Goal: Transaction & Acquisition: Purchase product/service

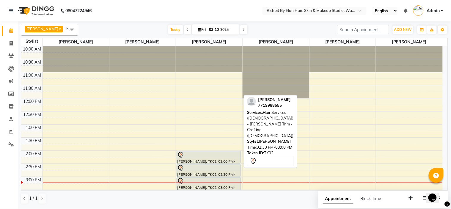
click at [207, 165] on div at bounding box center [208, 168] width 63 height 7
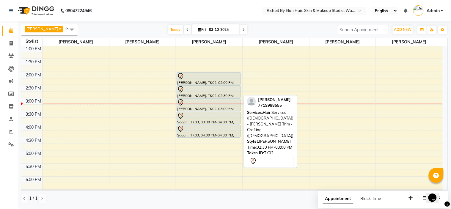
select select "7"
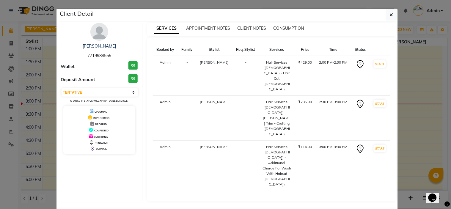
select select "4114"
select select "service"
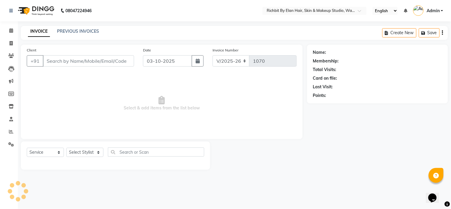
type input "7719988555"
select select "39151"
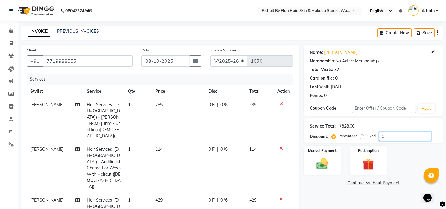
click at [417, 139] on input "0" at bounding box center [405, 136] width 52 height 9
type input "030"
click at [218, 103] on span "85.5 F" at bounding box center [214, 105] width 12 height 6
select select "39151"
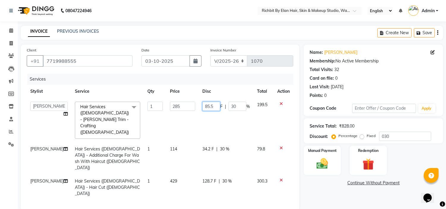
click at [214, 106] on input "85.5" at bounding box center [211, 106] width 18 height 9
type input "86"
click at [230, 125] on tbody "Ankita nivangune anuja dhavare Deepali Palsule Gopal Kadam Ram Thosar Rohit Sur…" at bounding box center [160, 149] width 267 height 102
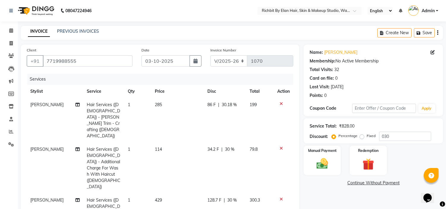
click at [213, 110] on td "86 F | 30.18 %" at bounding box center [225, 120] width 42 height 45
select select "39151"
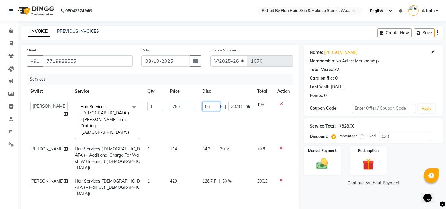
click at [213, 110] on input "86" at bounding box center [211, 106] width 18 height 9
type input "85"
click at [225, 116] on td "85 F | 30.18 %" at bounding box center [226, 120] width 55 height 44
select select "39151"
click at [207, 146] on span "34.2 F" at bounding box center [208, 149] width 12 height 6
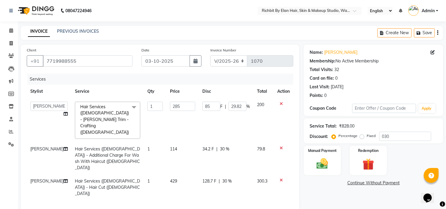
select select "39151"
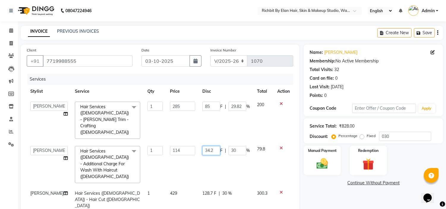
click at [207, 146] on input "34.2" at bounding box center [211, 150] width 18 height 9
click at [215, 146] on input "34.2" at bounding box center [211, 150] width 18 height 9
type input "35"
click at [248, 164] on tbody "Ankita nivangune anuja dhavare Deepali Palsule Gopal Kadam Ram Thosar Rohit Sur…" at bounding box center [160, 155] width 267 height 114
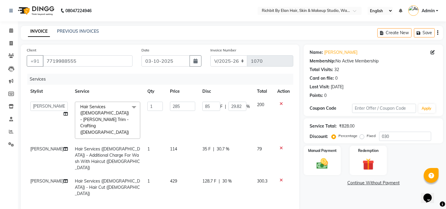
click at [199, 142] on td "35 F | 30.7 %" at bounding box center [226, 158] width 55 height 32
select select "39151"
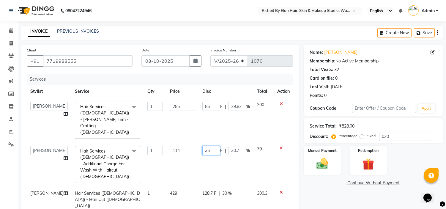
click at [216, 146] on input "35" at bounding box center [211, 150] width 18 height 9
type input "36"
click at [222, 157] on tbody "Ankita nivangune anuja dhavare Deepali Palsule Gopal Kadam Ram Thosar Rohit Sur…" at bounding box center [160, 155] width 267 height 114
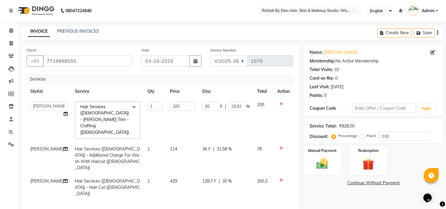
click at [207, 146] on span "36 F" at bounding box center [206, 149] width 8 height 6
select select "39151"
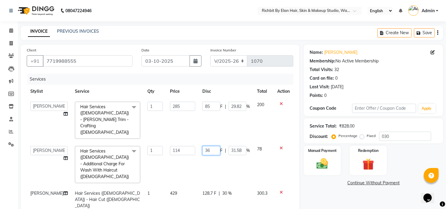
click at [207, 146] on input "36" at bounding box center [211, 150] width 18 height 9
type input "34"
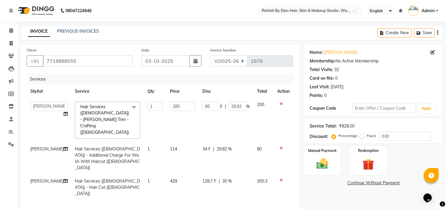
click at [235, 145] on td "34 F | 29.82 %" at bounding box center [226, 158] width 55 height 32
select select "39151"
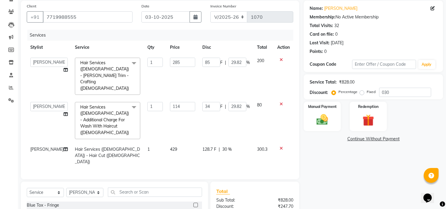
scroll to position [66, 0]
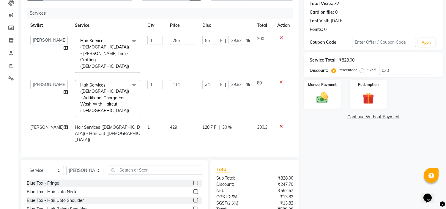
click at [212, 121] on td "128.7 F | 30 %" at bounding box center [226, 134] width 55 height 26
select select "39151"
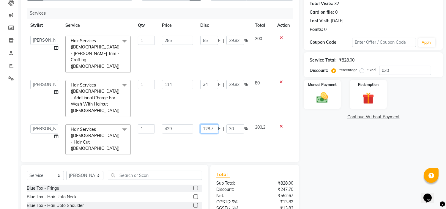
click at [215, 124] on input "128.7" at bounding box center [209, 128] width 18 height 9
type input "129"
click at [241, 89] on td "34 F | 29.82 %" at bounding box center [224, 98] width 55 height 44
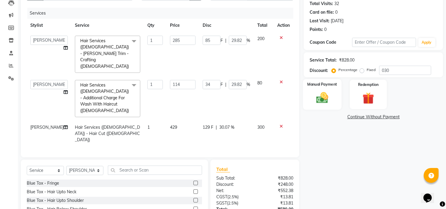
click at [316, 93] on img at bounding box center [323, 98] width 20 height 14
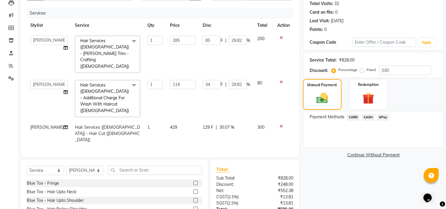
scroll to position [93, 0]
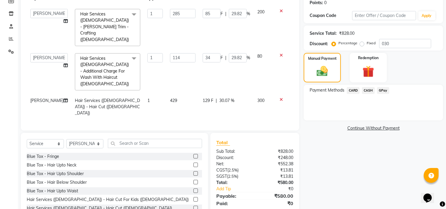
click at [377, 90] on span "GPay" at bounding box center [383, 90] width 12 height 7
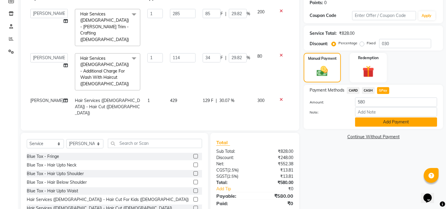
click at [382, 125] on button "Add Payment" at bounding box center [396, 121] width 82 height 9
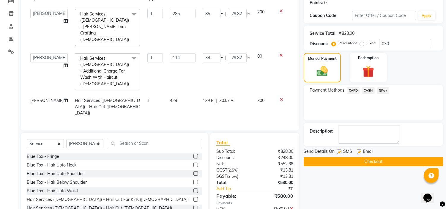
scroll to position [105, 0]
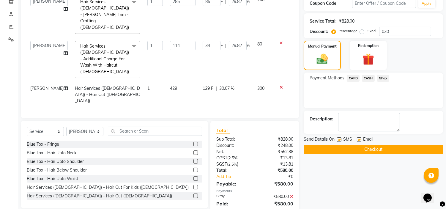
click at [354, 154] on div "Name: Vivek Sapkal Membership: No Active Membership Total Visits: 32 Card on fi…" at bounding box center [376, 80] width 144 height 281
click at [331, 150] on button "Checkout" at bounding box center [373, 149] width 139 height 9
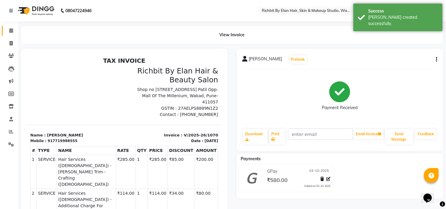
drag, startPoint x: 11, startPoint y: 27, endPoint x: 14, endPoint y: 34, distance: 8.3
click at [11, 27] on link "Calendar" at bounding box center [9, 31] width 14 height 10
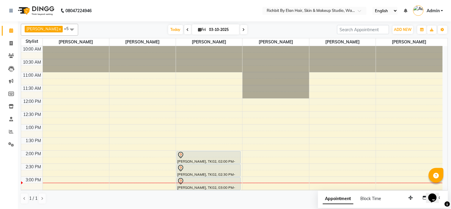
scroll to position [99, 0]
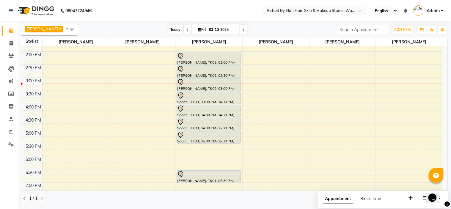
click at [173, 30] on span "Today" at bounding box center [175, 29] width 15 height 9
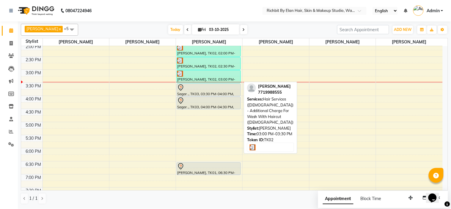
scroll to position [66, 0]
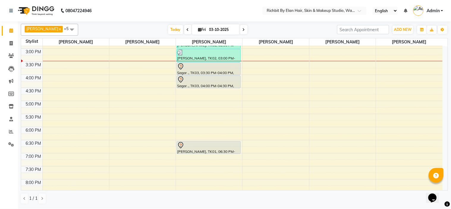
scroll to position [165, 0]
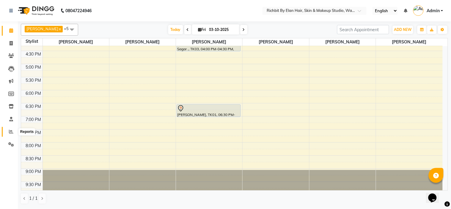
click at [12, 130] on icon at bounding box center [11, 131] width 4 height 4
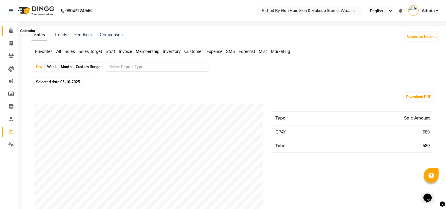
click at [11, 31] on icon at bounding box center [11, 30] width 4 height 4
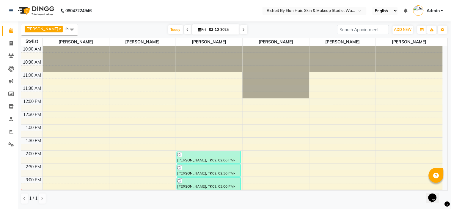
click at [241, 32] on span at bounding box center [243, 29] width 7 height 9
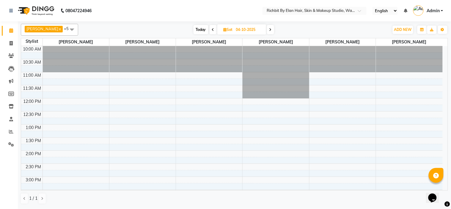
click at [201, 29] on span "Today" at bounding box center [200, 29] width 15 height 9
type input "03-10-2025"
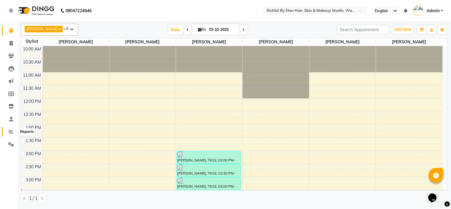
click at [9, 130] on icon at bounding box center [11, 131] width 4 height 4
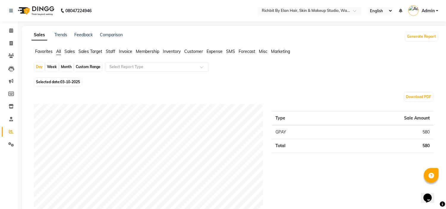
click at [62, 69] on div "Month" at bounding box center [66, 67] width 14 height 8
select select "10"
select select "2025"
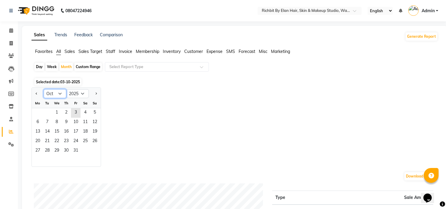
click at [62, 93] on select "Jan Feb Mar Apr May Jun Jul Aug Sep Oct Nov Dec" at bounding box center [55, 93] width 23 height 9
select select "9"
click at [44, 89] on select "Jan Feb Mar Apr May Jun Jul Aug Sep Oct Nov Dec" at bounding box center [55, 93] width 23 height 9
click at [45, 151] on span "30" at bounding box center [47, 151] width 10 height 10
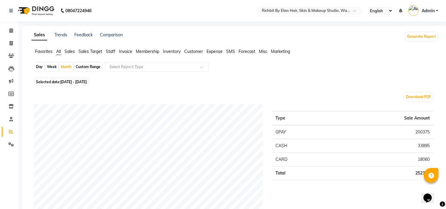
click at [114, 52] on span "Staff" at bounding box center [111, 51] width 10 height 5
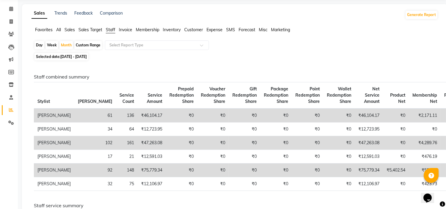
scroll to position [7, 0]
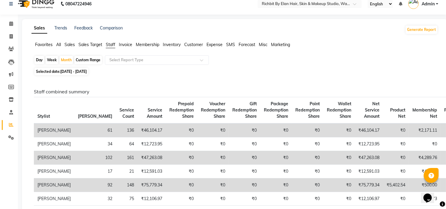
click at [61, 72] on span "Selected date: 01-09-2025 - 30-09-2025" at bounding box center [61, 71] width 54 height 7
select select "9"
select select "2025"
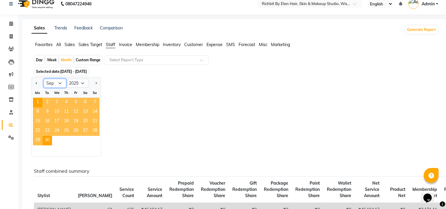
click at [60, 83] on select "Jan Feb Mar Apr May Jun Jul Aug Sep Oct Nov Dec" at bounding box center [55, 83] width 23 height 9
select select "8"
click at [44, 79] on select "Jan Feb Mar Apr May Jun Jul Aug Sep Oct Nov Dec" at bounding box center [55, 83] width 23 height 9
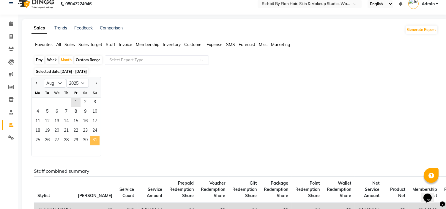
click at [94, 138] on span "31" at bounding box center [95, 141] width 10 height 10
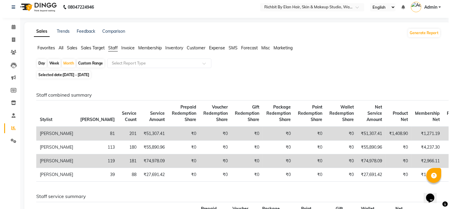
scroll to position [0, 0]
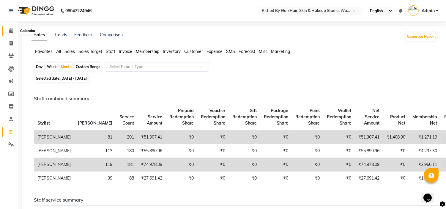
click at [10, 30] on icon at bounding box center [11, 30] width 4 height 4
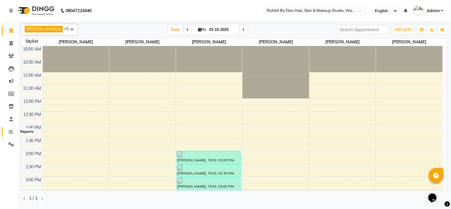
click at [9, 130] on icon at bounding box center [11, 131] width 4 height 4
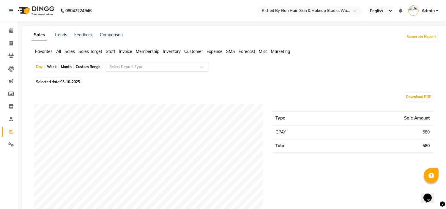
click at [66, 67] on div "Month" at bounding box center [66, 67] width 14 height 8
select select "10"
select select "2025"
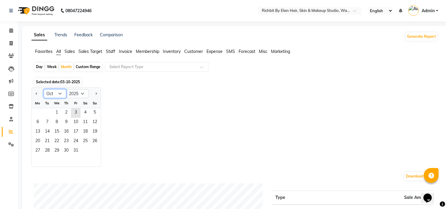
click at [60, 92] on select "Jan Feb Mar Apr May Jun Jul Aug Sep Oct Nov Dec" at bounding box center [55, 93] width 23 height 9
select select "9"
click at [44, 89] on select "Jan Feb Mar Apr May Jun Jul Aug Sep Oct Nov Dec" at bounding box center [55, 93] width 23 height 9
click at [48, 150] on span "30" at bounding box center [47, 151] width 10 height 10
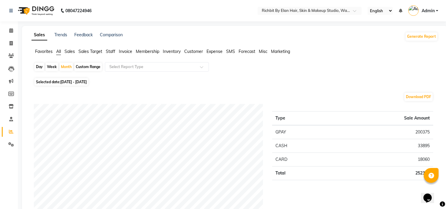
click at [110, 49] on span "Staff" at bounding box center [111, 51] width 10 height 5
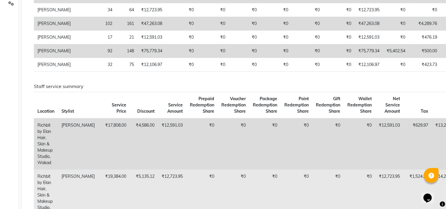
scroll to position [139, 0]
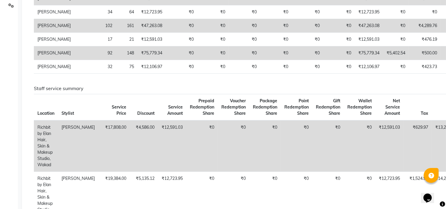
click at [162, 172] on td "₹12,591.03" at bounding box center [172, 145] width 28 height 51
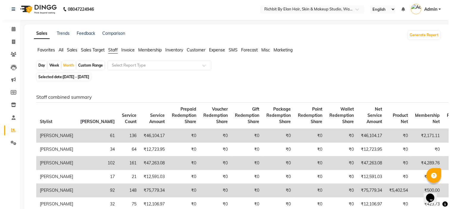
scroll to position [0, 0]
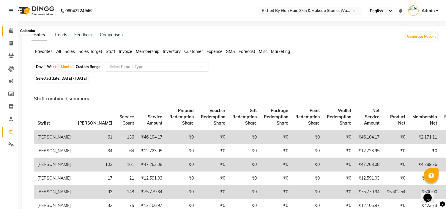
click at [11, 30] on icon at bounding box center [11, 30] width 4 height 4
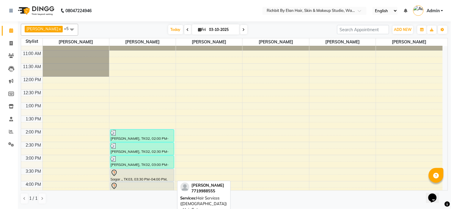
scroll to position [33, 0]
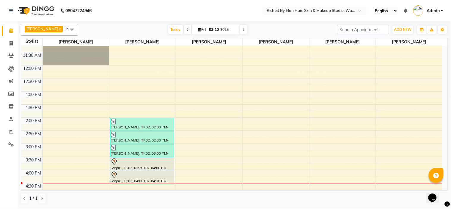
click at [242, 139] on div "10:00 AM 10:30 AM 11:00 AM 11:30 AM 12:00 PM 12:30 PM 1:00 PM 1:30 PM 2:00 PM 2…" at bounding box center [231, 169] width 421 height 313
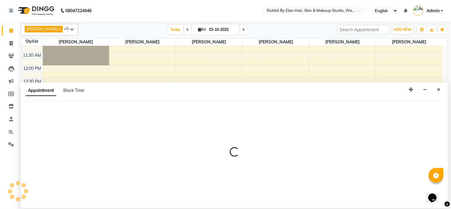
select select "59451"
select select "tentative"
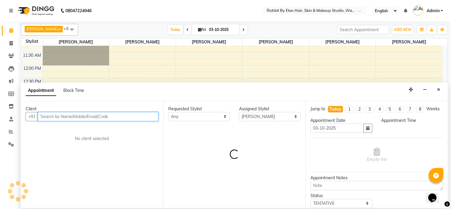
select select "885"
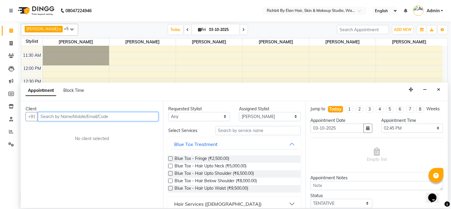
click at [91, 118] on input "text" at bounding box center [98, 116] width 121 height 9
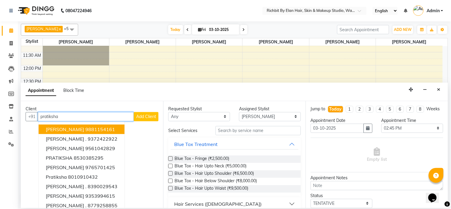
click at [88, 130] on ngb-highlight "9881154161" at bounding box center [100, 129] width 30 height 6
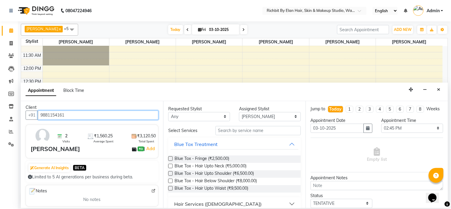
scroll to position [0, 0]
type input "9881154161"
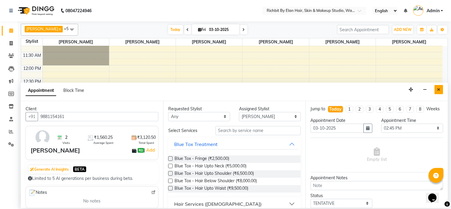
click at [440, 92] on button "Close" at bounding box center [438, 89] width 9 height 9
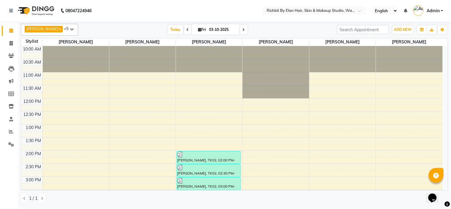
click at [195, 123] on div "10:00 AM 10:30 AM 11:00 AM 11:30 AM 12:00 PM 12:30 PM 1:00 PM 1:30 PM 2:00 PM 2…" at bounding box center [231, 202] width 421 height 313
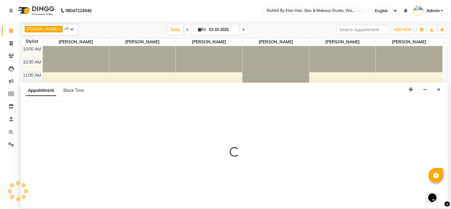
select select "39151"
select select "tentative"
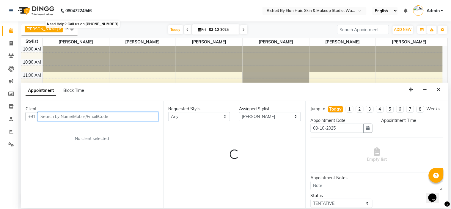
select select "765"
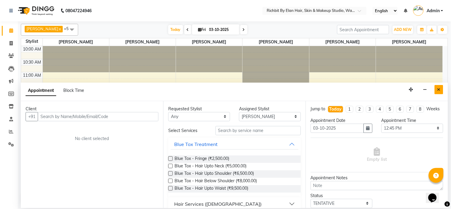
click at [440, 88] on icon "Close" at bounding box center [438, 89] width 3 height 4
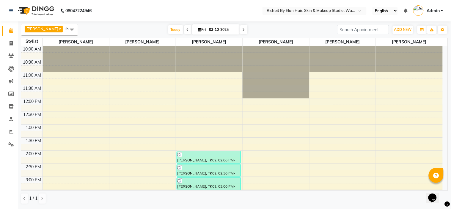
click at [242, 31] on icon at bounding box center [243, 30] width 2 height 4
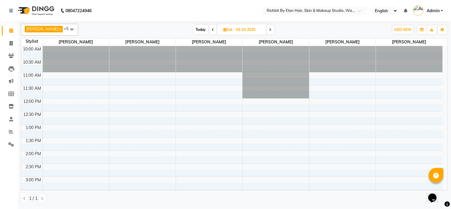
click at [212, 28] on icon at bounding box center [213, 30] width 2 height 4
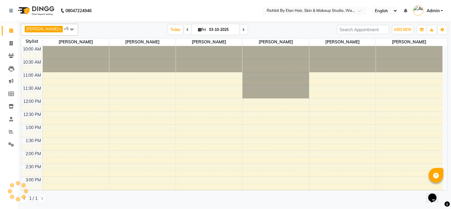
scroll to position [132, 0]
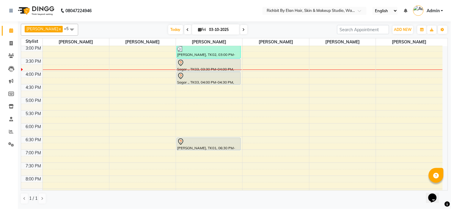
click at [240, 31] on span at bounding box center [243, 29] width 7 height 9
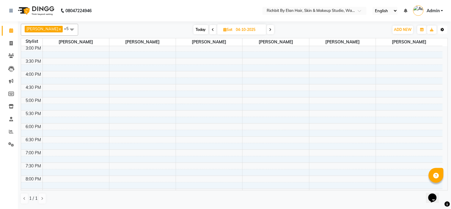
click at [445, 28] on button "Toggle Dropdown" at bounding box center [443, 30] width 10 height 8
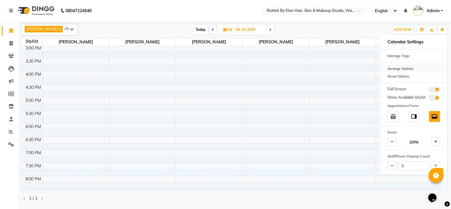
click at [408, 69] on div "Arrange Stylists" at bounding box center [413, 69] width 67 height 8
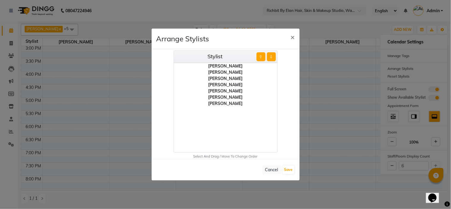
click at [210, 90] on div "[PERSON_NAME]" at bounding box center [225, 91] width 103 height 6
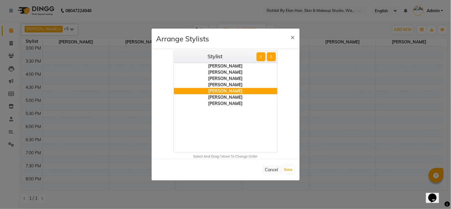
click at [210, 90] on div "[PERSON_NAME]" at bounding box center [225, 91] width 103 height 6
click at [215, 64] on div "[PERSON_NAME]" at bounding box center [225, 66] width 103 height 6
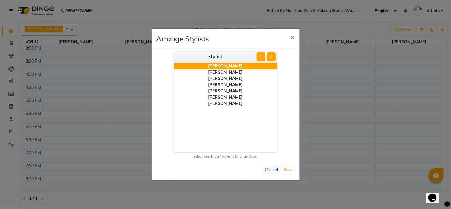
click at [225, 91] on div "[PERSON_NAME]" at bounding box center [225, 91] width 103 height 6
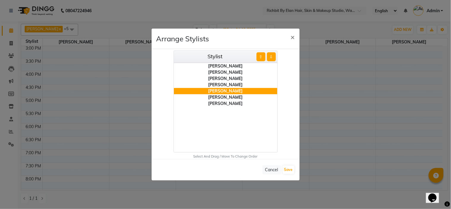
click at [262, 57] on button "⇧" at bounding box center [260, 56] width 9 height 9
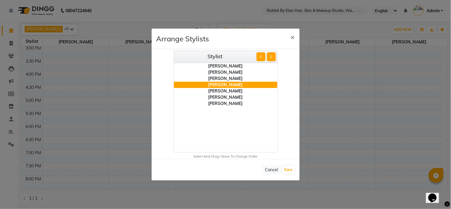
click at [262, 57] on button "⇧" at bounding box center [260, 56] width 9 height 9
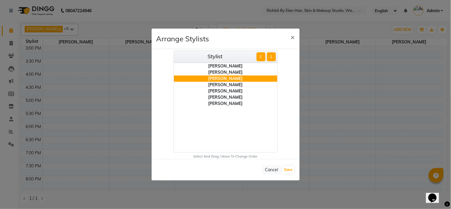
click at [262, 57] on button "⇧" at bounding box center [260, 56] width 9 height 9
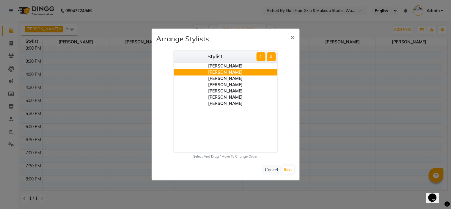
click at [262, 57] on button "⇧" at bounding box center [260, 56] width 9 height 9
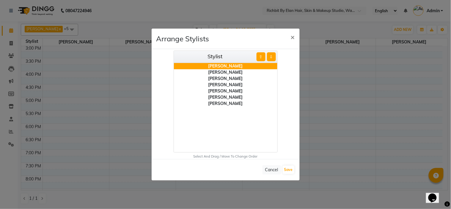
click at [219, 89] on div "[PERSON_NAME]" at bounding box center [225, 91] width 103 height 6
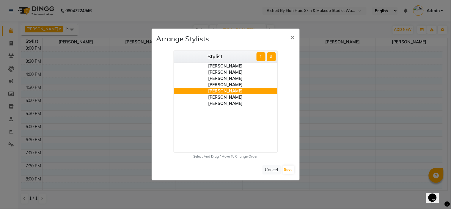
click at [261, 55] on button "⇧" at bounding box center [260, 56] width 9 height 9
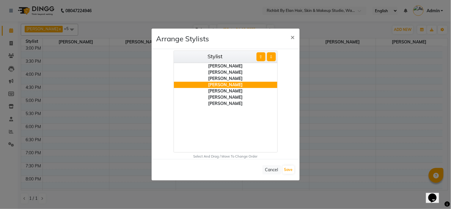
click at [261, 55] on button "⇧" at bounding box center [260, 56] width 9 height 9
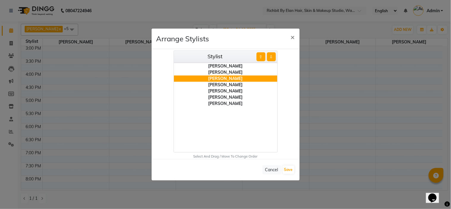
click at [261, 55] on button "⇧" at bounding box center [260, 56] width 9 height 9
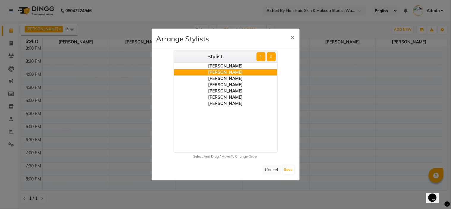
click at [261, 55] on button "⇧" at bounding box center [260, 56] width 9 height 9
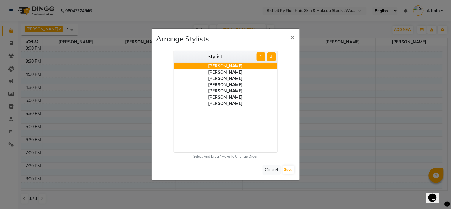
click at [270, 57] on button "⇩" at bounding box center [271, 56] width 9 height 9
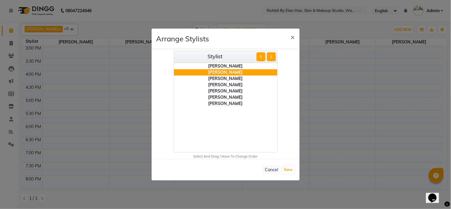
click at [224, 91] on div "[PERSON_NAME]" at bounding box center [225, 91] width 103 height 6
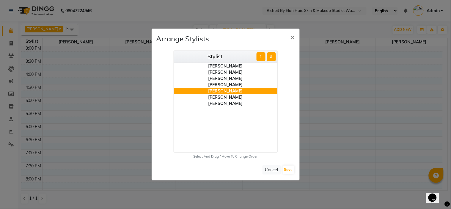
click at [260, 57] on button "⇧" at bounding box center [260, 56] width 9 height 9
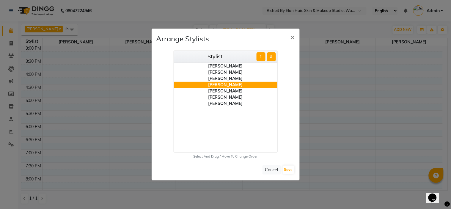
click at [229, 97] on div "[PERSON_NAME]" at bounding box center [225, 97] width 103 height 6
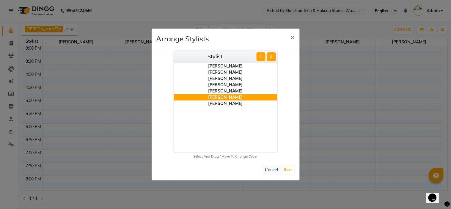
click at [260, 58] on button "⇧" at bounding box center [260, 56] width 9 height 9
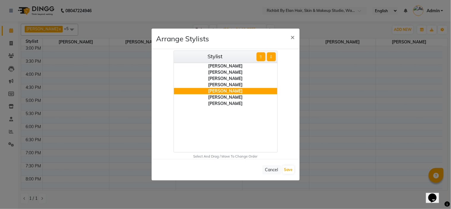
click at [225, 104] on div "[PERSON_NAME]" at bounding box center [225, 103] width 103 height 6
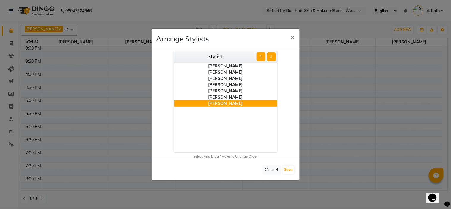
click at [260, 60] on button "⇧" at bounding box center [260, 56] width 9 height 9
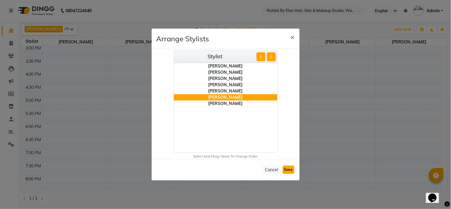
click at [291, 169] on button "Save" at bounding box center [289, 170] width 12 height 8
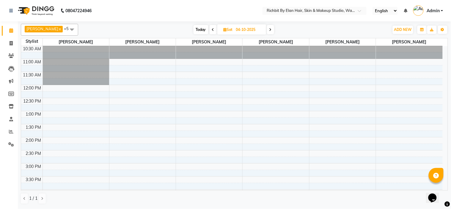
scroll to position [0, 0]
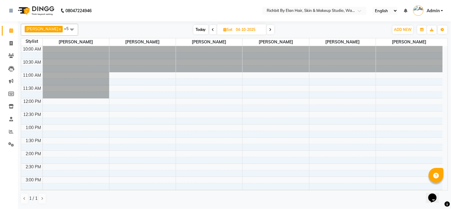
click at [196, 30] on span "Today" at bounding box center [200, 29] width 15 height 9
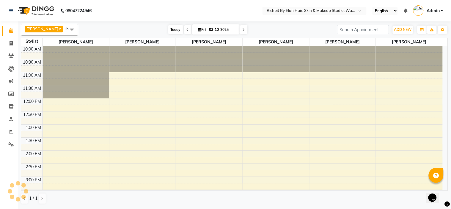
scroll to position [132, 0]
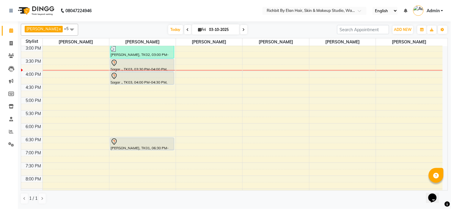
click at [242, 28] on icon at bounding box center [243, 30] width 2 height 4
type input "04-10-2025"
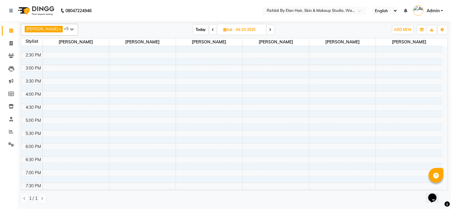
scroll to position [33, 0]
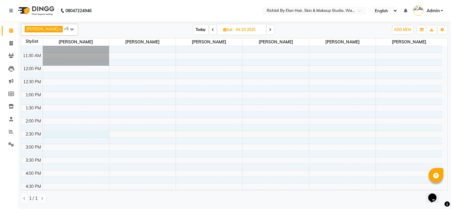
click at [46, 135] on div "10:00 AM 10:30 AM 11:00 AM 11:30 AM 12:00 PM 12:30 PM 1:00 PM 1:30 PM 2:00 PM 2…" at bounding box center [231, 169] width 421 height 313
select select "21217"
select select "870"
select select "tentative"
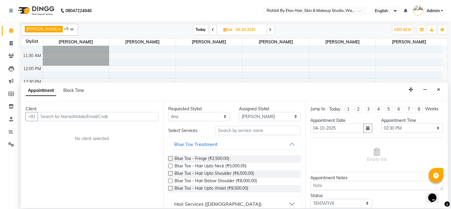
click at [53, 119] on input "text" at bounding box center [98, 116] width 121 height 9
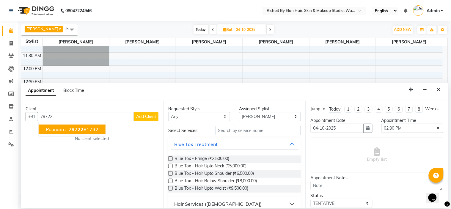
click at [67, 134] on button "Poonam . 79722 81792" at bounding box center [72, 129] width 67 height 10
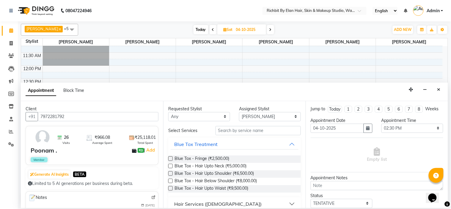
type input "7972281792"
click at [253, 133] on input "text" at bounding box center [257, 130] width 85 height 9
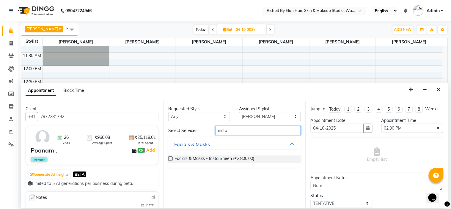
type input "insta"
click at [170, 159] on label at bounding box center [170, 158] width 4 height 4
click at [170, 159] on input "checkbox" at bounding box center [170, 159] width 4 height 4
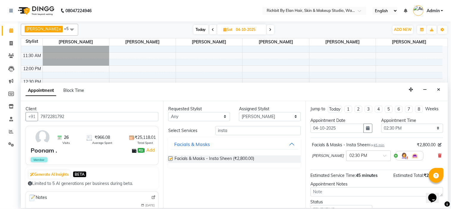
checkbox input "false"
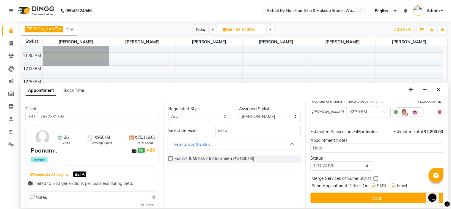
scroll to position [49, 0]
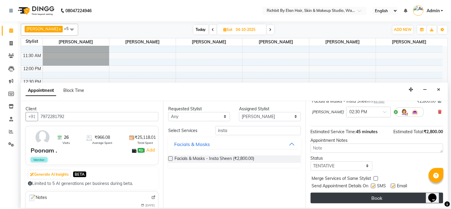
click at [352, 196] on button "Book" at bounding box center [376, 198] width 133 height 11
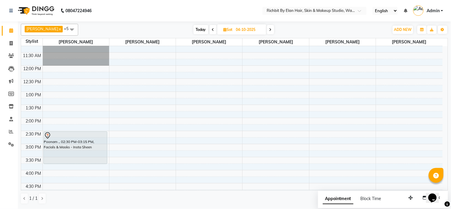
drag, startPoint x: 59, startPoint y: 150, endPoint x: 58, endPoint y: 160, distance: 10.2
click at [58, 160] on div "Poonam ., 02:30 PM-03:15 PM, Facials & Masks - Insta Sheen Poonam ., 02:30 PM-0…" at bounding box center [76, 169] width 66 height 313
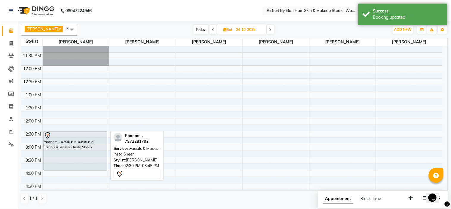
click at [54, 165] on div "Poonam ., 02:30 PM-03:45 PM, Facials & Masks - Insta Sheen Poonam ., 02:30 PM-0…" at bounding box center [76, 169] width 66 height 313
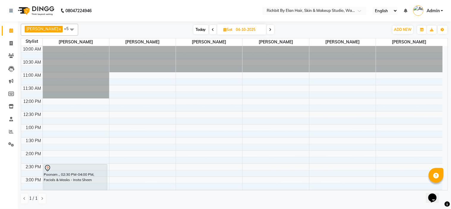
click at [197, 26] on span "Today" at bounding box center [200, 29] width 15 height 9
type input "03-10-2025"
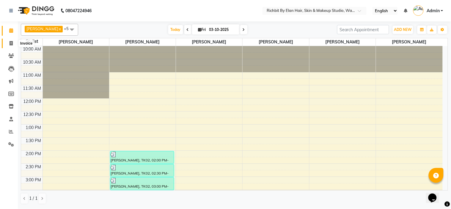
click at [8, 42] on span at bounding box center [11, 43] width 10 height 7
select select "4114"
select select "service"
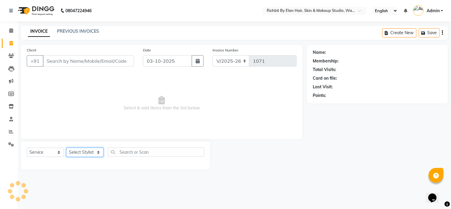
click at [82, 152] on select "Select Stylist [PERSON_NAME] [PERSON_NAME] [PERSON_NAME] [PERSON_NAME] Ram [PER…" at bounding box center [84, 152] width 37 height 9
select select "61438"
click at [66, 148] on select "Select Stylist [PERSON_NAME] [PERSON_NAME] [PERSON_NAME] [PERSON_NAME] Ram [PER…" at bounding box center [84, 152] width 37 height 9
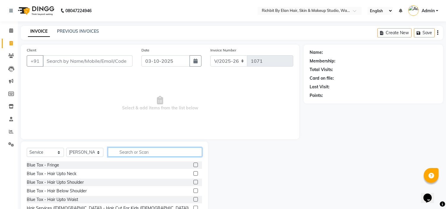
click at [135, 149] on input "text" at bounding box center [155, 151] width 94 height 9
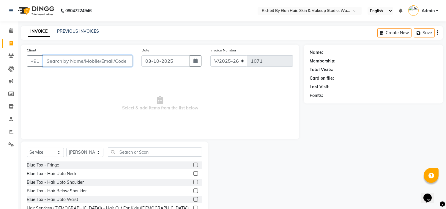
click at [88, 61] on input "Client" at bounding box center [88, 60] width 90 height 11
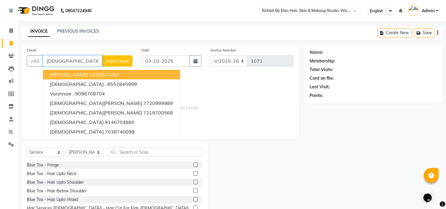
click at [78, 60] on input "[DEMOGRAPHIC_DATA]" at bounding box center [72, 60] width 59 height 11
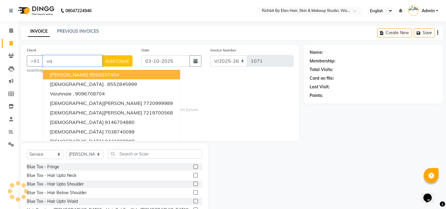
type input "v"
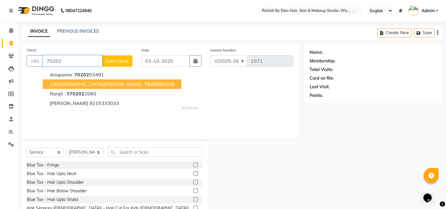
click at [143, 81] on ngb-highlight "70202 86358" at bounding box center [158, 84] width 31 height 6
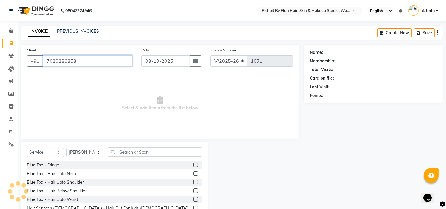
type input "7020286358"
select select "1: Object"
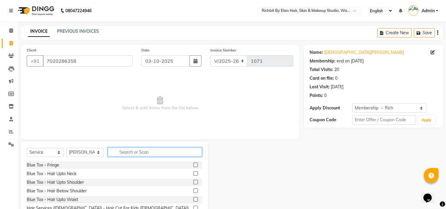
click at [141, 150] on input "text" at bounding box center [155, 151] width 94 height 9
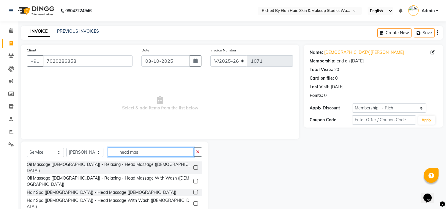
type input "head mas"
click at [195, 201] on label at bounding box center [195, 203] width 4 height 4
click at [195, 202] on input "checkbox" at bounding box center [195, 204] width 4 height 4
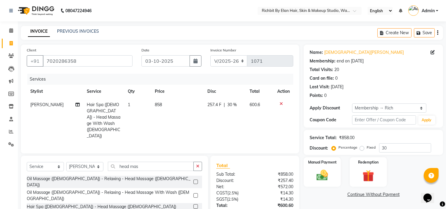
checkbox input "false"
click at [80, 162] on select "Select Stylist [PERSON_NAME] [PERSON_NAME] [PERSON_NAME] [PERSON_NAME] Ram [PER…" at bounding box center [84, 166] width 37 height 9
select select "91268"
click at [66, 162] on select "Select Stylist [PERSON_NAME] [PERSON_NAME] [PERSON_NAME] [PERSON_NAME] Ram [PER…" at bounding box center [84, 166] width 37 height 9
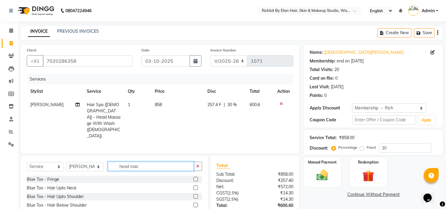
click at [152, 162] on input "head mas" at bounding box center [151, 166] width 86 height 9
type input "h"
type input "upp"
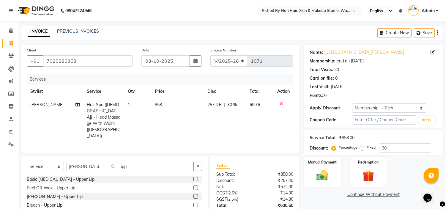
click at [195, 177] on label at bounding box center [195, 179] width 4 height 4
click at [195, 177] on input "checkbox" at bounding box center [195, 179] width 4 height 4
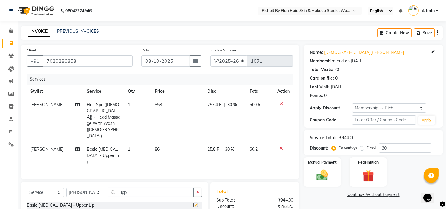
checkbox input "false"
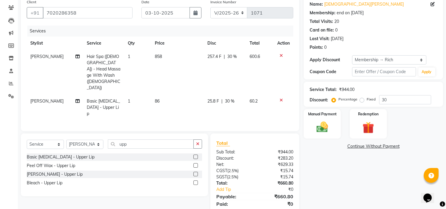
scroll to position [55, 0]
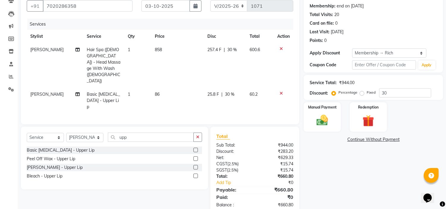
click at [215, 91] on span "25.8 F" at bounding box center [214, 94] width 12 height 6
select select "91268"
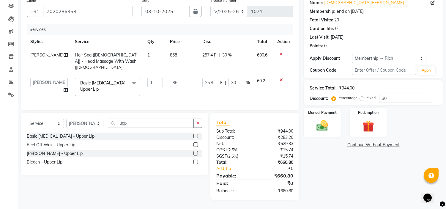
scroll to position [48, 0]
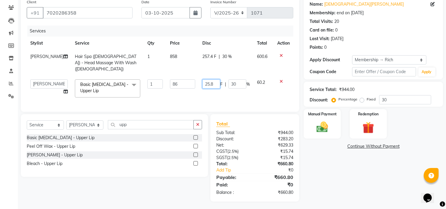
click at [215, 79] on input "25.8" at bounding box center [211, 83] width 18 height 9
type input "25"
click at [334, 176] on div "Name: [PERSON_NAME] Membership: end on [DATE] Total Visits: 20 Card on file: 0 …" at bounding box center [376, 98] width 144 height 205
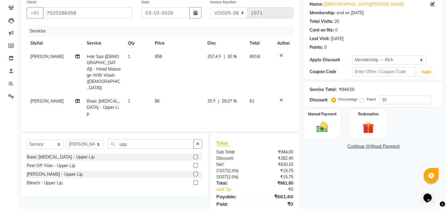
click at [210, 98] on span "25 F" at bounding box center [212, 101] width 8 height 6
select select "91268"
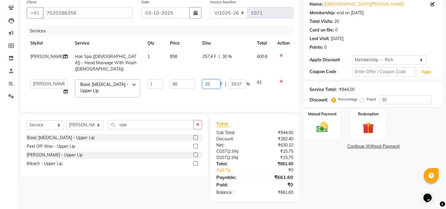
click at [212, 79] on input "25" at bounding box center [211, 83] width 18 height 9
type input "24"
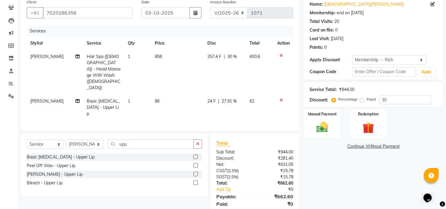
click at [328, 161] on div "Name: [PERSON_NAME] Membership: end on [DATE] Total Visits: 20 Card on file: 0 …" at bounding box center [376, 108] width 144 height 224
click at [217, 54] on span "257.4 F" at bounding box center [215, 56] width 14 height 6
select select "61438"
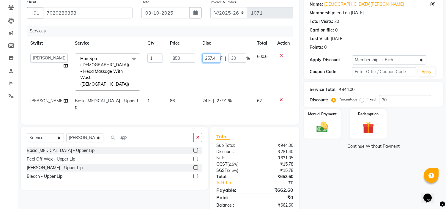
click at [216, 59] on input "257.4" at bounding box center [211, 57] width 18 height 9
type input "257"
click at [326, 181] on div "Name: [PERSON_NAME] Membership: end on [DATE] Total Visits: 20 Card on file: 0 …" at bounding box center [376, 105] width 144 height 218
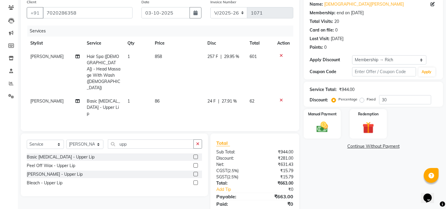
click at [212, 56] on span "257 F" at bounding box center [212, 56] width 11 height 6
select select "61438"
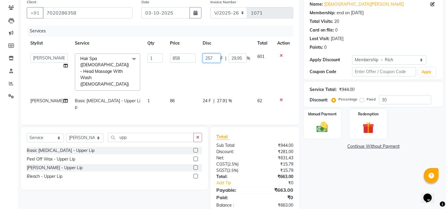
click at [212, 56] on input "257" at bounding box center [212, 57] width 18 height 9
type input "256"
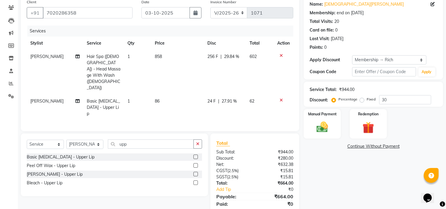
click at [339, 182] on div "Name: [PERSON_NAME] Membership: end on [DATE] Total Visits: 20 Card on file: 0 …" at bounding box center [376, 108] width 144 height 224
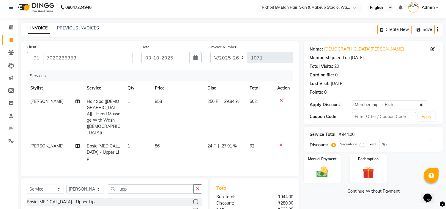
scroll to position [0, 0]
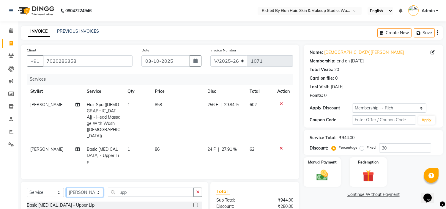
click at [96, 188] on select "Select Stylist [PERSON_NAME] [PERSON_NAME] [PERSON_NAME] [PERSON_NAME] Ram [PER…" at bounding box center [84, 192] width 37 height 9
click at [149, 187] on input "upp" at bounding box center [151, 191] width 86 height 9
type input "u"
type input "eye"
click at [195, 203] on label at bounding box center [195, 205] width 4 height 4
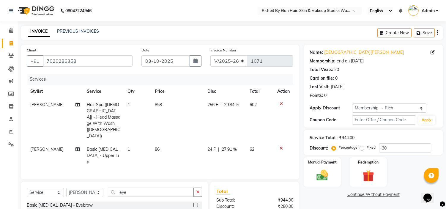
click at [195, 203] on input "checkbox" at bounding box center [195, 205] width 4 height 4
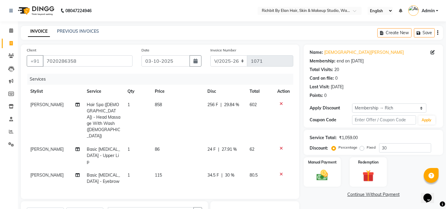
checkbox input "false"
click at [215, 172] on span "34.5 F" at bounding box center [213, 175] width 12 height 6
select select "91268"
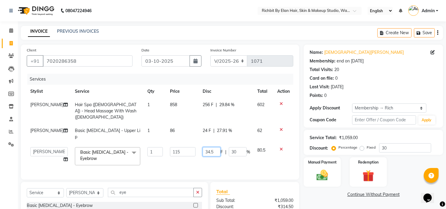
click at [213, 147] on input "34.5" at bounding box center [212, 151] width 18 height 9
type input "34"
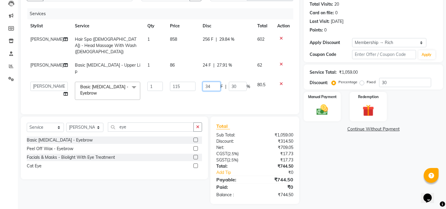
scroll to position [66, 0]
click at [384, 173] on div "Name: Vishnavi Nayar Membership: end on 06-03-2026 Total Visits: 20 Card on fil…" at bounding box center [376, 91] width 144 height 225
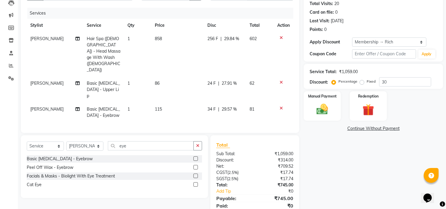
click at [212, 106] on span "34 F" at bounding box center [211, 109] width 8 height 6
select select "91268"
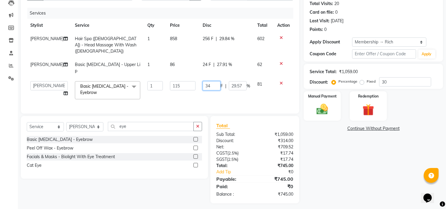
click at [211, 82] on input "34" at bounding box center [212, 85] width 18 height 9
type input "35"
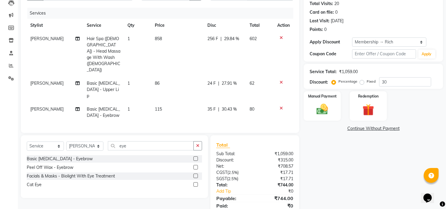
click at [314, 147] on div "Name: Vishnavi Nayar Membership: end on 06-03-2026 Total Visits: 20 Card on fil…" at bounding box center [376, 101] width 144 height 244
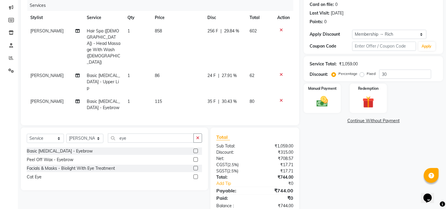
scroll to position [75, 0]
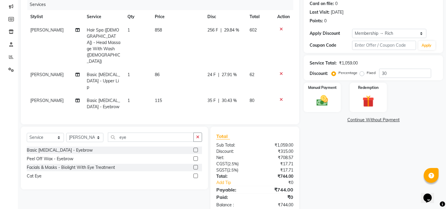
click at [238, 34] on td "256 F | 29.84 %" at bounding box center [225, 45] width 42 height 45
select select "61438"
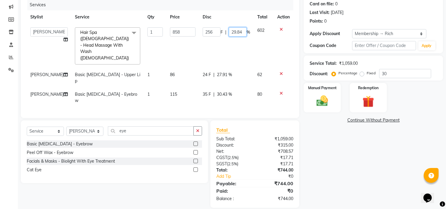
click at [243, 30] on input "29.84" at bounding box center [238, 31] width 18 height 9
type input "2"
type input "30"
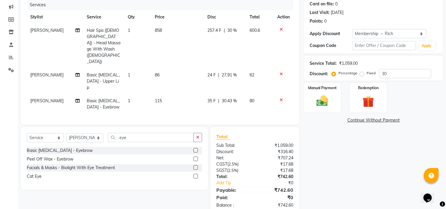
click at [333, 146] on div "Name: Vishnavi Nayar Membership: end on 06-03-2026 Total Visits: 20 Card on fil…" at bounding box center [376, 92] width 144 height 244
click at [218, 29] on span "257.4 F" at bounding box center [215, 30] width 14 height 6
select select "61438"
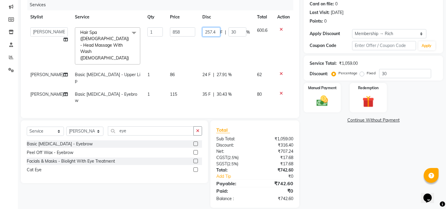
click at [212, 32] on input "257.4" at bounding box center [211, 31] width 18 height 9
type input "258"
click at [363, 171] on div "Name: Vishnavi Nayar Membership: end on 06-03-2026 Total Visits: 20 Card on fil…" at bounding box center [376, 88] width 144 height 237
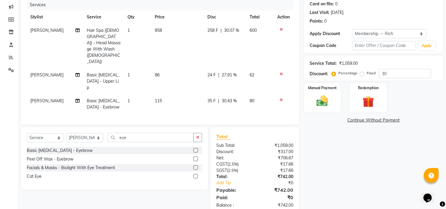
click at [212, 72] on span "24 F" at bounding box center [211, 75] width 8 height 6
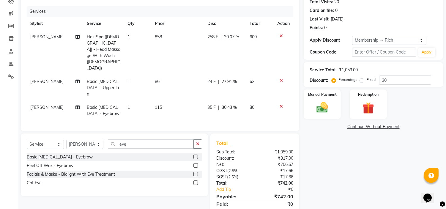
select select "91268"
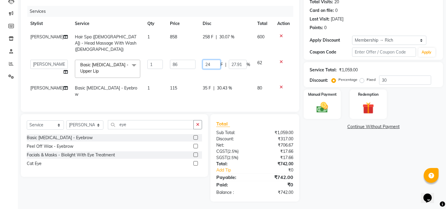
click at [211, 60] on input "24" at bounding box center [212, 64] width 18 height 9
type input "25"
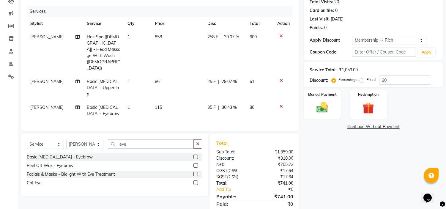
click at [354, 161] on div "Name: Vishnavi Nayar Membership: end on 06-03-2026 Total Visits: 20 Card on fil…" at bounding box center [376, 99] width 144 height 244
click at [209, 78] on span "25 F" at bounding box center [211, 81] width 8 height 6
select select "91268"
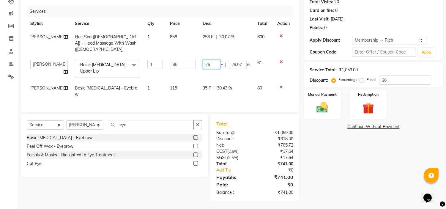
click at [210, 60] on input "25" at bounding box center [212, 64] width 18 height 9
type input "26"
click at [361, 173] on div "Name: Vishnavi Nayar Membership: end on 06-03-2026 Total Visits: 20 Card on fil…" at bounding box center [376, 89] width 144 height 225
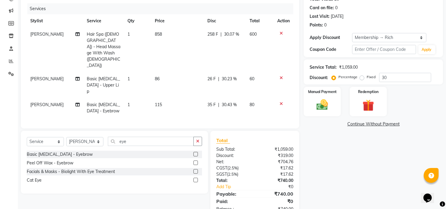
scroll to position [75, 0]
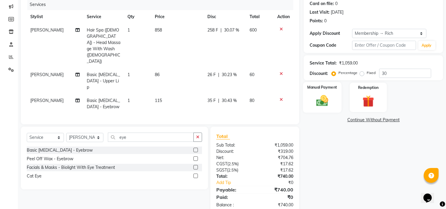
drag, startPoint x: 320, startPoint y: 103, endPoint x: 327, endPoint y: 112, distance: 11.5
click at [320, 103] on img at bounding box center [323, 101] width 20 height 14
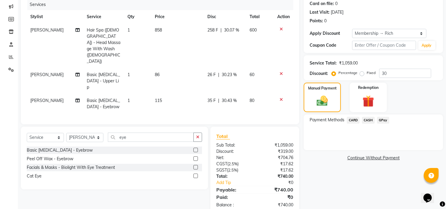
click at [383, 120] on span "GPay" at bounding box center [383, 120] width 12 height 7
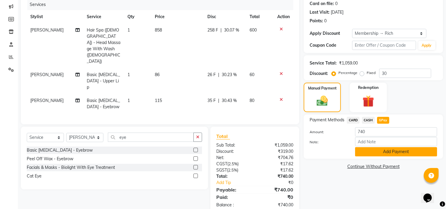
click at [377, 152] on button "Add Payment" at bounding box center [396, 151] width 82 height 9
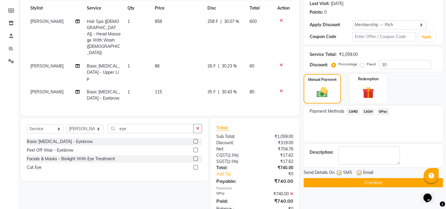
scroll to position [87, 0]
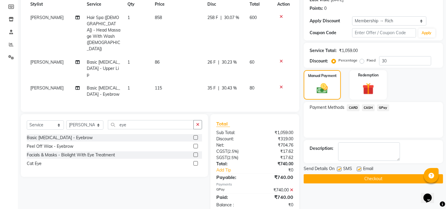
click at [319, 178] on button "Checkout" at bounding box center [373, 178] width 139 height 9
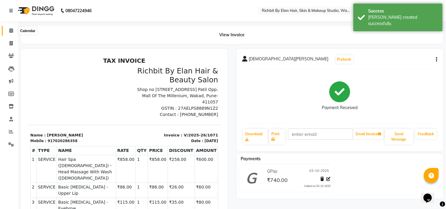
click at [10, 28] on span at bounding box center [11, 30] width 10 height 7
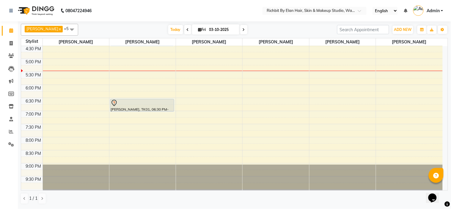
scroll to position [171, 0]
click at [115, 141] on div "10:00 AM 10:30 AM 11:00 AM 11:30 AM 12:00 PM 12:30 PM 1:00 PM 1:30 PM 2:00 PM 2…" at bounding box center [231, 31] width 421 height 313
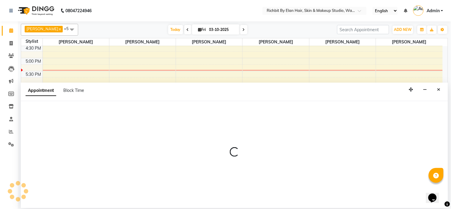
select select "39151"
select select "1200"
select select "tentative"
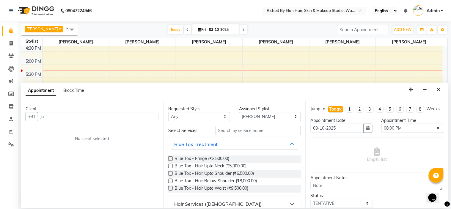
type input "j"
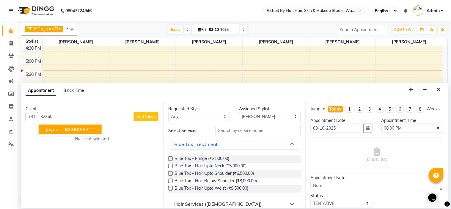
click at [61, 131] on span "Jayent ." at bounding box center [54, 129] width 17 height 6
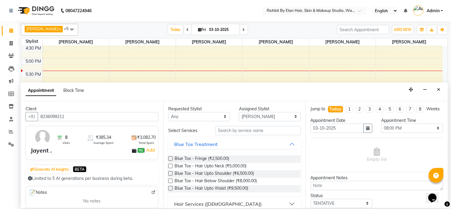
type input "8236099211"
click at [239, 131] on input "text" at bounding box center [257, 130] width 85 height 9
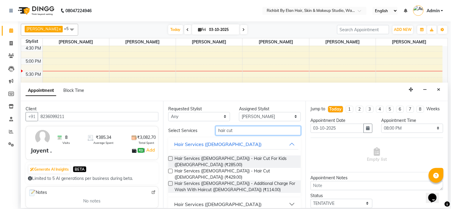
type input "hair cut"
click at [170, 169] on label at bounding box center [170, 171] width 4 height 4
click at [170, 170] on input "checkbox" at bounding box center [170, 172] width 4 height 4
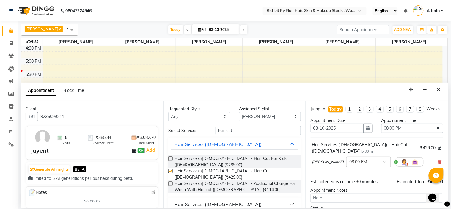
checkbox input "false"
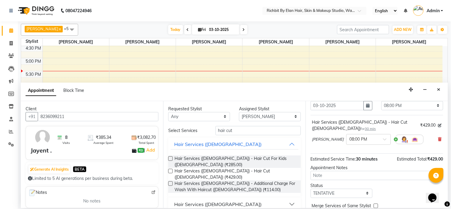
scroll to position [49, 0]
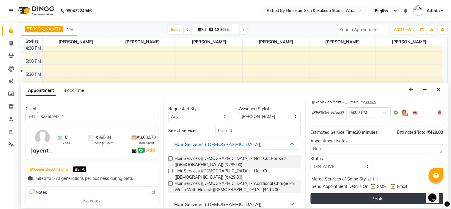
click at [409, 196] on button "Book" at bounding box center [376, 198] width 133 height 11
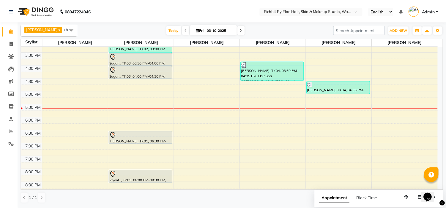
scroll to position [171, 0]
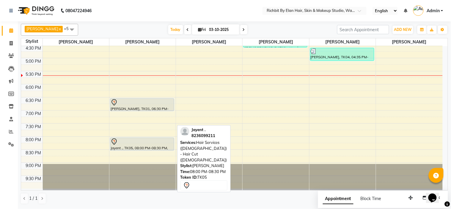
click at [152, 146] on div "Jayent ., TK05, 08:00 PM-08:30 PM, Hair Services ([DEMOGRAPHIC_DATA]) - Hair Cu…" at bounding box center [142, 144] width 64 height 12
select select "7"
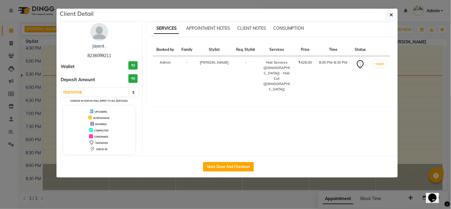
click at [105, 35] on img at bounding box center [99, 32] width 18 height 18
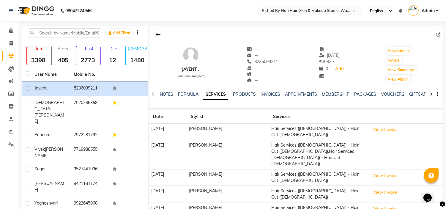
click at [7, 14] on div "08047224946" at bounding box center [50, 10] width 91 height 17
click at [12, 33] on icon at bounding box center [11, 30] width 4 height 4
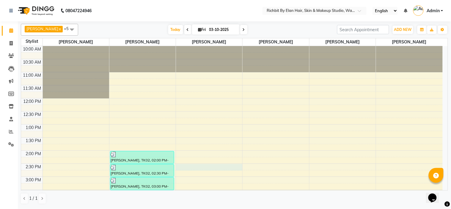
click at [234, 166] on div "10:00 AM 10:30 AM 11:00 AM 11:30 AM 12:00 PM 12:30 PM 1:00 PM 1:30 PM 2:00 PM 2…" at bounding box center [231, 202] width 421 height 313
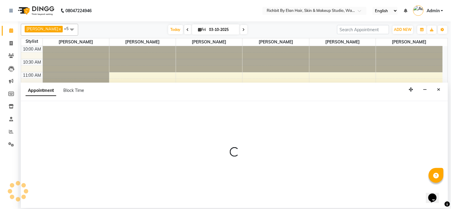
select select "59451"
select select "tentative"
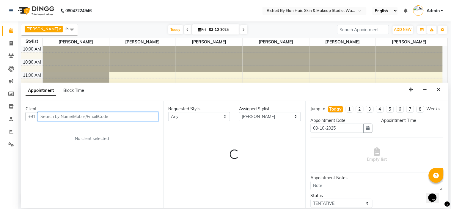
select select "870"
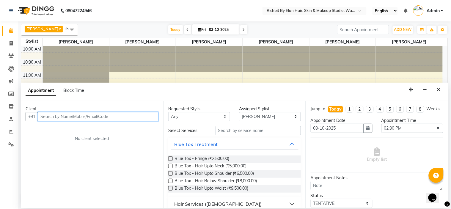
click at [91, 115] on input "text" at bounding box center [98, 116] width 121 height 9
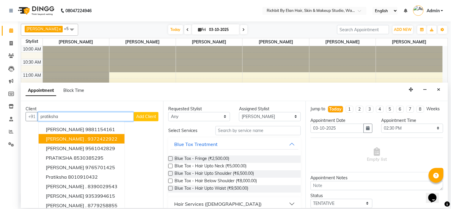
click at [91, 138] on ngb-highlight "9372422922" at bounding box center [103, 139] width 30 height 6
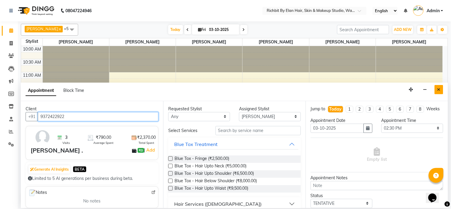
type input "9372422922"
click at [441, 91] on button "Close" at bounding box center [438, 89] width 9 height 9
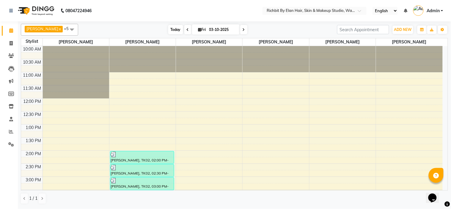
click at [168, 31] on span "Today" at bounding box center [175, 29] width 15 height 9
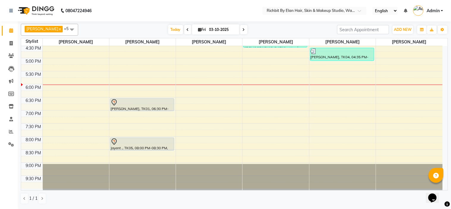
click at [198, 30] on icon at bounding box center [199, 30] width 3 height 4
select select "10"
select select "2025"
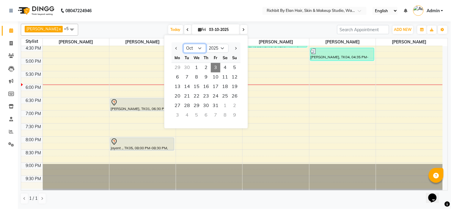
click at [200, 48] on select "Jan Feb Mar Apr May Jun [DATE] Aug Sep Oct Nov Dec" at bounding box center [194, 48] width 23 height 9
select select "9"
click at [183, 44] on select "Jan Feb Mar Apr May Jun [DATE] Aug Sep Oct Nov Dec" at bounding box center [194, 48] width 23 height 9
click at [177, 69] on span "1" at bounding box center [178, 68] width 10 height 10
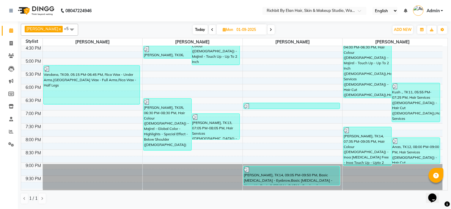
click at [267, 30] on span at bounding box center [270, 29] width 7 height 9
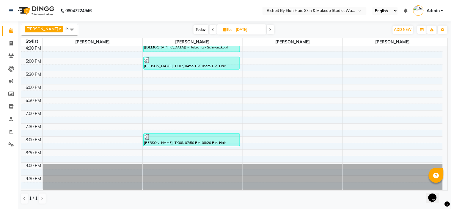
click at [270, 30] on span at bounding box center [270, 29] width 7 height 9
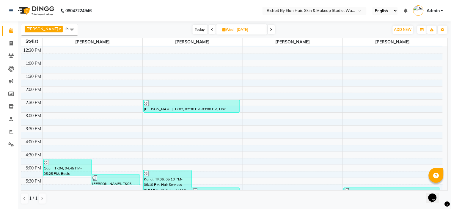
scroll to position [165, 0]
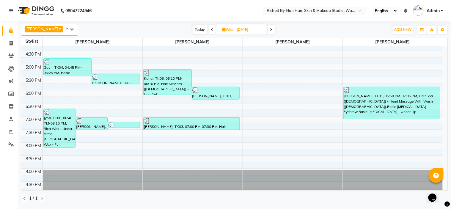
click at [270, 31] on icon at bounding box center [271, 30] width 2 height 4
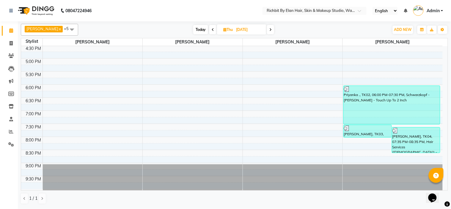
scroll to position [171, 0]
click at [269, 28] on icon at bounding box center [270, 30] width 2 height 4
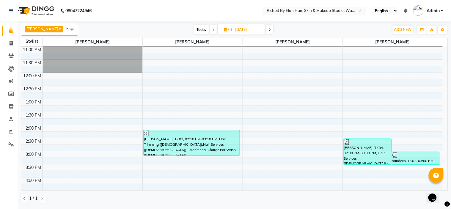
scroll to position [0, 0]
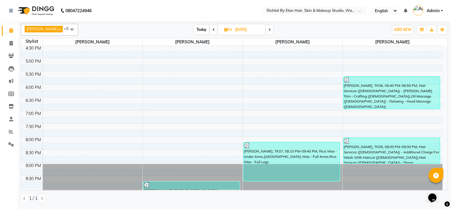
click at [267, 31] on span at bounding box center [269, 29] width 7 height 9
type input "06-09-2025"
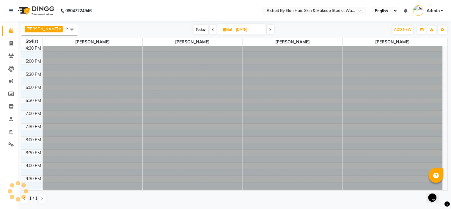
scroll to position [171, 0]
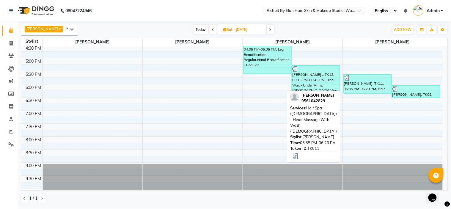
click at [366, 87] on div "Pratiksha, TK11, 05:35 PM-06:20 PM, Hair Spa (Female) - Head Massage With Wash …" at bounding box center [367, 84] width 48 height 19
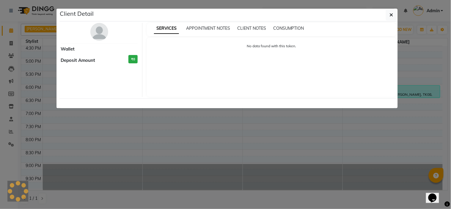
select select "3"
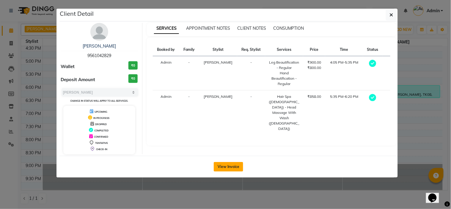
click at [227, 166] on button "View Invoice" at bounding box center [228, 167] width 29 height 10
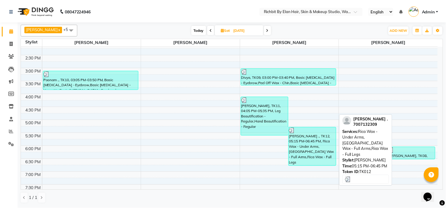
scroll to position [132, 0]
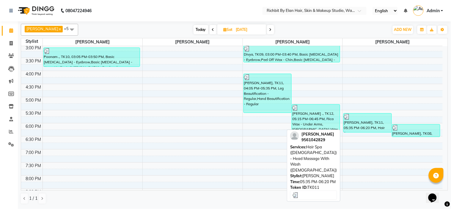
click at [369, 124] on div "Pratiksha, TK11, 05:35 PM-06:20 PM, Hair Spa (Female) - Head Massage With Wash …" at bounding box center [367, 123] width 48 height 19
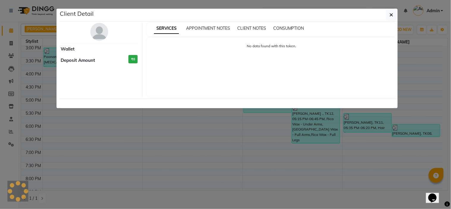
select select "3"
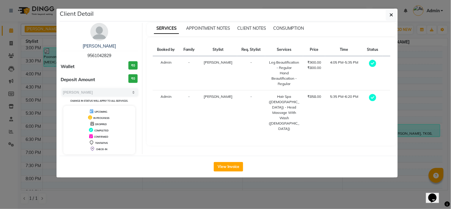
click at [100, 35] on img at bounding box center [99, 32] width 18 height 18
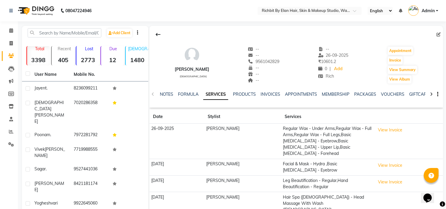
scroll to position [48, 0]
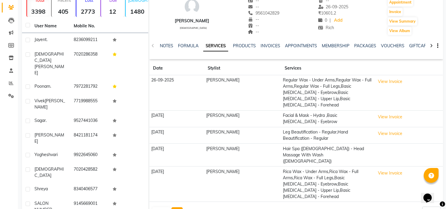
click at [177, 207] on button "Next" at bounding box center [176, 211] width 11 height 8
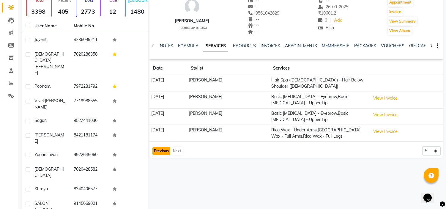
click at [165, 150] on button "Previous" at bounding box center [161, 151] width 18 height 8
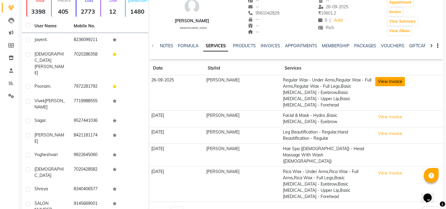
click at [393, 83] on button "View Invoice" at bounding box center [390, 81] width 30 height 9
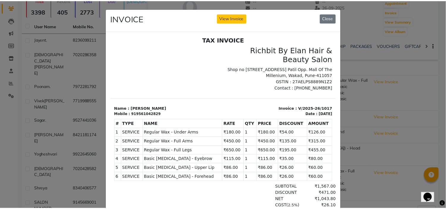
scroll to position [4, 0]
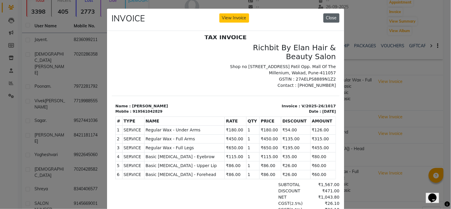
click at [331, 20] on button "Close" at bounding box center [331, 17] width 16 height 9
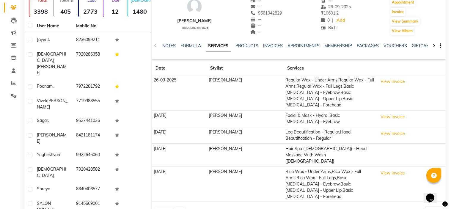
scroll to position [0, 0]
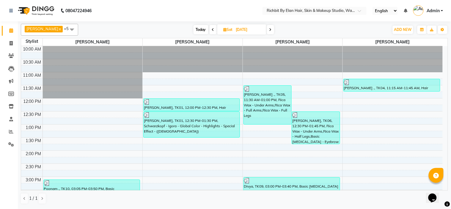
click at [269, 30] on icon at bounding box center [270, 30] width 2 height 4
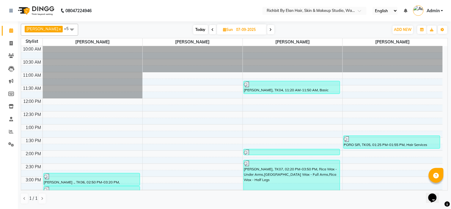
click at [269, 29] on icon at bounding box center [270, 30] width 2 height 4
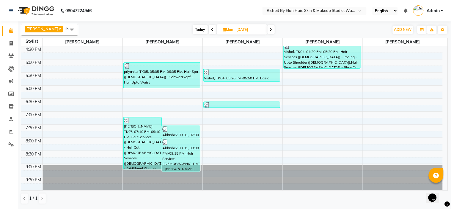
scroll to position [171, 0]
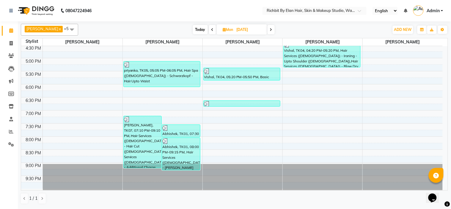
click at [270, 30] on icon at bounding box center [271, 30] width 2 height 4
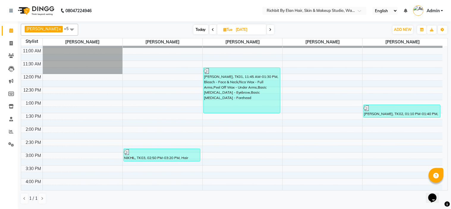
scroll to position [6, 0]
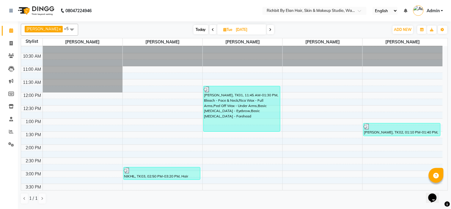
click at [267, 26] on span at bounding box center [270, 29] width 7 height 9
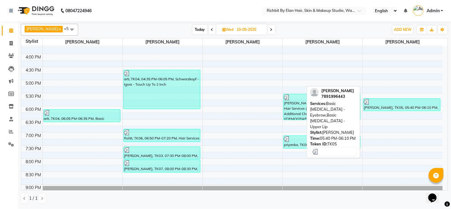
scroll to position [171, 0]
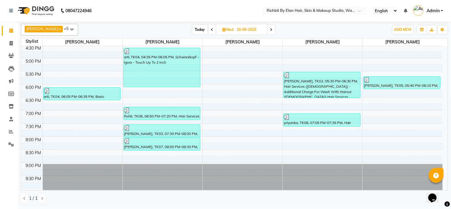
click at [270, 28] on span at bounding box center [271, 29] width 7 height 9
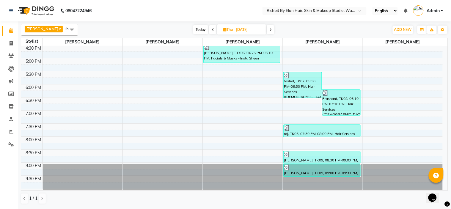
click at [269, 31] on icon at bounding box center [270, 30] width 2 height 4
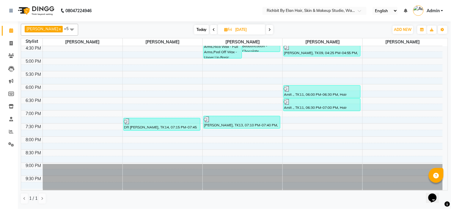
click at [268, 28] on span at bounding box center [269, 29] width 7 height 9
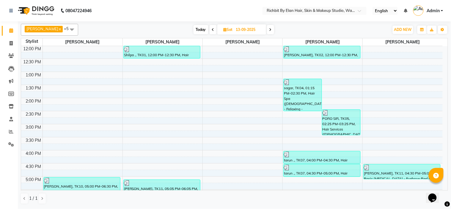
scroll to position [165, 0]
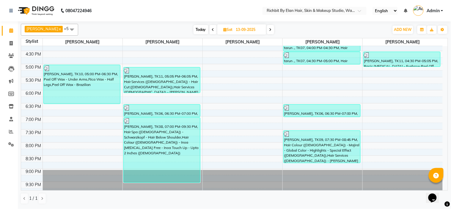
click at [267, 31] on span at bounding box center [270, 29] width 7 height 9
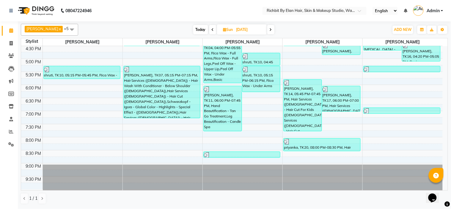
scroll to position [171, 0]
click at [267, 31] on span at bounding box center [270, 29] width 7 height 9
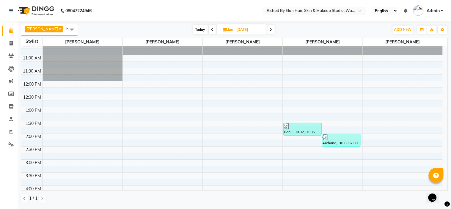
scroll to position [6, 0]
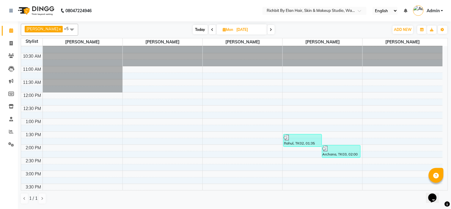
click at [270, 29] on icon at bounding box center [271, 30] width 2 height 4
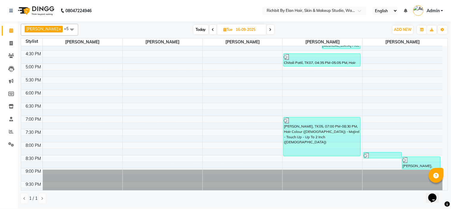
scroll to position [171, 0]
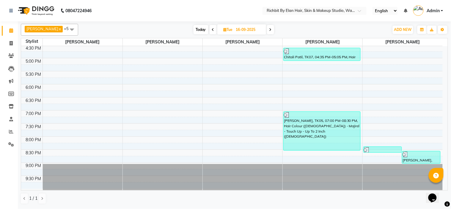
click at [267, 33] on span at bounding box center [270, 29] width 7 height 9
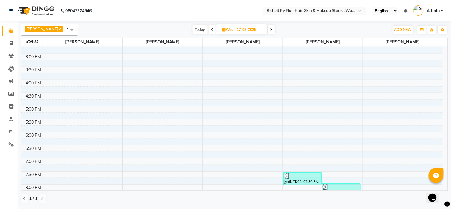
scroll to position [6, 0]
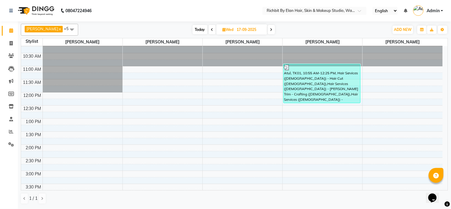
click at [270, 28] on icon at bounding box center [271, 30] width 2 height 4
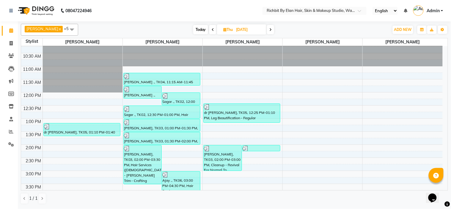
scroll to position [1, 0]
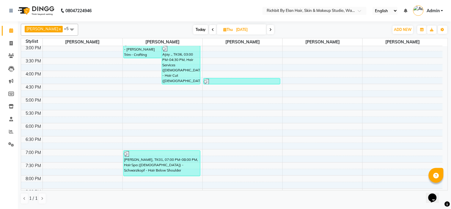
click at [267, 31] on span at bounding box center [270, 29] width 7 height 9
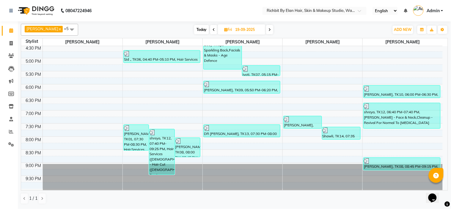
click at [268, 31] on span at bounding box center [269, 29] width 7 height 9
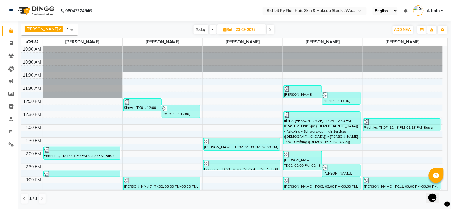
click at [270, 30] on span at bounding box center [270, 29] width 7 height 9
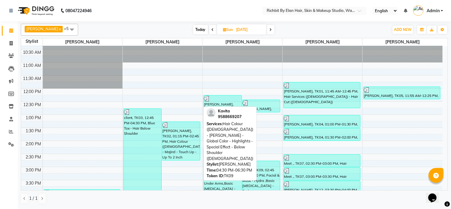
scroll to position [6, 0]
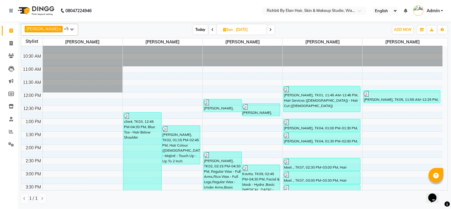
click at [269, 30] on icon at bounding box center [270, 30] width 2 height 4
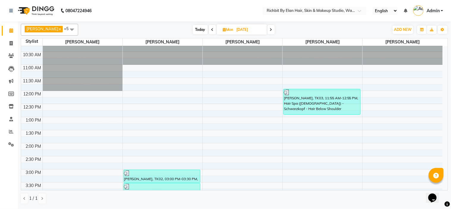
scroll to position [0, 0]
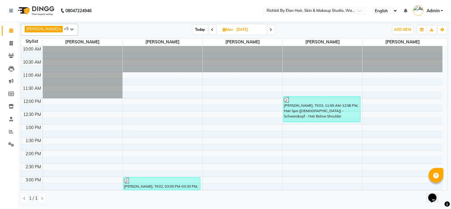
click at [270, 31] on icon at bounding box center [271, 30] width 2 height 4
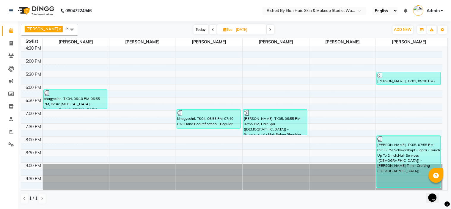
click at [269, 33] on span at bounding box center [270, 29] width 7 height 9
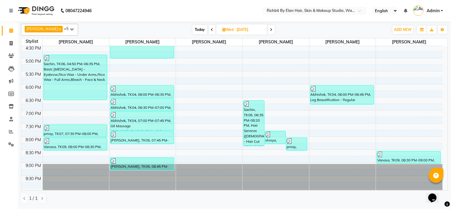
click at [270, 28] on icon at bounding box center [271, 30] width 2 height 4
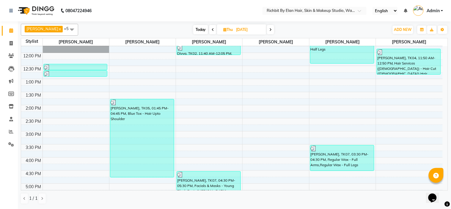
scroll to position [39, 0]
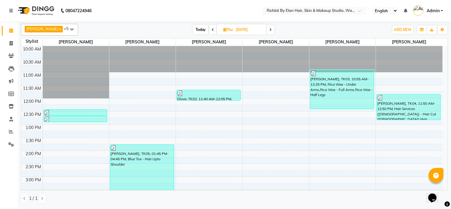
click at [269, 29] on icon at bounding box center [270, 30] width 2 height 4
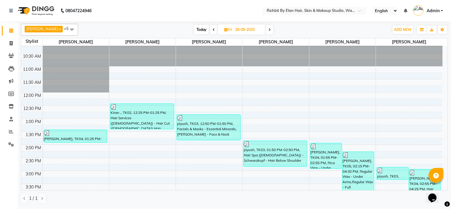
click at [267, 27] on span at bounding box center [269, 29] width 7 height 9
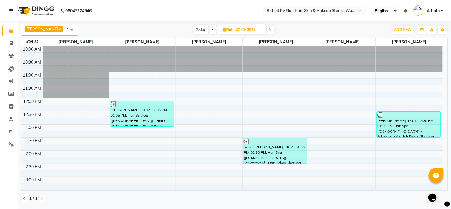
click at [269, 31] on icon at bounding box center [270, 30] width 2 height 4
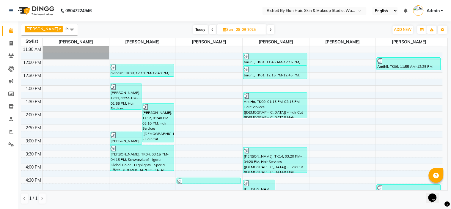
click at [267, 29] on span at bounding box center [270, 29] width 7 height 9
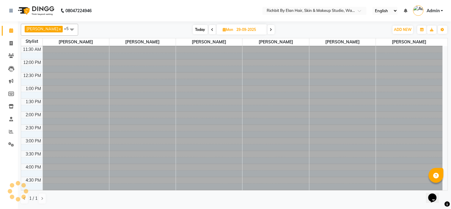
scroll to position [0, 0]
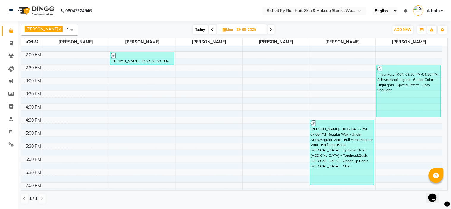
click at [267, 31] on span at bounding box center [270, 29] width 7 height 9
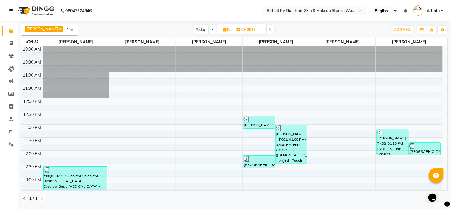
click at [267, 32] on span at bounding box center [270, 29] width 7 height 9
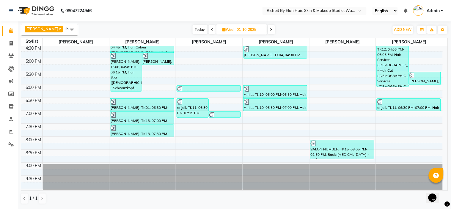
click at [270, 28] on icon at bounding box center [271, 30] width 2 height 4
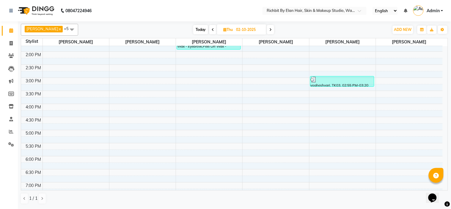
click at [269, 28] on icon at bounding box center [270, 30] width 2 height 4
type input "03-10-2025"
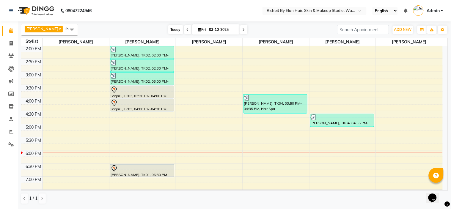
click at [173, 30] on span "Today" at bounding box center [175, 29] width 15 height 9
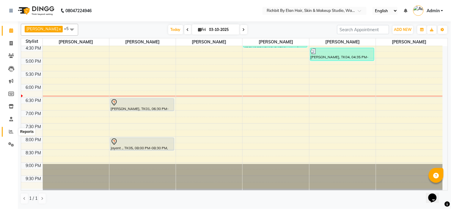
click at [11, 131] on icon at bounding box center [11, 131] width 4 height 4
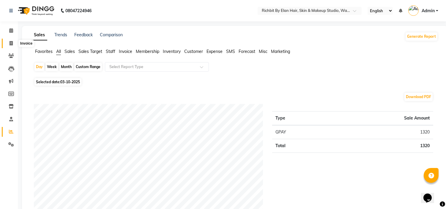
click at [10, 43] on icon at bounding box center [11, 43] width 3 height 4
select select "service"
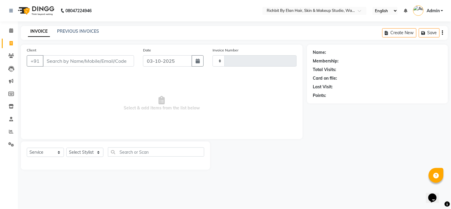
type input "1072"
select select "4114"
click at [96, 149] on select "Select Stylist [PERSON_NAME] [PERSON_NAME] [PERSON_NAME] [PERSON_NAME] Ram [PER…" at bounding box center [84, 152] width 37 height 9
select select "92645"
click at [66, 148] on select "Select Stylist [PERSON_NAME] [PERSON_NAME] [PERSON_NAME] [PERSON_NAME] Ram [PER…" at bounding box center [84, 152] width 37 height 9
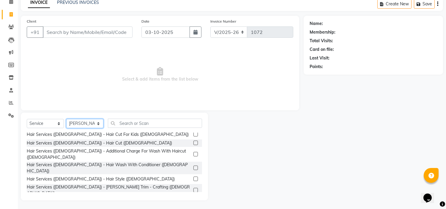
scroll to position [66, 0]
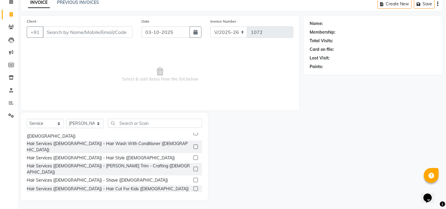
drag, startPoint x: 188, startPoint y: 180, endPoint x: 179, endPoint y: 174, distance: 11.2
click at [193, 195] on label at bounding box center [195, 197] width 4 height 4
click at [193, 196] on input "checkbox" at bounding box center [195, 198] width 4 height 4
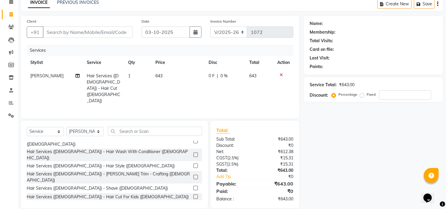
checkbox input "false"
click at [133, 127] on input "text" at bounding box center [155, 131] width 94 height 9
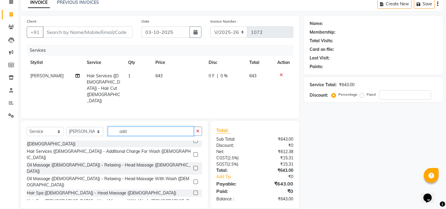
scroll to position [0, 0]
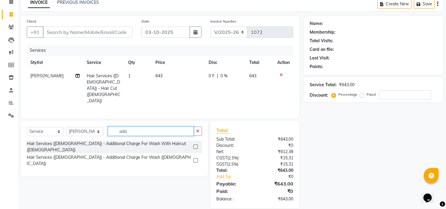
type input "add"
click at [196, 158] on label at bounding box center [195, 160] width 4 height 4
click at [196, 159] on input "checkbox" at bounding box center [195, 161] width 4 height 4
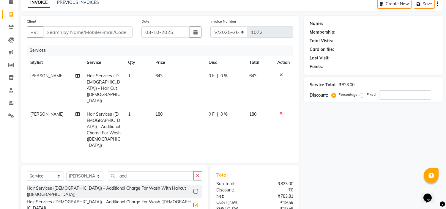
checkbox input "false"
click at [393, 96] on input "number" at bounding box center [405, 94] width 52 height 9
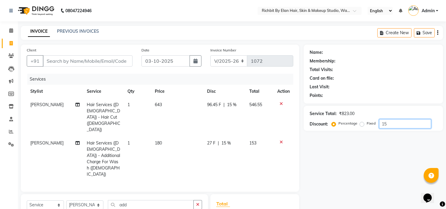
type input "15"
click at [89, 61] on input "Client" at bounding box center [88, 60] width 90 height 11
type input "8"
type input "0"
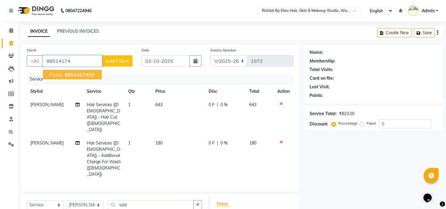
click at [48, 78] on button "palak 88514174 68" at bounding box center [72, 75] width 59 height 10
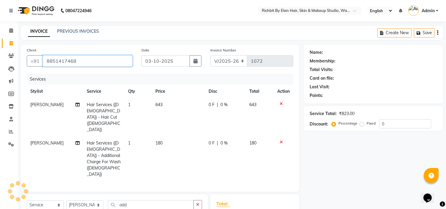
type input "8851417468"
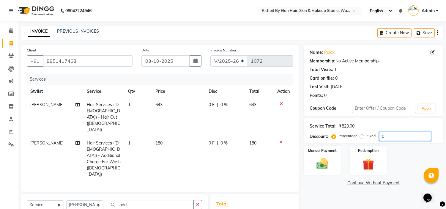
click at [414, 138] on input "0" at bounding box center [405, 136] width 52 height 9
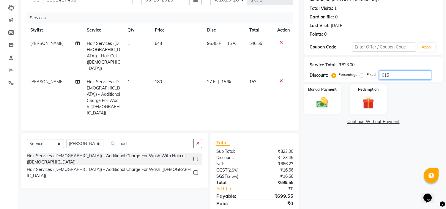
type input "015"
click at [217, 43] on span "96.45 F" at bounding box center [214, 43] width 14 height 6
select select "92645"
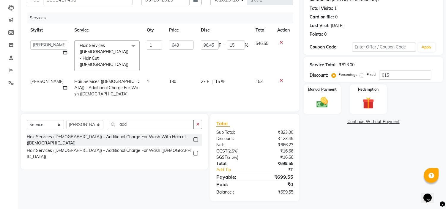
scroll to position [48, 0]
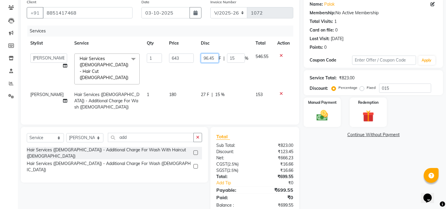
click at [215, 57] on input "96.45" at bounding box center [210, 57] width 18 height 9
type input "95"
click at [366, 181] on div "Name: Palak Membership: No Active Membership Total Visits: 1 Card on file: 0 La…" at bounding box center [376, 105] width 144 height 218
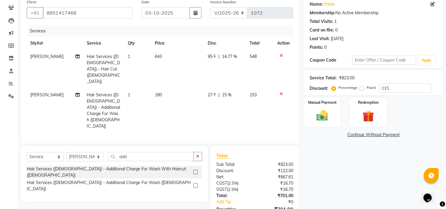
scroll to position [61, 0]
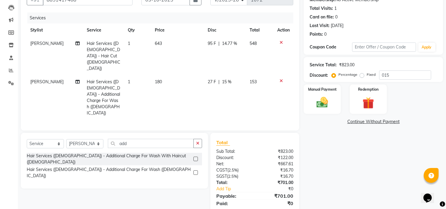
click at [212, 45] on span "95 F" at bounding box center [212, 43] width 8 height 6
select select "92645"
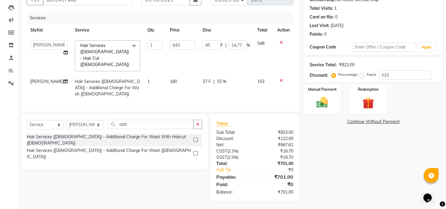
scroll to position [48, 0]
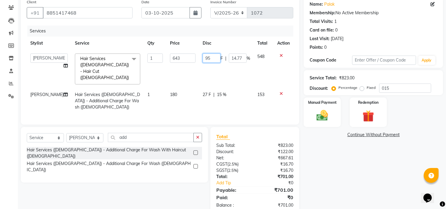
click at [215, 58] on input "95" at bounding box center [212, 57] width 18 height 9
type input "96"
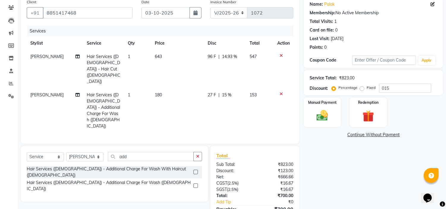
click at [339, 165] on div "Name: Palak Membership: No Active Membership Total Visits: 1 Card on file: 0 La…" at bounding box center [376, 114] width 144 height 237
click at [318, 109] on img at bounding box center [323, 116] width 20 height 14
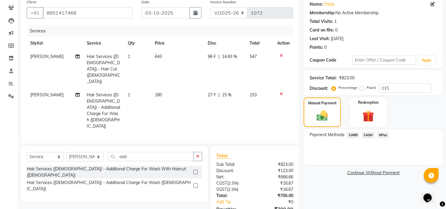
click at [387, 134] on span "GPay" at bounding box center [383, 135] width 12 height 7
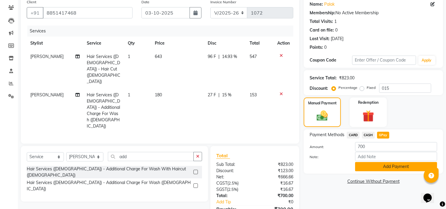
click at [379, 167] on button "Add Payment" at bounding box center [396, 166] width 82 height 9
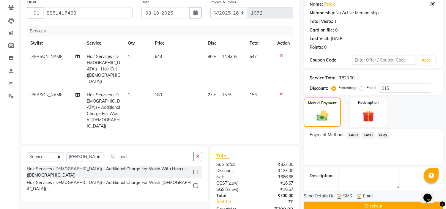
scroll to position [74, 0]
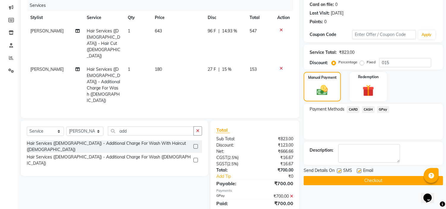
click at [358, 180] on button "Checkout" at bounding box center [373, 180] width 139 height 9
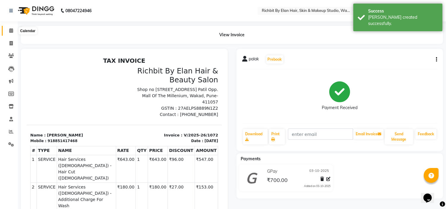
click at [10, 32] on icon at bounding box center [11, 30] width 4 height 4
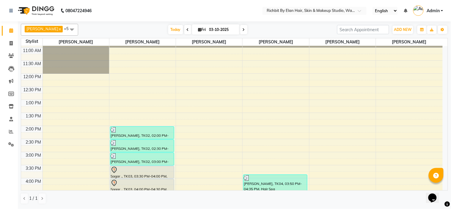
scroll to position [6, 0]
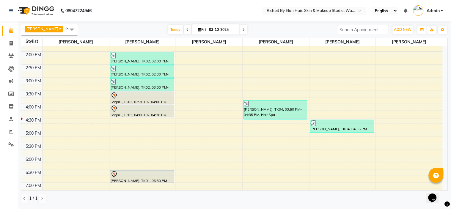
scroll to position [132, 0]
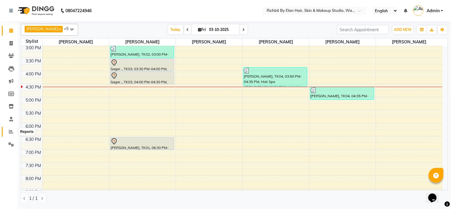
click at [11, 128] on span at bounding box center [11, 131] width 10 height 7
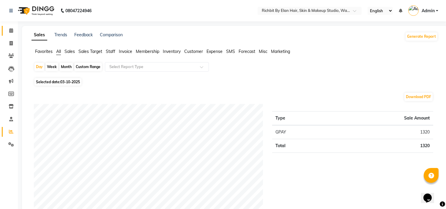
click at [12, 34] on span at bounding box center [11, 30] width 10 height 7
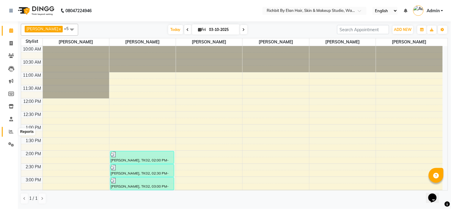
click at [9, 133] on icon at bounding box center [11, 131] width 4 height 4
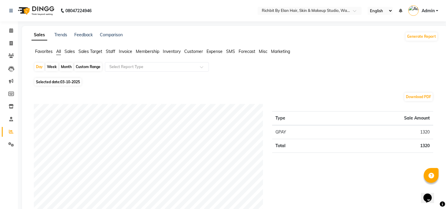
click at [69, 67] on div "Month" at bounding box center [66, 67] width 14 height 8
select select "10"
select select "2025"
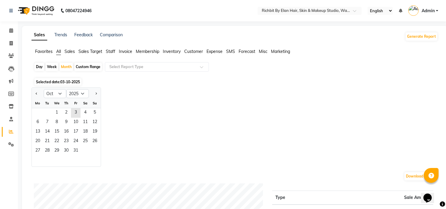
click at [54, 82] on span "Selected date: 03-10-2025" at bounding box center [57, 81] width 47 height 7
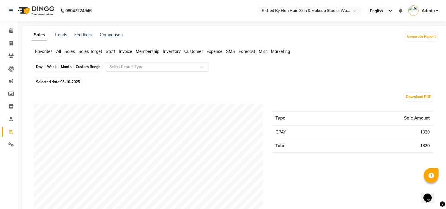
click at [65, 67] on div "Month" at bounding box center [66, 67] width 14 height 8
select select "10"
select select "2025"
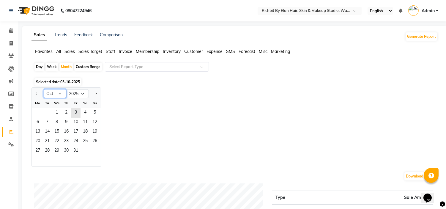
click at [60, 96] on select "Jan Feb Mar Apr May Jun [DATE] Aug Sep Oct Nov Dec" at bounding box center [55, 93] width 23 height 9
select select "9"
click at [44, 89] on select "Jan Feb Mar Apr May Jun [DATE] Aug Sep Oct Nov Dec" at bounding box center [55, 93] width 23 height 9
click at [48, 149] on span "30" at bounding box center [47, 151] width 10 height 10
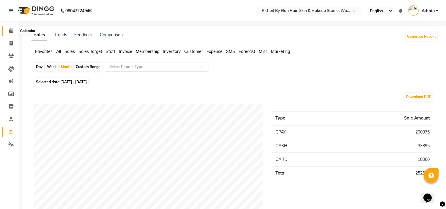
click at [10, 31] on icon at bounding box center [11, 30] width 4 height 4
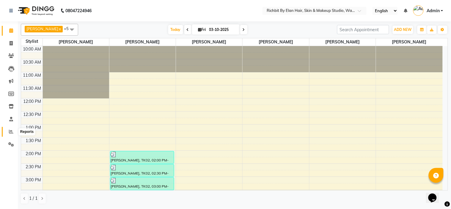
click at [10, 130] on icon at bounding box center [11, 131] width 4 height 4
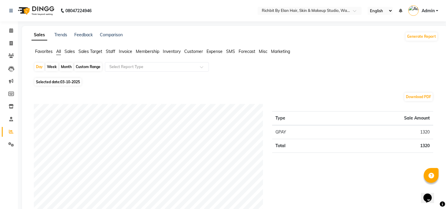
click at [68, 66] on div "Month" at bounding box center [66, 67] width 14 height 8
select select "10"
select select "2025"
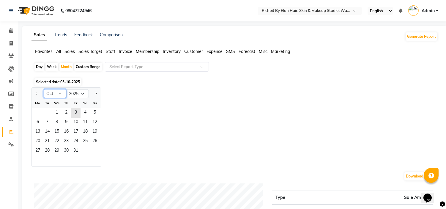
click at [52, 94] on select "Jan Feb Mar Apr May Jun [DATE] Aug Sep Oct Nov Dec" at bounding box center [55, 93] width 23 height 9
select select "9"
click at [44, 89] on select "Jan Feb Mar Apr May Jun [DATE] Aug Sep Oct Nov Dec" at bounding box center [55, 93] width 23 height 9
click at [48, 149] on span "30" at bounding box center [47, 151] width 10 height 10
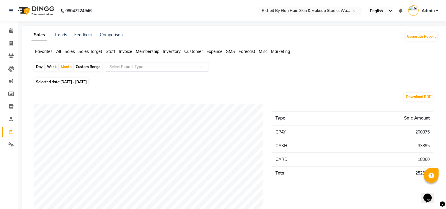
click at [111, 51] on span "Staff" at bounding box center [111, 51] width 10 height 5
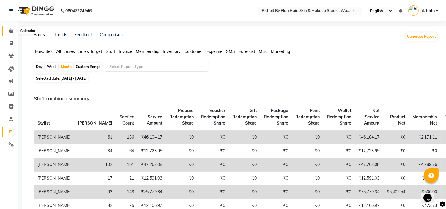
click at [10, 31] on icon at bounding box center [11, 30] width 4 height 4
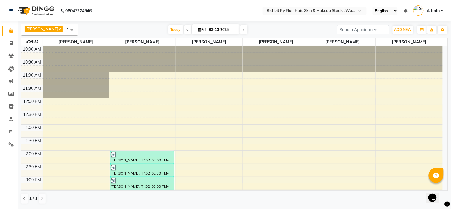
scroll to position [132, 0]
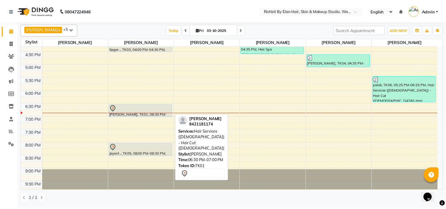
scroll to position [171, 0]
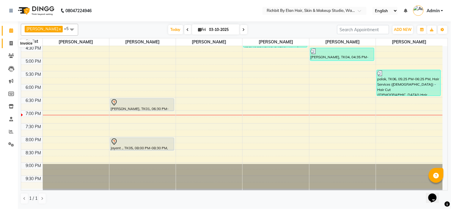
click at [11, 43] on icon at bounding box center [11, 43] width 3 height 4
select select "4114"
select select "service"
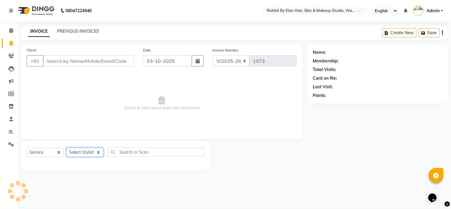
click at [81, 153] on select "Select Stylist" at bounding box center [84, 152] width 37 height 9
select select "21217"
click at [66, 148] on select "Select Stylist [PERSON_NAME] [PERSON_NAME] [PERSON_NAME] [PERSON_NAME] Ram [PER…" at bounding box center [84, 152] width 37 height 9
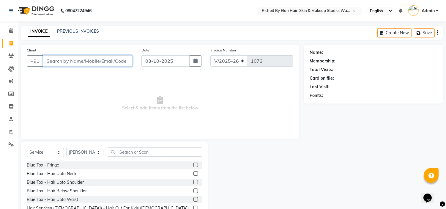
click at [86, 64] on input "Client" at bounding box center [88, 60] width 90 height 11
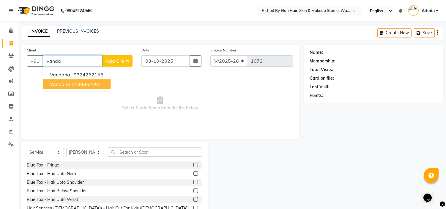
click at [88, 85] on ngb-highlight "7738362202" at bounding box center [86, 84] width 30 height 6
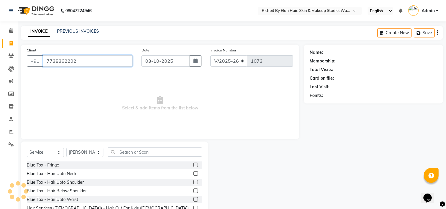
type input "7738362202"
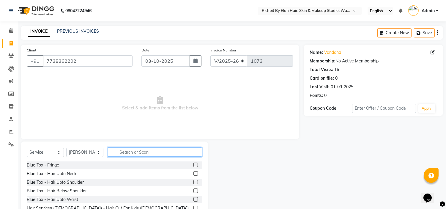
click at [144, 153] on input "text" at bounding box center [155, 151] width 94 height 9
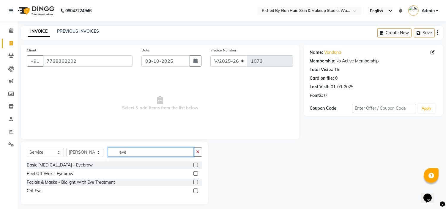
type input "eye"
click at [195, 164] on label at bounding box center [195, 165] width 4 height 4
click at [195, 164] on input "checkbox" at bounding box center [195, 165] width 4 height 4
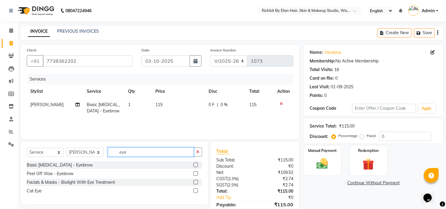
checkbox input "false"
click at [155, 152] on input "eye" at bounding box center [151, 151] width 86 height 9
type input "e"
type input "upp"
click at [195, 164] on label at bounding box center [195, 165] width 4 height 4
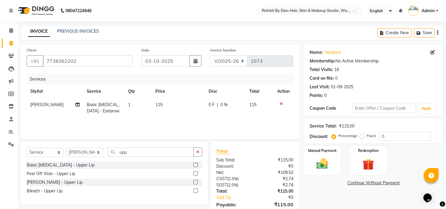
click at [195, 164] on input "checkbox" at bounding box center [195, 165] width 4 height 4
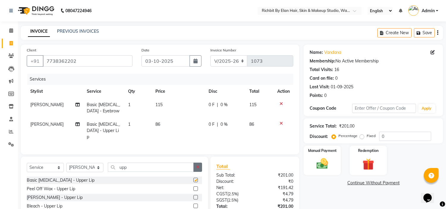
checkbox input "false"
click at [390, 137] on input "0" at bounding box center [405, 136] width 52 height 9
type input "030"
click at [216, 106] on span "34.5 F" at bounding box center [214, 105] width 12 height 6
select select "21217"
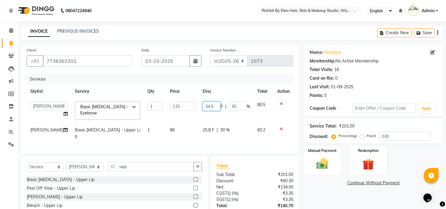
click at [216, 106] on input "34.5" at bounding box center [212, 106] width 18 height 9
type input "35"
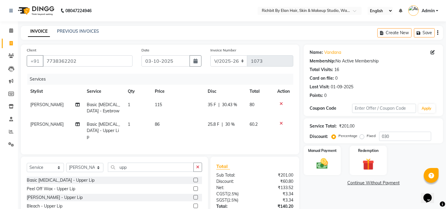
click at [331, 201] on div "Name: Vandana Membership: No Active Membership Total Visits: 16 Card on file: 0…" at bounding box center [376, 144] width 144 height 199
click at [217, 124] on span "25.8 F" at bounding box center [214, 124] width 12 height 6
select select "21217"
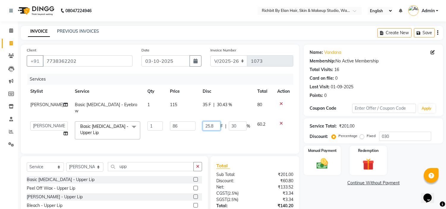
click at [217, 124] on input "25.8" at bounding box center [212, 125] width 18 height 9
type input "26"
click at [357, 198] on div "Name: Vandana Membership: No Active Membership Total Visits: 16 Card on file: 0…" at bounding box center [376, 144] width 144 height 199
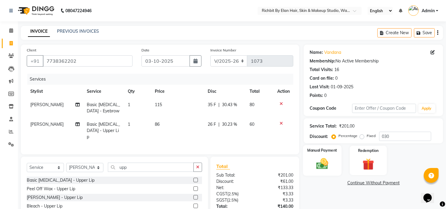
click at [331, 159] on img at bounding box center [323, 164] width 20 height 14
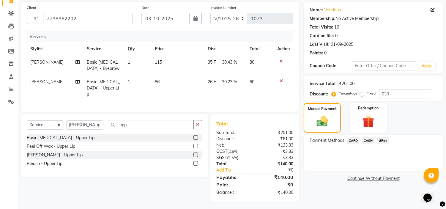
click at [385, 141] on span "GPay" at bounding box center [383, 140] width 12 height 7
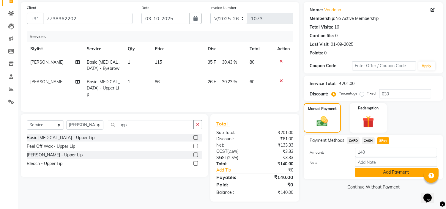
click at [373, 173] on button "Add Payment" at bounding box center [396, 172] width 82 height 9
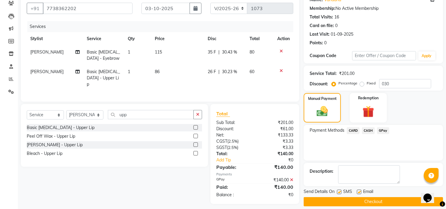
scroll to position [58, 0]
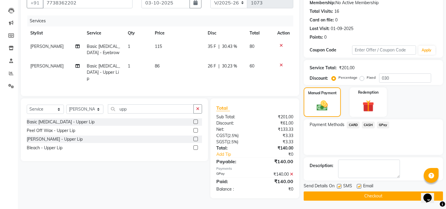
click at [339, 198] on button "Checkout" at bounding box center [373, 195] width 139 height 9
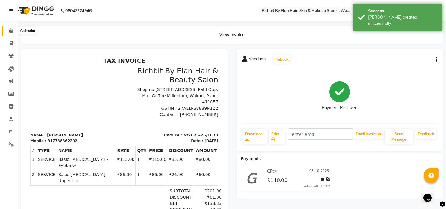
click at [12, 31] on icon at bounding box center [11, 30] width 4 height 4
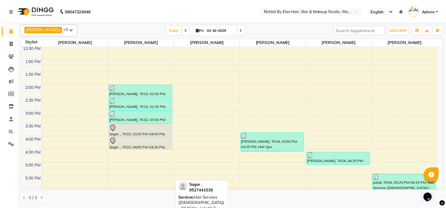
scroll to position [132, 0]
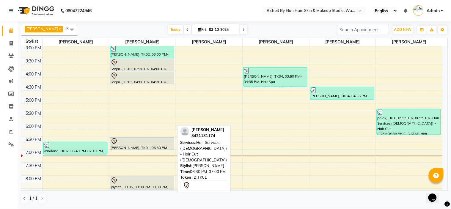
click at [134, 144] on div at bounding box center [142, 141] width 63 height 7
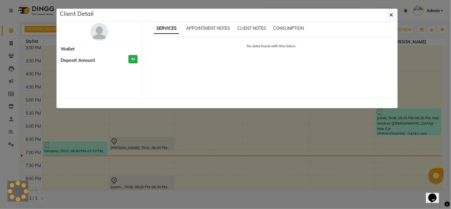
select select "7"
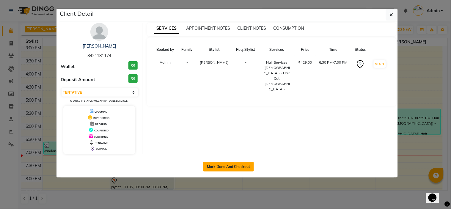
click at [242, 165] on button "Mark Done And Checkout" at bounding box center [228, 167] width 51 height 10
select select "4114"
select select "service"
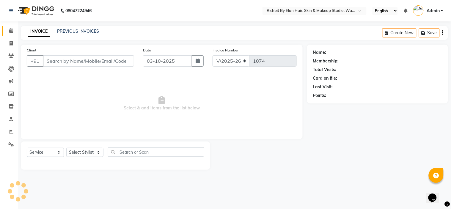
select select "3"
type input "8421181174"
select select "39151"
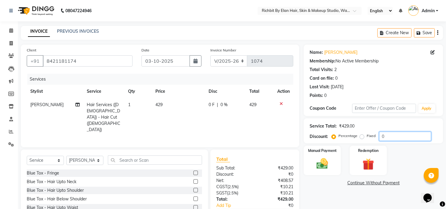
click at [412, 138] on input "0" at bounding box center [405, 136] width 52 height 9
type input "030"
click at [236, 111] on td "128.7 F | 30 %" at bounding box center [225, 117] width 42 height 38
select select "39151"
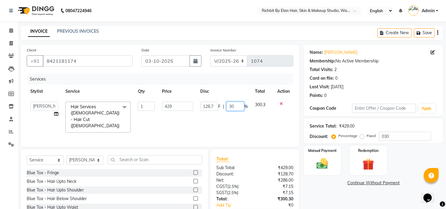
click at [236, 107] on input "30" at bounding box center [235, 106] width 18 height 9
type input "3"
type input "40"
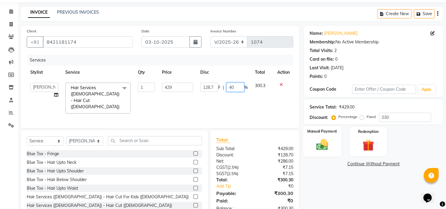
scroll to position [29, 0]
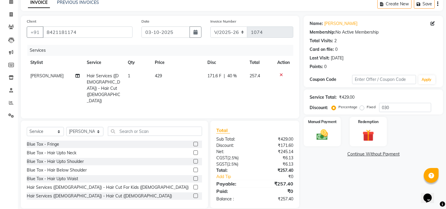
click at [335, 167] on div "Name: Vipul Membership: No Active Membership Total Visits: 2 Card on file: 0 La…" at bounding box center [376, 112] width 144 height 193
click at [223, 82] on td "171.6 F | 40 %" at bounding box center [225, 88] width 42 height 38
select select "39151"
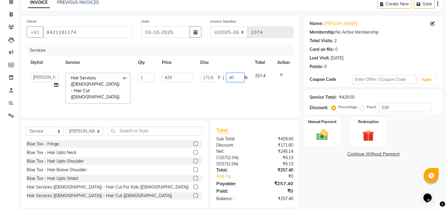
click at [240, 77] on input "40" at bounding box center [235, 77] width 18 height 9
type input "4"
type input "50"
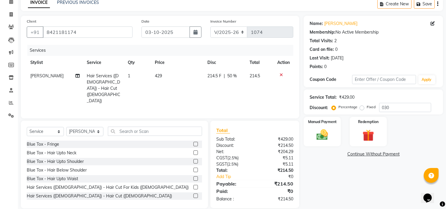
click at [349, 170] on div "Name: Vipul Membership: No Active Membership Total Visits: 2 Card on file: 0 La…" at bounding box center [376, 112] width 144 height 193
click at [398, 110] on input "030" at bounding box center [405, 107] width 52 height 9
type input "0"
click at [373, 165] on div "Name: Vipul Membership: No Active Membership Total Visits: 2 Card on file: 0 La…" at bounding box center [376, 112] width 144 height 193
click at [402, 110] on input "40" at bounding box center [405, 107] width 52 height 9
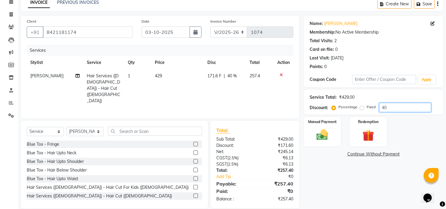
type input "4"
type input "50"
click at [357, 203] on main "INVOICE PREVIOUS INVOICES Create New Save Client +91 8421181174 Date 03-10-2025…" at bounding box center [232, 107] width 428 height 220
click at [214, 75] on span "214.5 F" at bounding box center [215, 76] width 14 height 6
select select "39151"
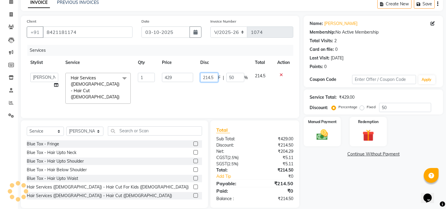
click at [213, 77] on input "214.5" at bounding box center [209, 77] width 18 height 9
type input "230"
click at [314, 187] on div "Name: Vipul Membership: No Active Membership Total Visits: 2 Card on file: 0 La…" at bounding box center [376, 112] width 144 height 192
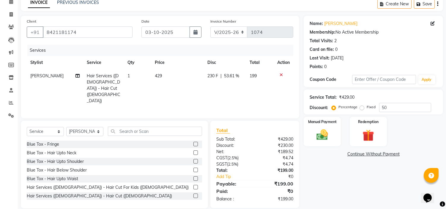
click at [215, 75] on span "230 F" at bounding box center [212, 76] width 11 height 6
select select "39151"
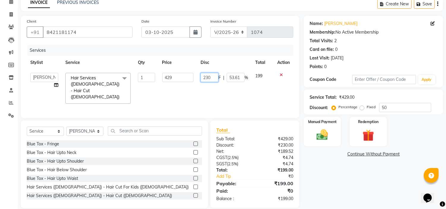
click at [215, 75] on input "230" at bounding box center [210, 77] width 18 height 9
type input "229"
click at [356, 190] on div "Name: Vipul Membership: No Active Membership Total Visits: 2 Card on file: 0 La…" at bounding box center [376, 112] width 144 height 192
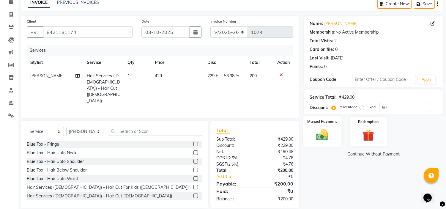
click at [325, 134] on img at bounding box center [323, 135] width 20 height 14
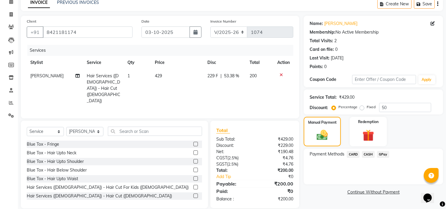
click at [384, 153] on span "GPay" at bounding box center [383, 154] width 12 height 7
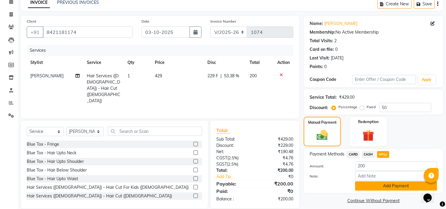
click at [390, 182] on button "Add Payment" at bounding box center [396, 185] width 82 height 9
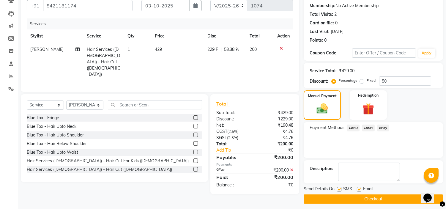
scroll to position [58, 0]
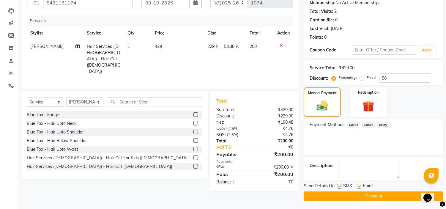
click at [388, 195] on button "Checkout" at bounding box center [373, 195] width 139 height 9
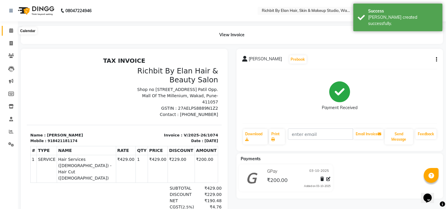
click at [10, 30] on icon at bounding box center [11, 30] width 4 height 4
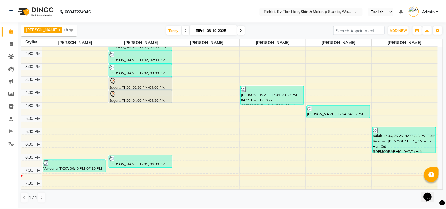
scroll to position [171, 0]
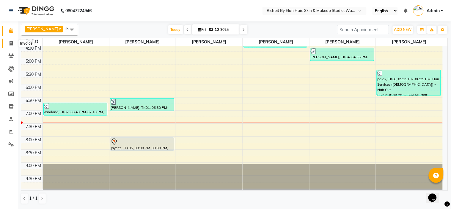
click at [12, 42] on icon at bounding box center [11, 43] width 3 height 4
select select "service"
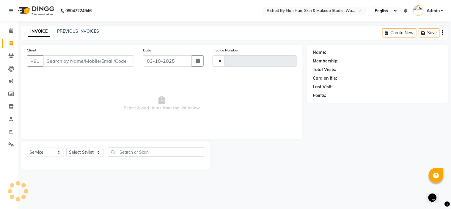
type input "1075"
select select "4114"
click at [79, 152] on select "Select Stylist [PERSON_NAME] [PERSON_NAME] [PERSON_NAME] [PERSON_NAME] Ram [PER…" at bounding box center [84, 152] width 37 height 9
select select "91268"
click at [66, 148] on select "Select Stylist [PERSON_NAME] [PERSON_NAME] [PERSON_NAME] [PERSON_NAME] Ram [PER…" at bounding box center [84, 152] width 37 height 9
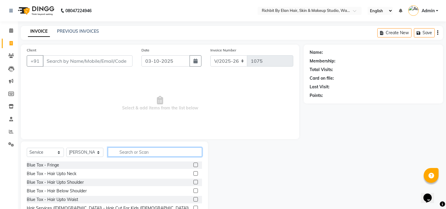
click at [129, 148] on input "text" at bounding box center [155, 151] width 94 height 9
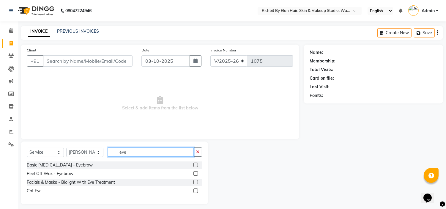
type input "eye"
click at [195, 165] on label at bounding box center [195, 165] width 4 height 4
click at [195, 165] on input "checkbox" at bounding box center [195, 165] width 4 height 4
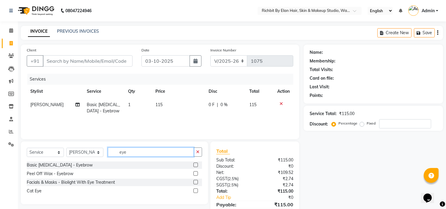
checkbox input "false"
click at [141, 152] on input "eye" at bounding box center [151, 151] width 86 height 9
type input "e"
type input "upp"
click at [196, 165] on label at bounding box center [195, 165] width 4 height 4
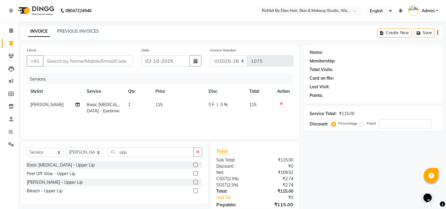
click at [196, 165] on input "checkbox" at bounding box center [195, 165] width 4 height 4
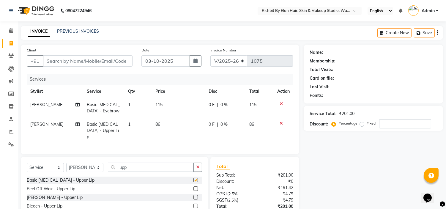
checkbox input "false"
click at [387, 124] on input "number" at bounding box center [405, 123] width 52 height 9
type input "30"
click at [216, 104] on span "34.5 F" at bounding box center [214, 105] width 12 height 6
select select "91268"
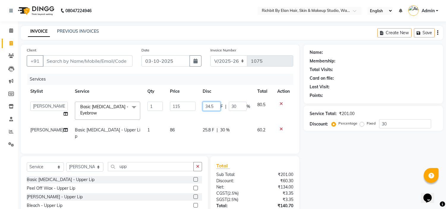
click at [213, 106] on input "34.5" at bounding box center [212, 106] width 18 height 9
type input "3"
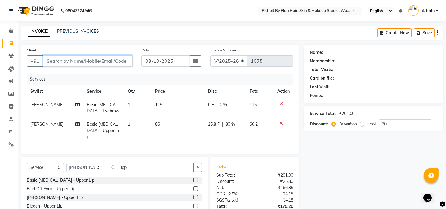
click at [75, 59] on input "Client" at bounding box center [88, 60] width 90 height 11
click at [63, 55] on input "Client" at bounding box center [88, 60] width 90 height 11
type input "9"
type input "0"
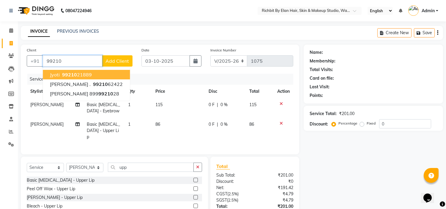
click at [60, 75] on button "Jyoti 99210 21889" at bounding box center [86, 75] width 87 height 10
type input "9921021889"
select select "1: Object"
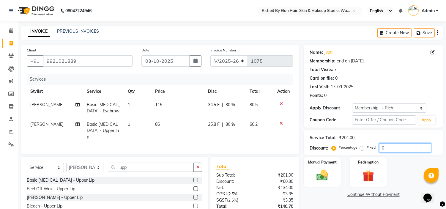
click at [410, 150] on input "0" at bounding box center [405, 147] width 52 height 9
type input "30"
click at [217, 106] on span "34.5 F" at bounding box center [214, 105] width 12 height 6
select select "91268"
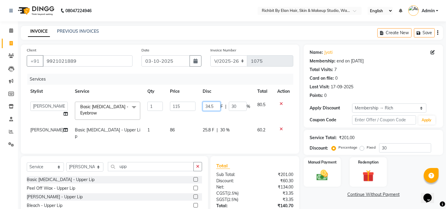
click at [216, 105] on input "34.5" at bounding box center [212, 106] width 18 height 9
type input "34"
click at [211, 111] on td "34 F | 30 %" at bounding box center [226, 110] width 55 height 25
select select "91268"
click at [213, 106] on input "34" at bounding box center [212, 106] width 18 height 9
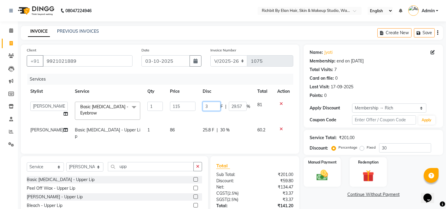
type input "35"
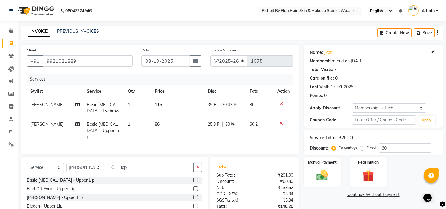
click at [183, 133] on td "86" at bounding box center [177, 131] width 53 height 26
select select "91268"
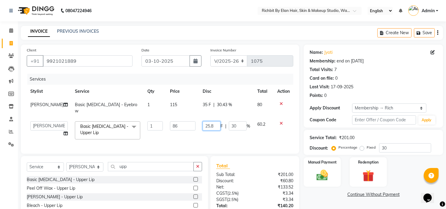
click at [214, 126] on input "25.8" at bounding box center [212, 125] width 18 height 9
type input "26"
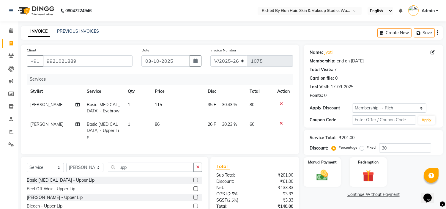
click at [316, 190] on div "Name: Jyoti Membership: end on 22-08-2026 Total Visits: 7 Card on file: 0 Last …" at bounding box center [376, 144] width 144 height 199
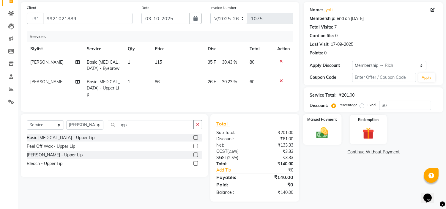
click at [334, 133] on div "Manual Payment" at bounding box center [322, 129] width 39 height 30
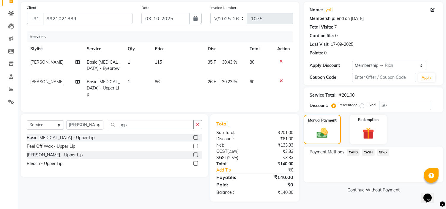
click at [382, 153] on span "GPay" at bounding box center [383, 152] width 12 height 7
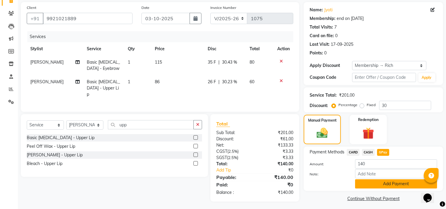
click at [379, 182] on button "Add Payment" at bounding box center [396, 183] width 82 height 9
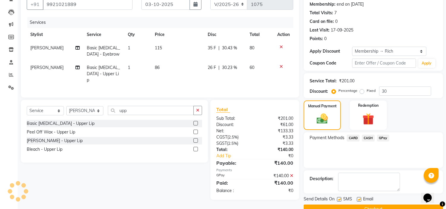
scroll to position [70, 0]
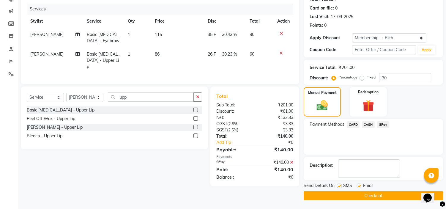
click at [369, 198] on button "Checkout" at bounding box center [373, 195] width 139 height 9
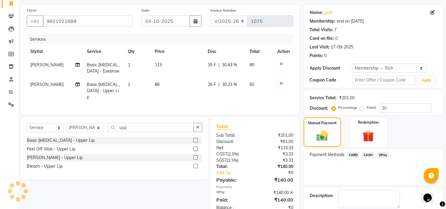
scroll to position [0, 0]
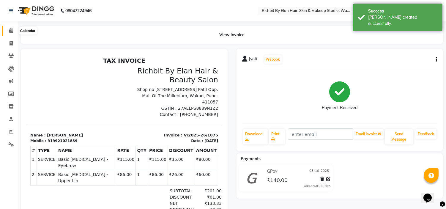
click at [11, 31] on icon at bounding box center [11, 30] width 4 height 4
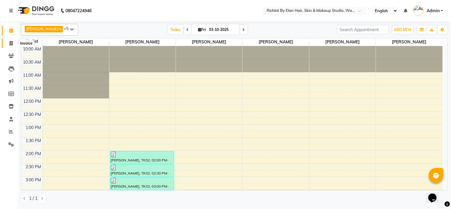
click at [11, 41] on icon at bounding box center [11, 43] width 3 height 4
select select "4114"
select select "service"
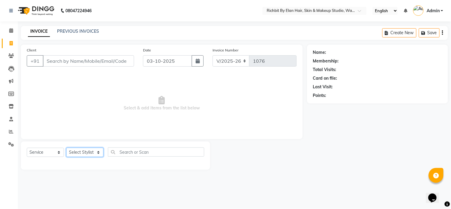
drag, startPoint x: 99, startPoint y: 154, endPoint x: 96, endPoint y: 150, distance: 4.6
click at [99, 154] on select "Select Stylist [PERSON_NAME] [PERSON_NAME] [PERSON_NAME] [PERSON_NAME] Ram [PER…" at bounding box center [84, 152] width 37 height 9
select select "92645"
click at [66, 148] on select "Select Stylist [PERSON_NAME] [PERSON_NAME] [PERSON_NAME] [PERSON_NAME] Ram [PER…" at bounding box center [84, 152] width 37 height 9
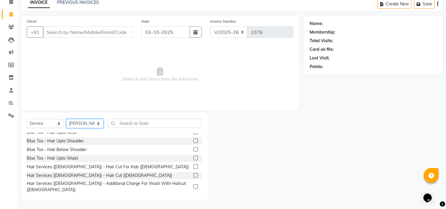
scroll to position [33, 0]
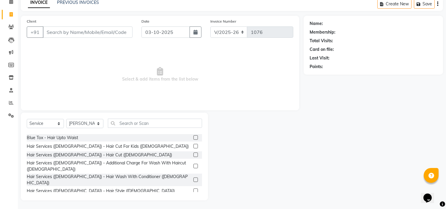
click at [193, 154] on label at bounding box center [195, 154] width 4 height 4
click at [193, 154] on input "checkbox" at bounding box center [195, 155] width 4 height 4
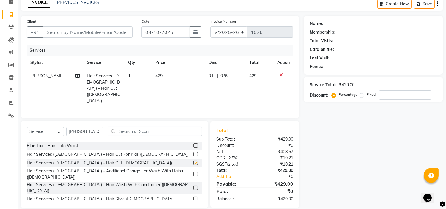
checkbox input "false"
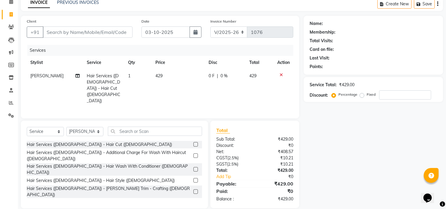
scroll to position [66, 0]
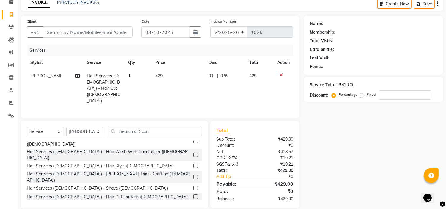
click at [188, 171] on div "Hair Services ([DEMOGRAPHIC_DATA]) - [PERSON_NAME] Trim - Crafting ([DEMOGRAPHI…" at bounding box center [114, 177] width 175 height 12
click at [193, 175] on label at bounding box center [195, 177] width 4 height 4
click at [193, 175] on input "checkbox" at bounding box center [195, 177] width 4 height 4
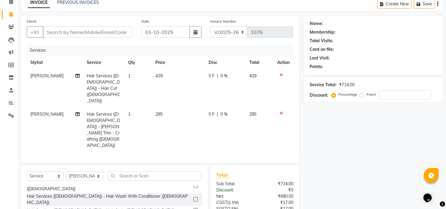
checkbox input "false"
click at [193, 197] on label at bounding box center [195, 199] width 4 height 4
click at [193, 198] on input "checkbox" at bounding box center [195, 200] width 4 height 4
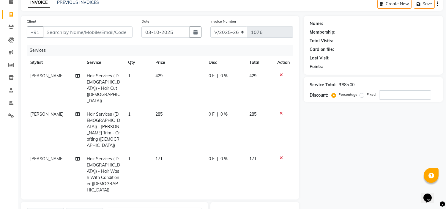
checkbox input "false"
click at [387, 94] on input "number" at bounding box center [405, 94] width 52 height 9
type input "1"
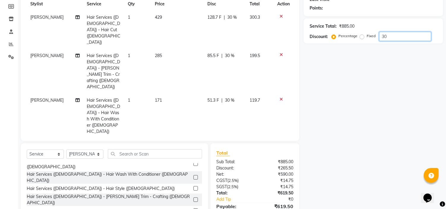
scroll to position [54, 0]
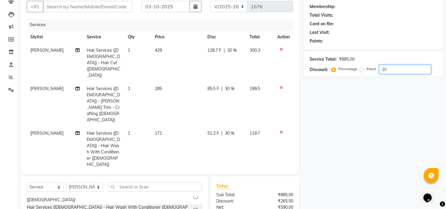
type input "30"
click at [278, 130] on div at bounding box center [283, 132] width 12 height 4
click at [281, 130] on icon at bounding box center [281, 132] width 3 height 4
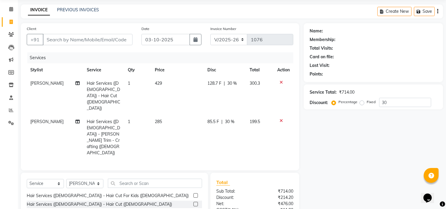
scroll to position [33, 0]
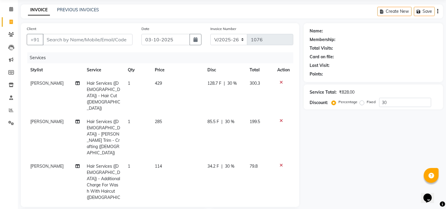
checkbox input "false"
click at [211, 84] on span "128.7 F" at bounding box center [215, 83] width 14 height 6
select select "92645"
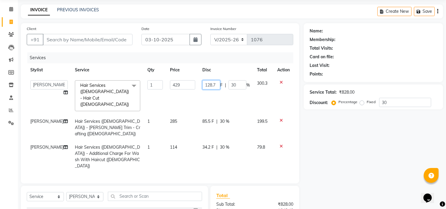
click at [213, 85] on input "128.7" at bounding box center [211, 84] width 18 height 9
type input "128"
click at [204, 115] on td "85.5 F | 30 %" at bounding box center [226, 128] width 55 height 26
select select "92645"
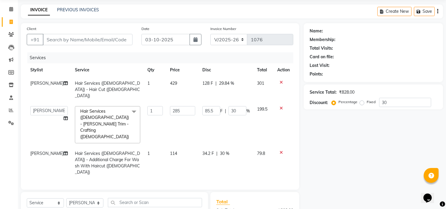
click at [205, 81] on span "128 F" at bounding box center [207, 83] width 11 height 6
select select "92645"
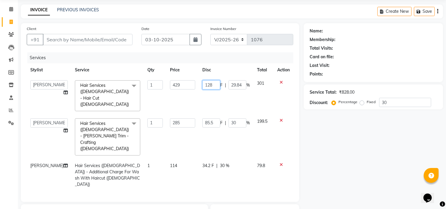
click at [213, 84] on input "128" at bounding box center [211, 84] width 18 height 9
type input "129"
click at [213, 115] on td "85.5 F | 30 %" at bounding box center [226, 137] width 55 height 44
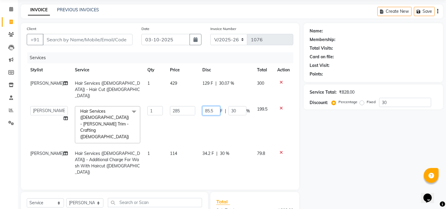
type input "85"
click at [222, 122] on td "85 F | 30 %" at bounding box center [226, 125] width 55 height 44
select select "92645"
click at [210, 150] on span "34.2 F" at bounding box center [209, 153] width 12 height 6
select select "92645"
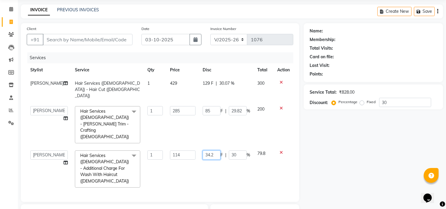
click at [214, 150] on input "34.2" at bounding box center [212, 154] width 18 height 9
type input "35"
click at [215, 147] on td "35 F | 30 %" at bounding box center [226, 169] width 55 height 44
select select "92645"
click at [218, 150] on input "35" at bounding box center [212, 154] width 18 height 9
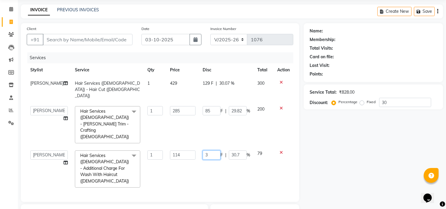
type input "34"
click at [220, 147] on td "34 F | 30.7 %" at bounding box center [226, 169] width 55 height 44
select select "92645"
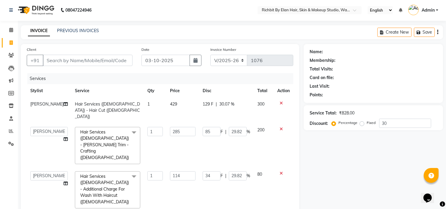
scroll to position [0, 0]
click at [395, 126] on input "30" at bounding box center [405, 123] width 52 height 9
type input "3"
type input "8.55"
type input "3"
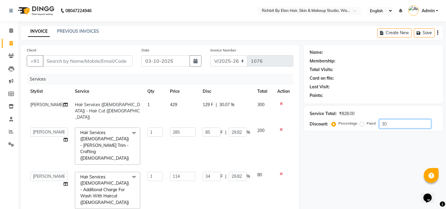
type input "3.42"
type input "3"
type input "0"
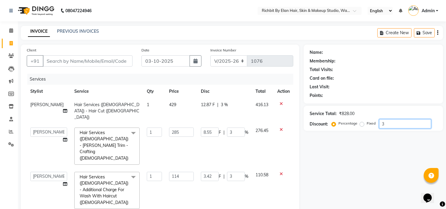
type input "0"
type input "1"
type input "2.85"
type input "1"
type input "1.14"
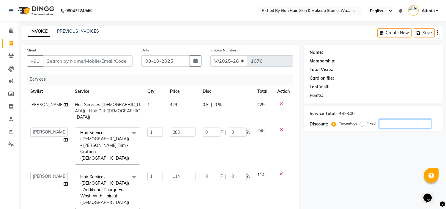
type input "1"
type input "15"
type input "42.75"
type input "15"
type input "17.1"
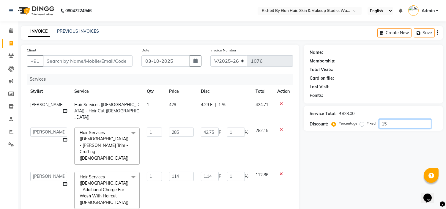
type input "15"
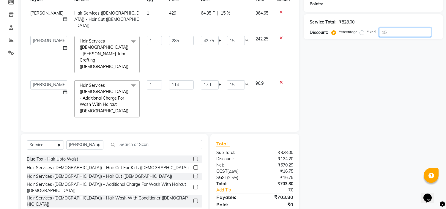
scroll to position [93, 0]
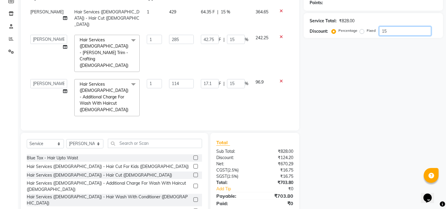
type input "15"
click at [213, 79] on input "17.1" at bounding box center [210, 83] width 18 height 9
type input "17"
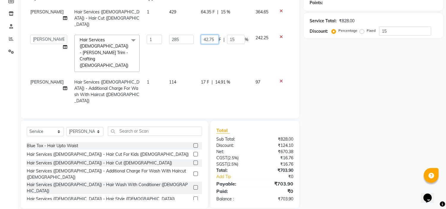
scroll to position [81, 0]
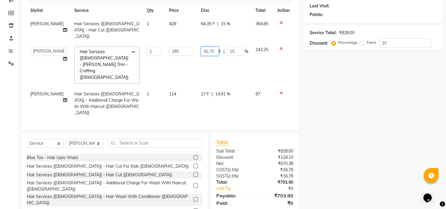
click at [213, 34] on tbody "Ram Thosar Hair Services (Male) - Hair Cut (Male) 1 429 64.35 F | 15 % 364.65 A…" at bounding box center [160, 68] width 267 height 102
click at [213, 47] on input "42.75" at bounding box center [210, 51] width 18 height 9
type input "42"
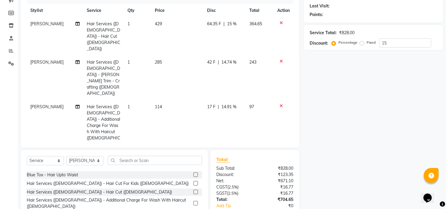
click at [204, 24] on td "64.35 F | 15 %" at bounding box center [225, 36] width 42 height 38
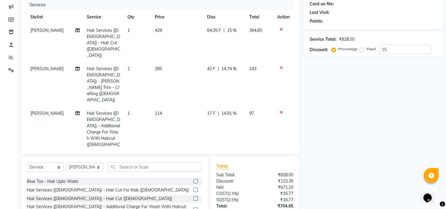
select select "92645"
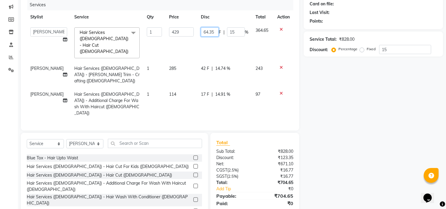
click at [213, 31] on input "64.35" at bounding box center [210, 31] width 18 height 9
type input "64"
click at [216, 40] on td "64 F | 15 %" at bounding box center [224, 43] width 55 height 38
select select "92645"
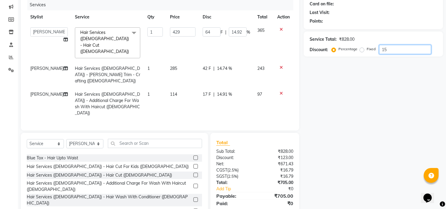
click at [417, 52] on input "15" at bounding box center [405, 49] width 52 height 9
type input "1"
type input "4.29"
type input "1"
type input "0"
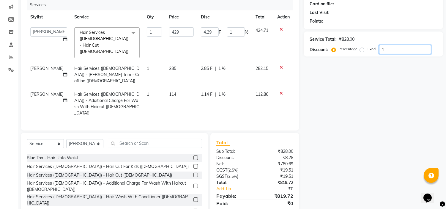
type input "0"
type input "1"
type input "4.29"
type input "1"
type input "18"
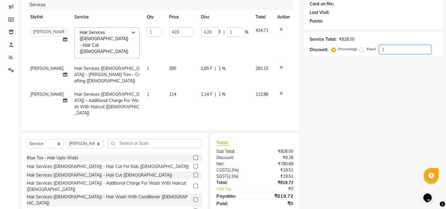
type input "77.22"
type input "18"
type input "1"
type input "4.29"
type input "1"
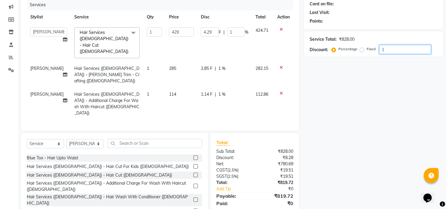
type input "0"
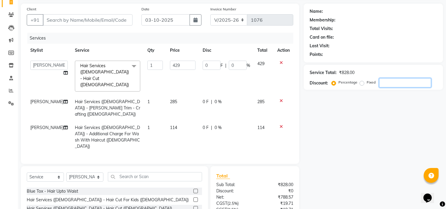
click at [402, 84] on input "number" at bounding box center [405, 82] width 52 height 9
type input "1"
type input "4.29"
type input "1"
type input "15"
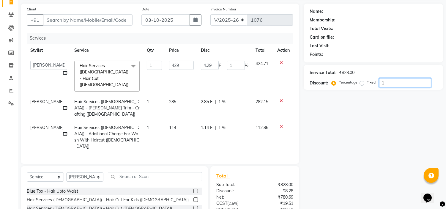
type input "64.35"
type input "15"
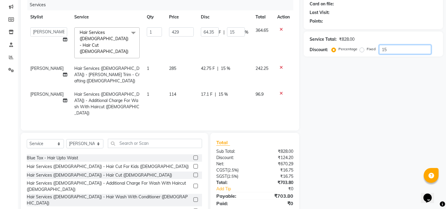
scroll to position [0, 0]
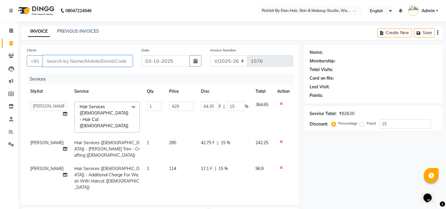
click at [66, 59] on input "Client" at bounding box center [88, 60] width 90 height 11
type input "7"
type input "0"
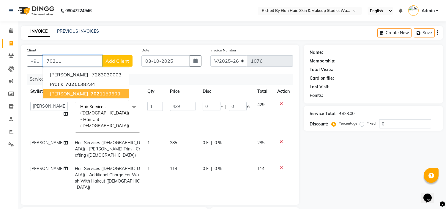
click at [91, 92] on span "70211" at bounding box center [98, 94] width 15 height 6
type input "7021159603"
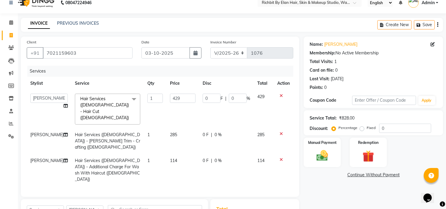
scroll to position [74, 0]
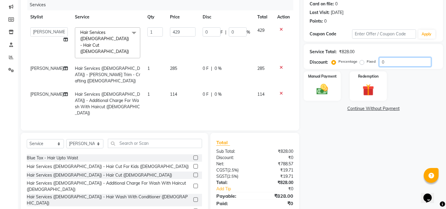
click at [418, 60] on input "0" at bounding box center [405, 61] width 52 height 9
type input "03"
type input "12.87"
type input "3"
type input "030"
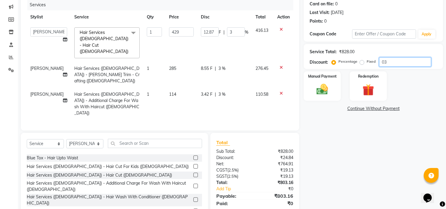
type input "128.7"
type input "30"
type input "03"
type input "12.87"
type input "3"
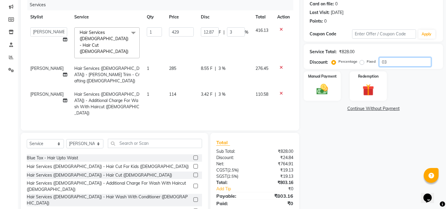
type input "0"
click at [406, 62] on input "0" at bounding box center [405, 61] width 52 height 9
type input "03"
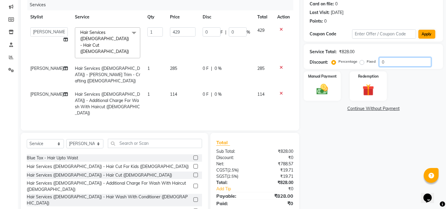
type input "12.87"
type input "3"
type input "030"
type input "128.7"
type input "30"
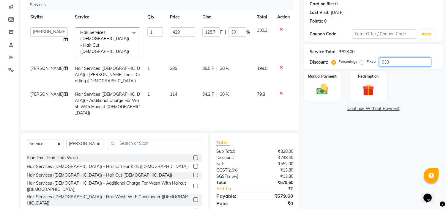
type input "030"
drag, startPoint x: 55, startPoint y: 123, endPoint x: 58, endPoint y: 123, distance: 3.3
click at [55, 139] on select "Select Service Product Membership Package Voucher Prepaid Gift Card" at bounding box center [45, 143] width 37 height 9
click at [27, 139] on select "Select Service Product Membership Package Voucher Prepaid Gift Card" at bounding box center [45, 143] width 37 height 9
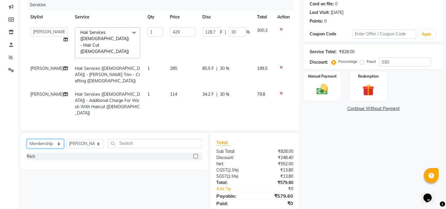
scroll to position [0, 0]
click at [194, 154] on label at bounding box center [195, 156] width 4 height 4
click at [194, 155] on input "checkbox" at bounding box center [195, 157] width 4 height 4
select select "select"
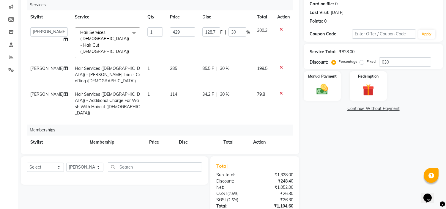
click at [229, 153] on span "525" at bounding box center [226, 155] width 7 height 5
select select "92645"
click at [249, 153] on span "525" at bounding box center [250, 155] width 7 height 5
click at [182, 152] on input "500" at bounding box center [173, 156] width 23 height 9
click at [250, 149] on tr "Ankita nivangune anuja dhavare Deepali Palsule Gopal Kadam Ram Thosar Rohit Sur…" at bounding box center [160, 158] width 267 height 19
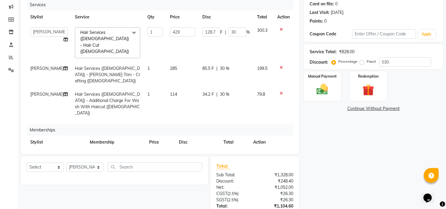
click at [230, 153] on span "525" at bounding box center [226, 155] width 7 height 5
select select "92645"
click at [197, 152] on input "0" at bounding box center [201, 156] width 18 height 9
type input "025"
click at [342, 167] on div "Name: Omkar Membership: No Active Membership Total Visits: 1 Card on file: 0 La…" at bounding box center [376, 106] width 144 height 273
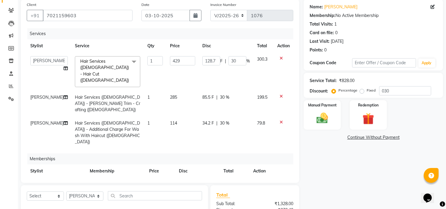
scroll to position [78, 0]
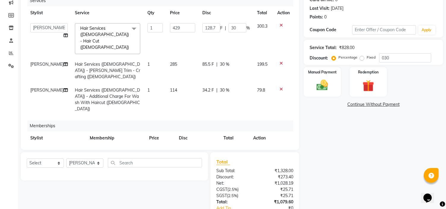
click at [280, 87] on icon at bounding box center [281, 89] width 3 height 4
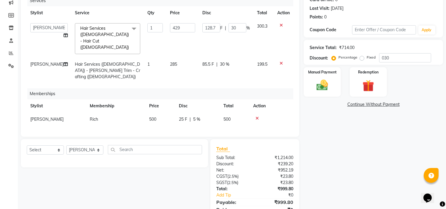
click at [209, 61] on span "85.5 F" at bounding box center [208, 64] width 12 height 6
select select "92645"
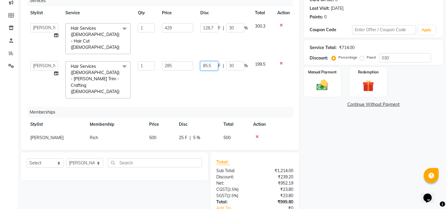
click at [214, 61] on input "85.5" at bounding box center [209, 65] width 18 height 9
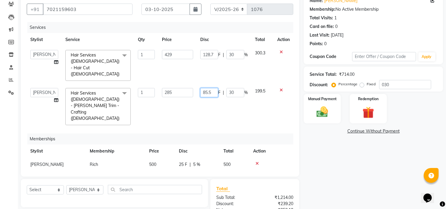
scroll to position [45, 0]
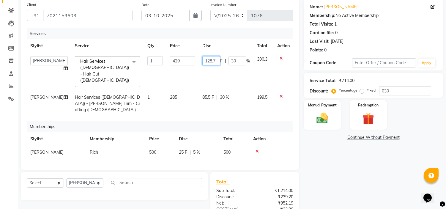
click at [214, 60] on input "128.7" at bounding box center [211, 60] width 18 height 9
type input "128"
click at [221, 75] on td "128 F | 30 %" at bounding box center [226, 72] width 55 height 38
select select "92645"
click at [213, 60] on input "128" at bounding box center [211, 60] width 18 height 9
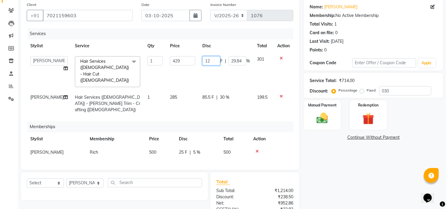
type input "129"
drag, startPoint x: 202, startPoint y: 88, endPoint x: 205, endPoint y: 85, distance: 4.4
click at [203, 91] on td "85.5 F | 30 %" at bounding box center [226, 104] width 55 height 26
select select "92645"
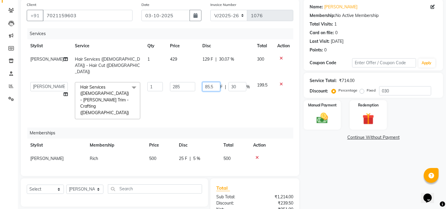
click at [211, 82] on input "85.5" at bounding box center [211, 86] width 18 height 9
type input "85"
click at [209, 94] on td "85 F | 30 %" at bounding box center [226, 100] width 55 height 44
select select "92645"
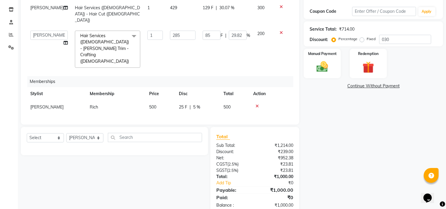
scroll to position [64, 0]
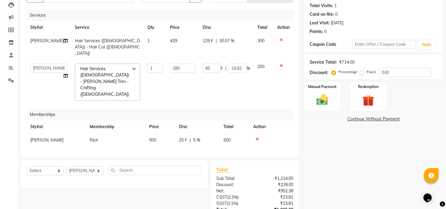
click at [309, 114] on div "Name: Omkar Membership: No Active Membership Total Visits: 1 Card on file: 0 La…" at bounding box center [376, 114] width 144 height 267
click at [325, 103] on img at bounding box center [323, 100] width 20 height 14
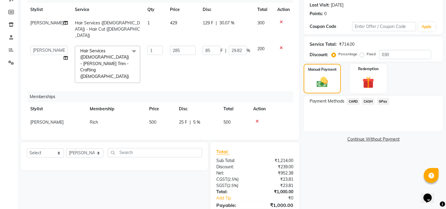
scroll to position [97, 0]
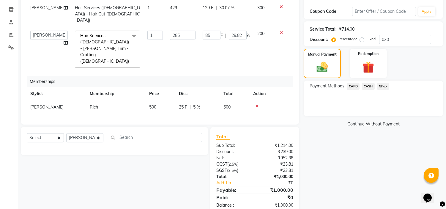
click at [384, 86] on span "GPay" at bounding box center [383, 86] width 12 height 7
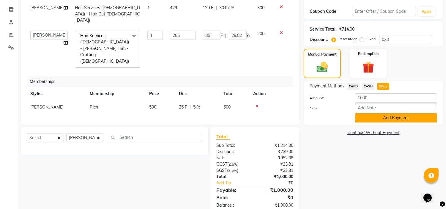
click at [368, 120] on button "Add Payment" at bounding box center [396, 117] width 82 height 9
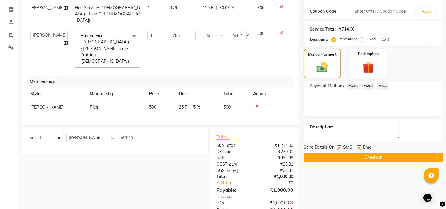
click at [48, 104] on span "[PERSON_NAME]" at bounding box center [46, 106] width 33 height 5
select select "92645"
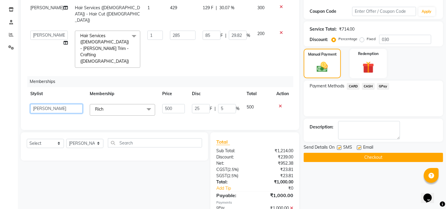
click at [49, 104] on select "Ankita nivangune anuja dhavare Deepali Palsule Gopal Kadam Ram Thosar Rohit Sur…" at bounding box center [56, 108] width 52 height 9
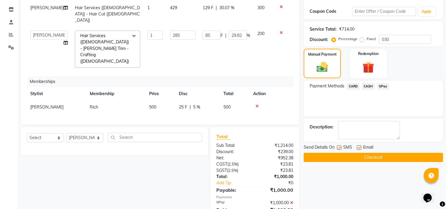
click at [365, 156] on button "Checkout" at bounding box center [373, 157] width 139 height 9
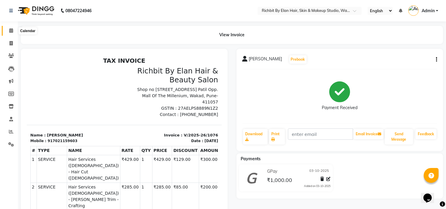
click at [10, 30] on icon at bounding box center [11, 30] width 4 height 4
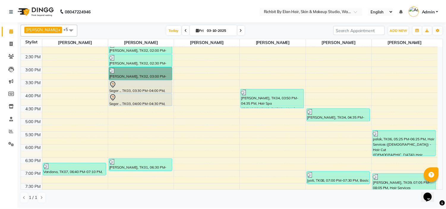
scroll to position [171, 0]
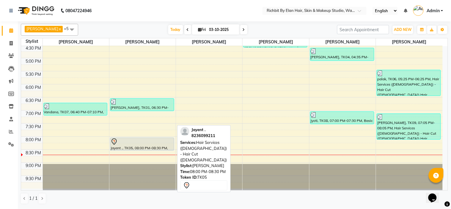
click at [140, 143] on div at bounding box center [142, 141] width 63 height 7
select select "7"
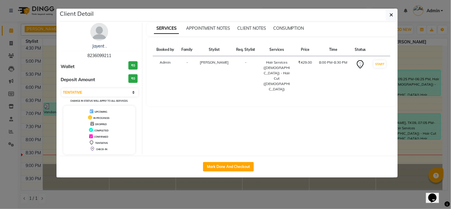
click at [110, 33] on div "Jayent . 8236099211 Wallet ₹0 Deposit Amount ₹0 Select IN SERVICE CONFIRMED TEN…" at bounding box center [99, 88] width 86 height 131
click at [99, 33] on img at bounding box center [99, 32] width 18 height 18
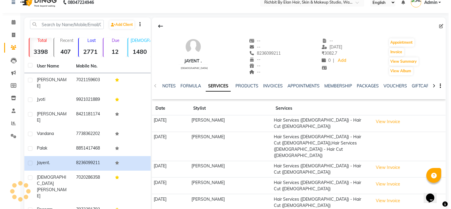
scroll to position [13, 0]
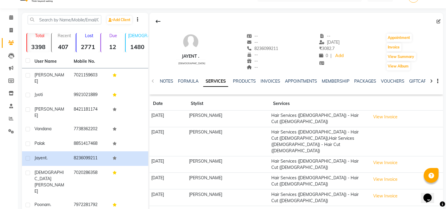
click at [404, 112] on td "View Invoice" at bounding box center [405, 119] width 75 height 17
click at [394, 114] on button "View Invoice" at bounding box center [386, 116] width 30 height 9
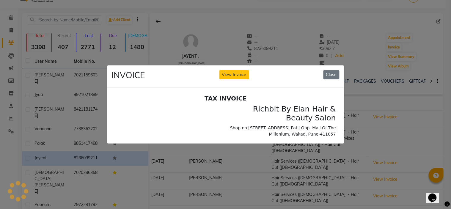
scroll to position [0, 0]
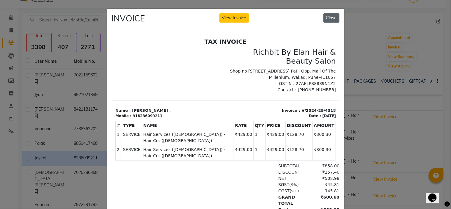
click at [324, 19] on button "Close" at bounding box center [331, 17] width 16 height 9
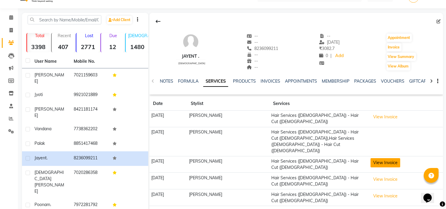
click at [388, 158] on button "View Invoice" at bounding box center [386, 162] width 30 height 9
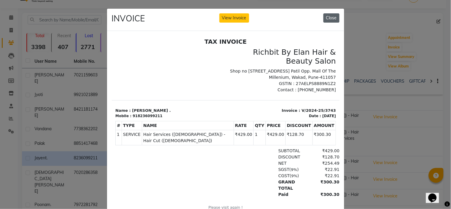
click at [325, 13] on button "Close" at bounding box center [331, 17] width 16 height 9
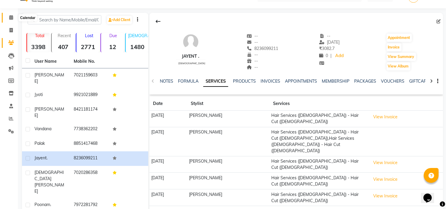
click at [9, 18] on icon at bounding box center [11, 17] width 4 height 4
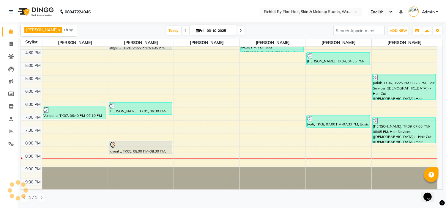
scroll to position [171, 0]
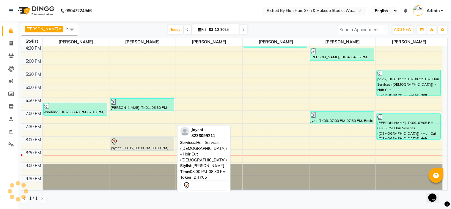
click at [127, 146] on div "Jayent ., TK05, 08:00 PM-08:30 PM, Hair Services ([DEMOGRAPHIC_DATA]) - Hair Cu…" at bounding box center [142, 144] width 64 height 12
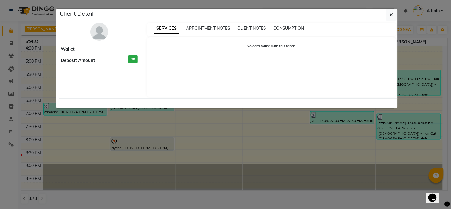
select select "7"
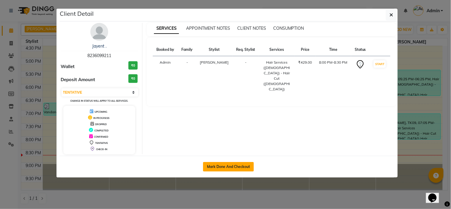
click at [232, 168] on button "Mark Done And Checkout" at bounding box center [228, 167] width 51 height 10
select select "service"
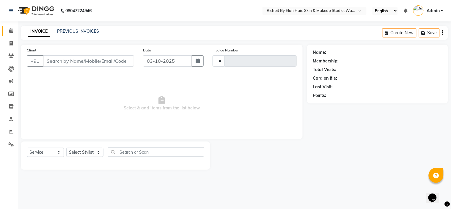
type input "1077"
select select "4114"
type input "8236099211"
select select "39151"
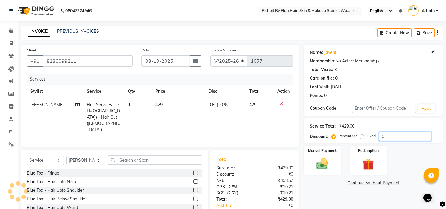
click at [385, 135] on input "0" at bounding box center [405, 136] width 52 height 9
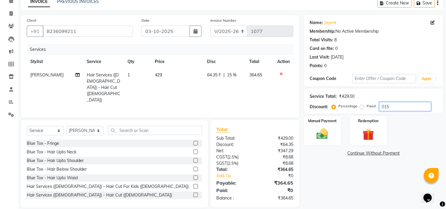
type input "015"
click at [211, 73] on span "64.35 F" at bounding box center [214, 75] width 14 height 6
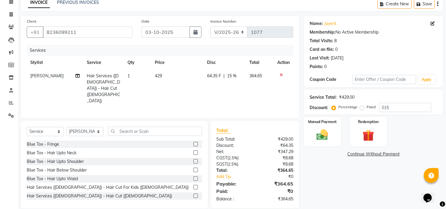
select select "39151"
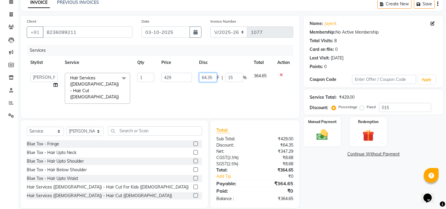
click at [215, 75] on input "64.35" at bounding box center [208, 77] width 18 height 9
type input "64"
click at [226, 89] on td "64 F | 15 %" at bounding box center [223, 88] width 55 height 38
select select "39151"
click at [310, 126] on div "Manual Payment" at bounding box center [322, 131] width 39 height 30
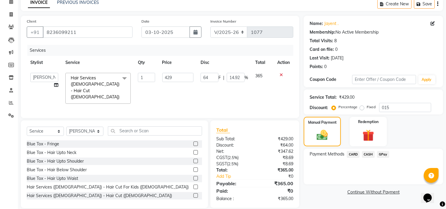
click at [379, 156] on span "GPay" at bounding box center [383, 154] width 12 height 7
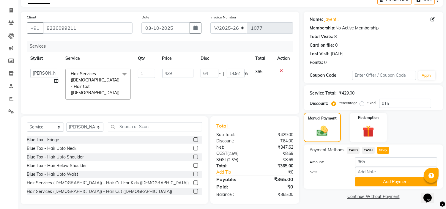
scroll to position [34, 0]
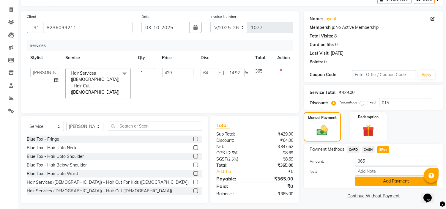
click at [379, 180] on button "Add Payment" at bounding box center [396, 180] width 82 height 9
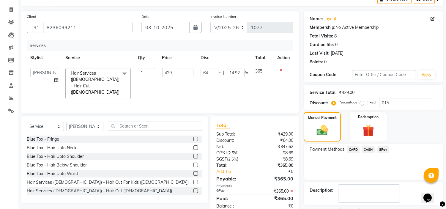
scroll to position [58, 0]
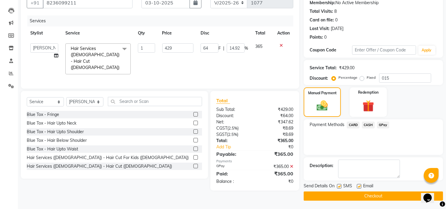
click at [332, 197] on button "Checkout" at bounding box center [373, 195] width 139 height 9
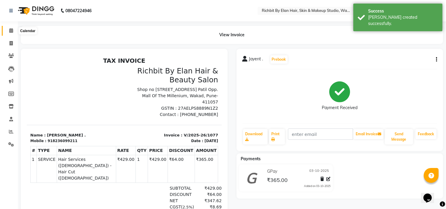
click at [12, 29] on icon at bounding box center [11, 30] width 4 height 4
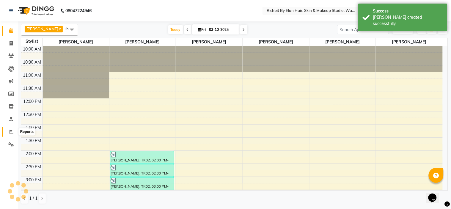
click at [9, 134] on icon at bounding box center [11, 131] width 4 height 4
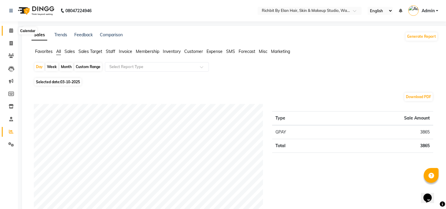
click at [12, 33] on icon at bounding box center [11, 30] width 4 height 4
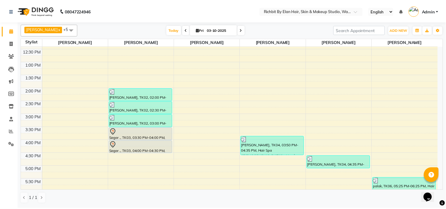
scroll to position [99, 0]
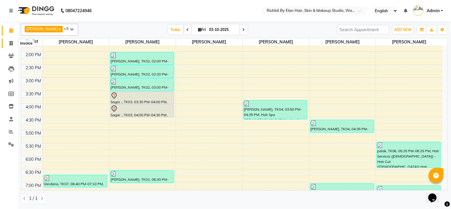
click at [10, 45] on icon at bounding box center [11, 43] width 3 height 4
select select "service"
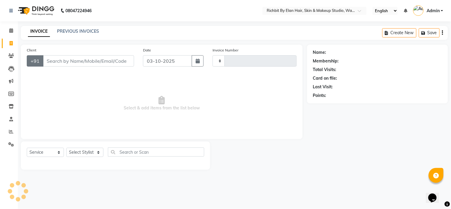
type input "1078"
select select "4114"
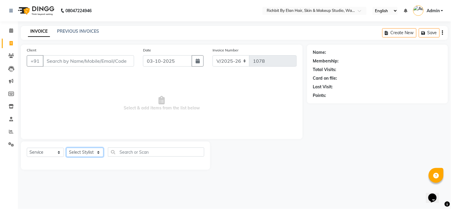
click at [81, 153] on select "Select Stylist" at bounding box center [84, 152] width 37 height 9
select select "92645"
click at [66, 148] on select "Select Stylist [PERSON_NAME] [PERSON_NAME] [PERSON_NAME] [PERSON_NAME] Ram [PER…" at bounding box center [84, 152] width 37 height 9
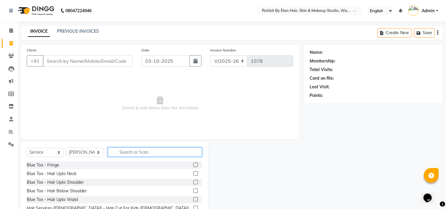
click at [137, 153] on input "text" at bounding box center [155, 151] width 94 height 9
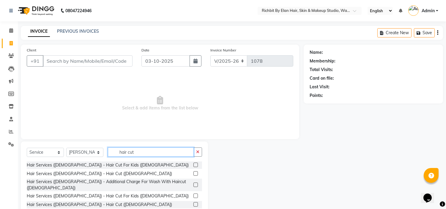
type input "hair cut"
click at [197, 202] on label at bounding box center [195, 204] width 4 height 4
click at [197, 203] on input "checkbox" at bounding box center [195, 205] width 4 height 4
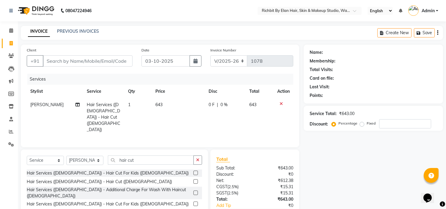
checkbox input "false"
click at [155, 155] on input "hair cut" at bounding box center [151, 159] width 86 height 9
type input "h"
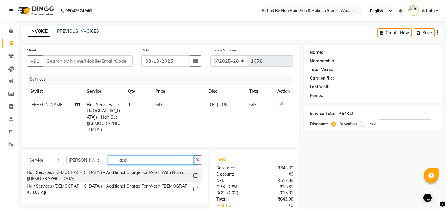
type input "add"
click at [196, 187] on label at bounding box center [195, 189] width 4 height 4
click at [196, 187] on input "checkbox" at bounding box center [195, 189] width 4 height 4
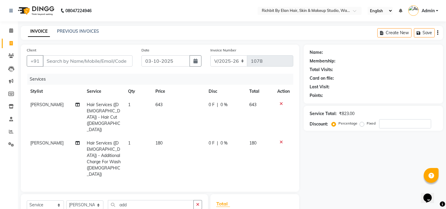
checkbox input "false"
click at [396, 124] on input "number" at bounding box center [405, 123] width 52 height 9
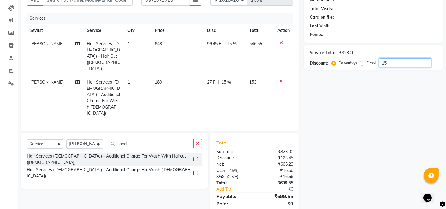
scroll to position [61, 0]
type input "15"
click at [216, 44] on span "96.45 F" at bounding box center [214, 43] width 14 height 6
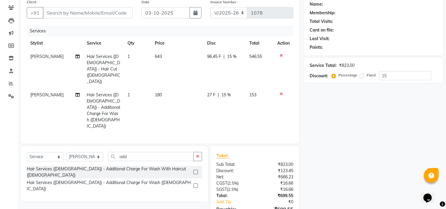
select select "92645"
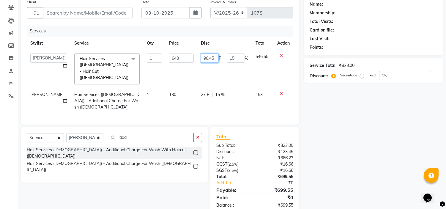
click at [214, 57] on input "96.45" at bounding box center [210, 57] width 18 height 9
type input "95"
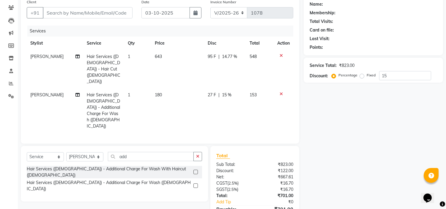
click at [213, 88] on td "27 F | 15 %" at bounding box center [225, 110] width 42 height 45
select select "92645"
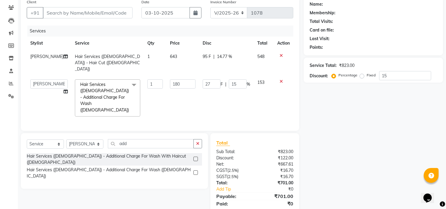
click at [206, 56] on span "95 F" at bounding box center [207, 56] width 8 height 6
select select "92645"
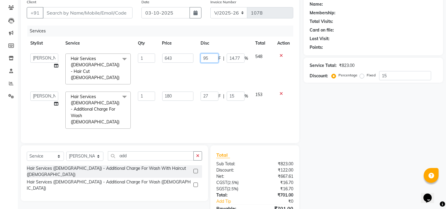
click at [212, 60] on input "95" at bounding box center [210, 57] width 18 height 9
type input "96"
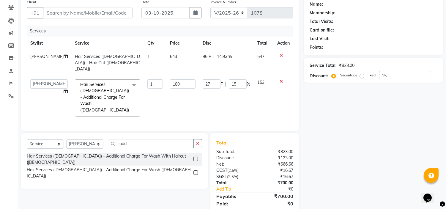
click at [333, 155] on div "Name: Membership: Total Visits: Card on file: Last Visit: Points: Service Total…" at bounding box center [376, 108] width 144 height 224
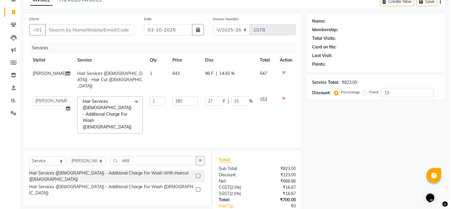
scroll to position [15, 0]
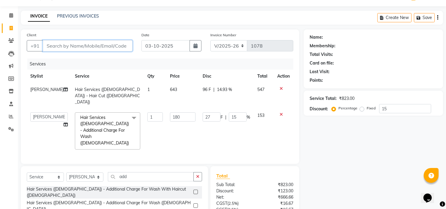
click at [100, 46] on input "Client" at bounding box center [88, 45] width 90 height 11
type input "8"
type input "0"
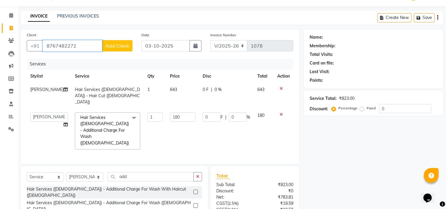
type input "8767482272"
click at [127, 45] on span "Add Client" at bounding box center [116, 46] width 23 height 6
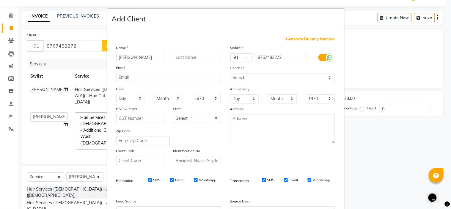
type input "clint"
click at [275, 75] on select "Select [DEMOGRAPHIC_DATA] [DEMOGRAPHIC_DATA] Other Prefer Not To Say" at bounding box center [282, 77] width 105 height 9
select select "female"
click at [230, 73] on select "Select [DEMOGRAPHIC_DATA] [DEMOGRAPHIC_DATA] Other Prefer Not To Say" at bounding box center [282, 77] width 105 height 9
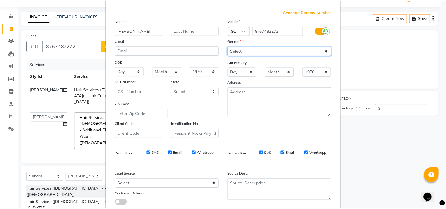
scroll to position [66, 0]
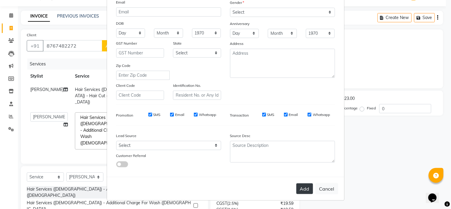
click at [302, 191] on button "Add" at bounding box center [304, 188] width 17 height 11
select select
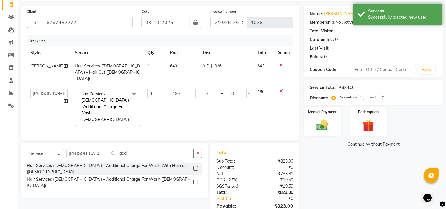
scroll to position [55, 0]
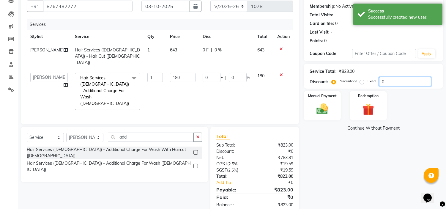
click at [396, 81] on input "0" at bounding box center [405, 81] width 52 height 9
click at [207, 51] on span "96.45 F" at bounding box center [208, 50] width 14 height 6
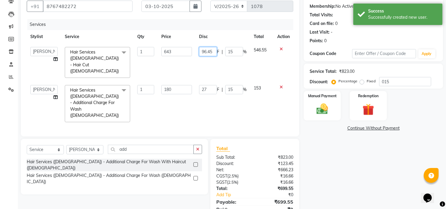
click at [209, 55] on input "96.45" at bounding box center [208, 51] width 18 height 9
click at [210, 53] on input "96.45" at bounding box center [208, 51] width 18 height 9
click at [212, 51] on input "96.45" at bounding box center [208, 51] width 18 height 9
click at [213, 59] on td "96 F | 15 %" at bounding box center [223, 62] width 55 height 38
click at [207, 49] on input "96" at bounding box center [210, 51] width 18 height 9
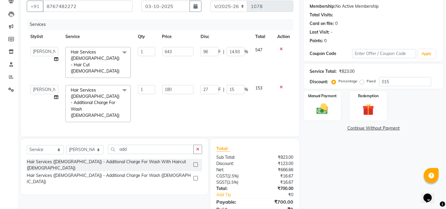
click at [223, 63] on tbody "Ankita nivangune anuja dhavare Deepali Palsule Gopal Kadam Ram Thosar Rohit Sur…" at bounding box center [160, 84] width 267 height 82
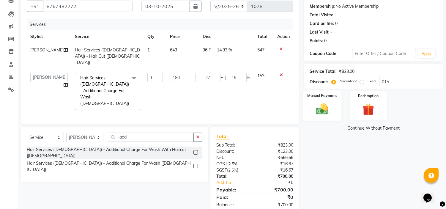
click at [326, 114] on img at bounding box center [323, 109] width 20 height 14
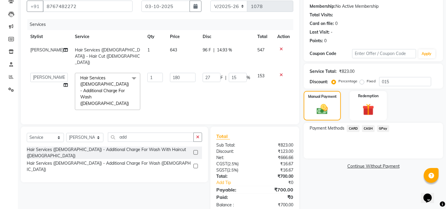
click at [381, 129] on span "GPay" at bounding box center [383, 128] width 12 height 7
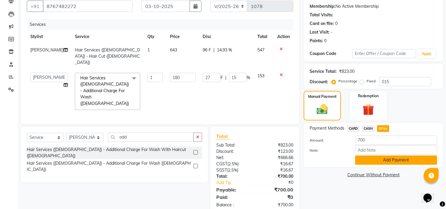
click at [380, 160] on button "Add Payment" at bounding box center [396, 159] width 82 height 9
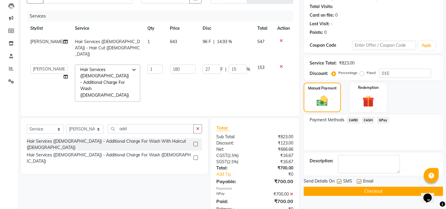
scroll to position [67, 0]
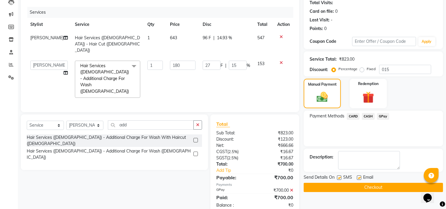
click at [319, 177] on span "Send Details On" at bounding box center [319, 177] width 31 height 7
click at [317, 184] on button "Checkout" at bounding box center [373, 187] width 139 height 9
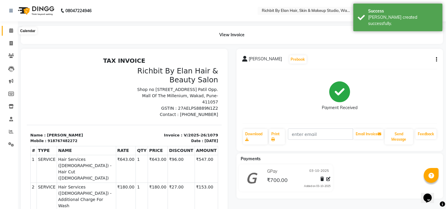
click at [7, 27] on span at bounding box center [11, 30] width 10 height 7
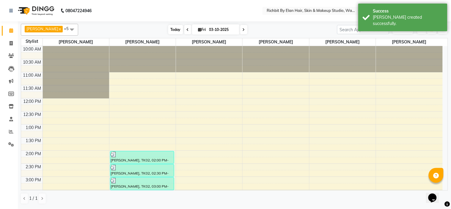
click at [168, 25] on span "Today" at bounding box center [175, 29] width 15 height 9
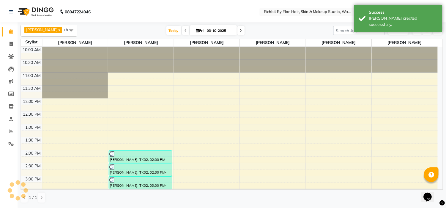
scroll to position [171, 0]
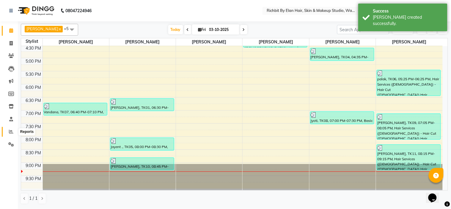
click at [6, 132] on span at bounding box center [11, 131] width 10 height 7
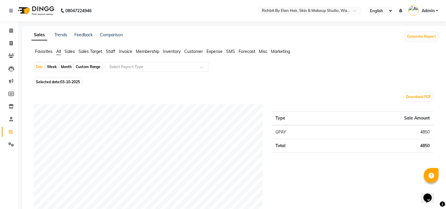
click at [62, 66] on div "Month" at bounding box center [66, 67] width 14 height 8
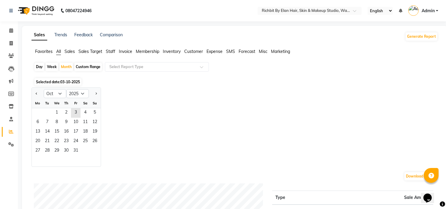
click at [73, 107] on div "Fr" at bounding box center [76, 103] width 10 height 10
click at [75, 113] on span "3" at bounding box center [76, 113] width 10 height 10
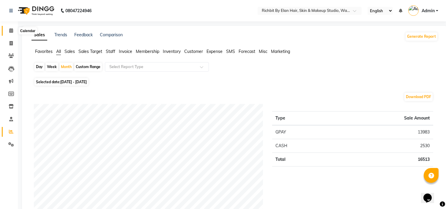
click at [9, 31] on icon at bounding box center [11, 30] width 4 height 4
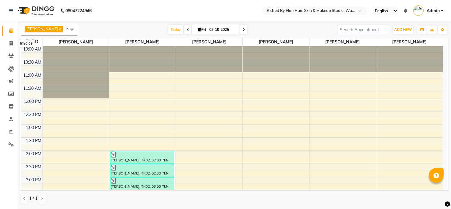
click at [7, 44] on span at bounding box center [11, 43] width 10 height 7
select select "4114"
select select "service"
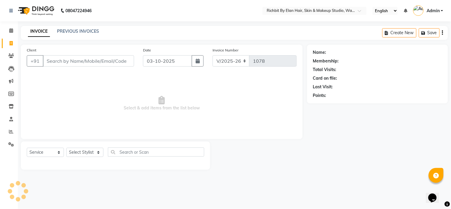
click at [90, 63] on input "Client" at bounding box center [88, 60] width 91 height 11
type input "8237113737"
click at [122, 54] on div "Client [PHONE_NUMBER] Add Client" at bounding box center [80, 59] width 116 height 24
click at [119, 60] on span "Add Client" at bounding box center [118, 61] width 23 height 6
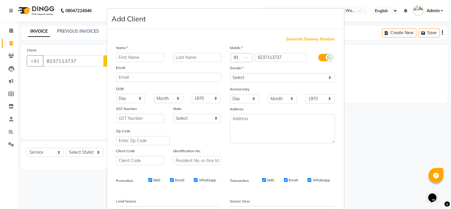
click at [89, 61] on ngb-modal-window "Add Client Generate Dummy Number Name Email DOB Day 01 02 03 04 05 06 07 08 09 …" at bounding box center [225, 104] width 451 height 209
click at [86, 61] on ngb-modal-window "Add Client Generate Dummy Number Name Email DOB Day 01 02 03 04 05 06 07 08 09 …" at bounding box center [225, 104] width 451 height 209
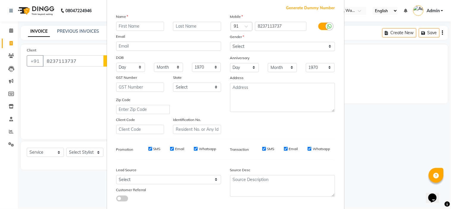
scroll to position [66, 0]
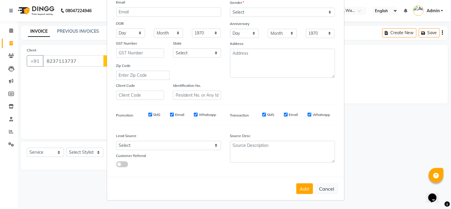
click at [326, 184] on button "Cancel" at bounding box center [326, 188] width 23 height 11
select select
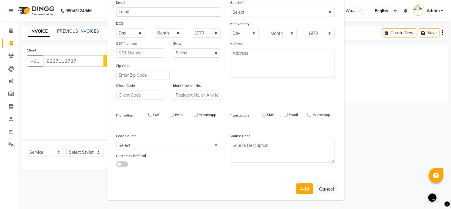
select select
checkbox input "false"
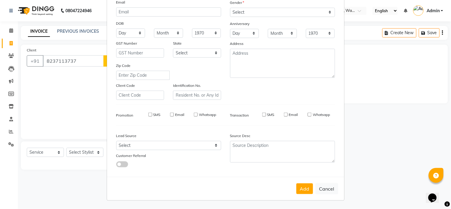
checkbox input "false"
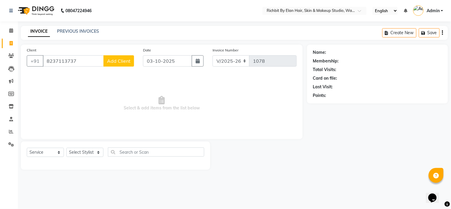
click at [325, 185] on button "Cancel" at bounding box center [326, 179] width 23 height 11
select select
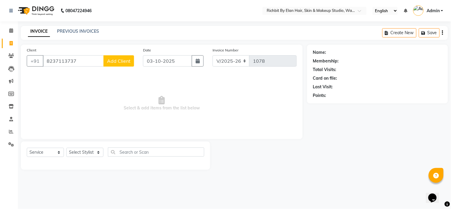
select select
checkbox input "false"
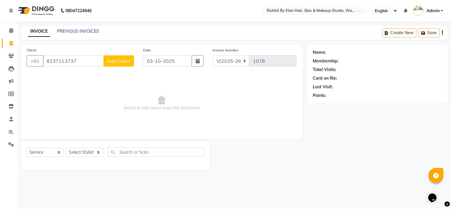
checkbox input "false"
click at [90, 61] on input "8237113737" at bounding box center [73, 60] width 61 height 11
type input "8237117373"
click at [120, 61] on span "Add Client" at bounding box center [118, 61] width 23 height 6
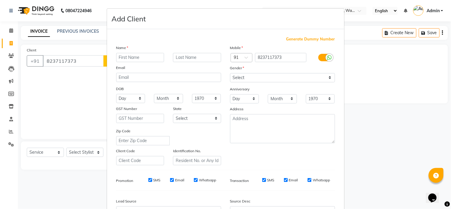
click at [134, 57] on input "text" at bounding box center [140, 57] width 48 height 9
type input "[PERSON_NAME]"
click at [175, 60] on input "text" at bounding box center [197, 57] width 48 height 9
type input "gaikwad"
drag, startPoint x: 272, startPoint y: 72, endPoint x: 272, endPoint y: 75, distance: 3.6
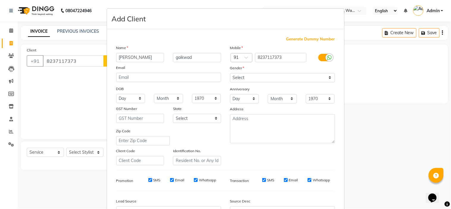
click at [272, 72] on div "Gender" at bounding box center [283, 69] width 114 height 8
click at [272, 77] on select "Select [DEMOGRAPHIC_DATA] [DEMOGRAPHIC_DATA] Other Prefer Not To Say" at bounding box center [282, 77] width 105 height 9
select select "[DEMOGRAPHIC_DATA]"
click at [230, 73] on select "Select [DEMOGRAPHIC_DATA] [DEMOGRAPHIC_DATA] Other Prefer Not To Say" at bounding box center [282, 77] width 105 height 9
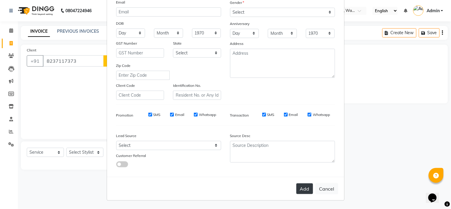
click at [301, 186] on button "Add" at bounding box center [304, 188] width 17 height 11
select select
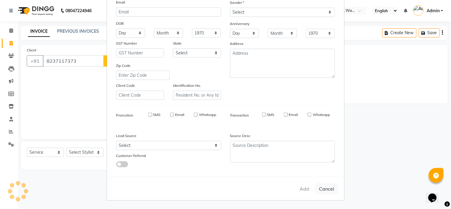
select select
checkbox input "false"
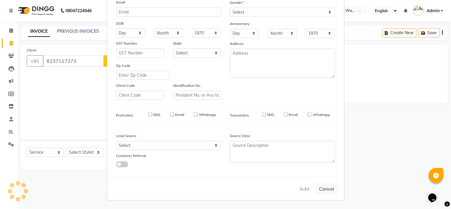
checkbox input "false"
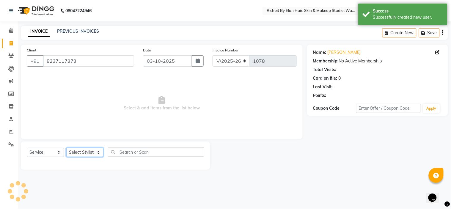
click at [91, 156] on select "Select Stylist [PERSON_NAME] [PERSON_NAME] [PERSON_NAME] [PERSON_NAME] Ram [PER…" at bounding box center [84, 152] width 37 height 9
select select "39151"
click at [66, 148] on select "Select Stylist [PERSON_NAME] [PERSON_NAME] [PERSON_NAME] [PERSON_NAME] Ram [PER…" at bounding box center [84, 152] width 37 height 9
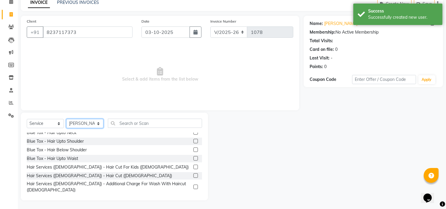
scroll to position [33, 0]
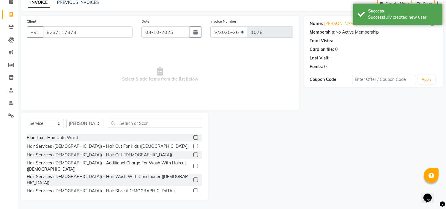
click at [188, 196] on div "Hair Services ([DEMOGRAPHIC_DATA]) - [PERSON_NAME] Trim - Crafting ([DEMOGRAPHI…" at bounding box center [114, 202] width 175 height 12
click at [193, 200] on label at bounding box center [195, 202] width 4 height 4
click at [193, 200] on input "checkbox" at bounding box center [195, 202] width 4 height 4
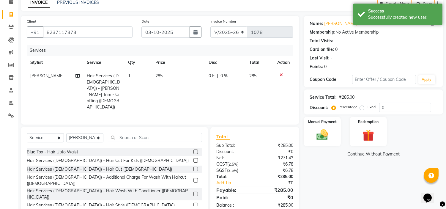
checkbox input "false"
click at [388, 109] on input "0" at bounding box center [405, 107] width 52 height 9
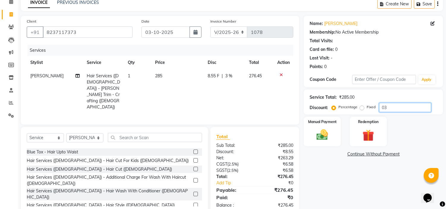
type input "0"
click at [325, 126] on div "Manual Payment" at bounding box center [322, 131] width 39 height 30
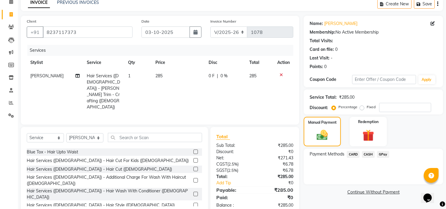
click at [382, 155] on span "GPay" at bounding box center [383, 154] width 12 height 7
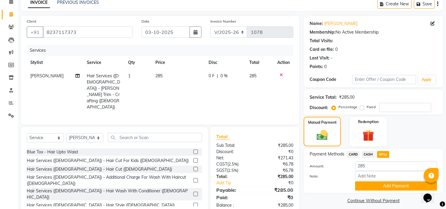
click at [378, 192] on div "Payment Methods CARD CASH GPay Amount: 285 Note: Add Payment" at bounding box center [373, 171] width 139 height 44
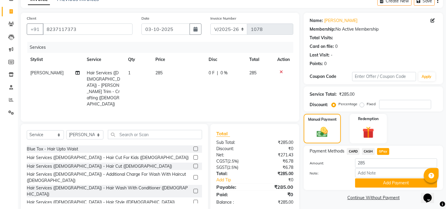
scroll to position [34, 0]
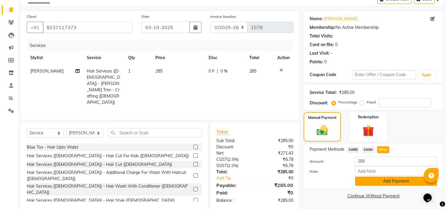
click at [380, 179] on button "Add Payment" at bounding box center [396, 180] width 82 height 9
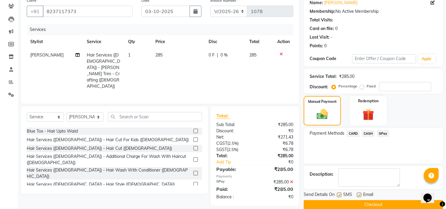
scroll to position [58, 0]
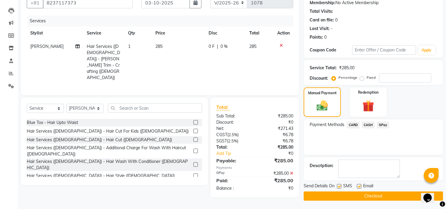
click at [330, 196] on button "Checkout" at bounding box center [373, 195] width 139 height 9
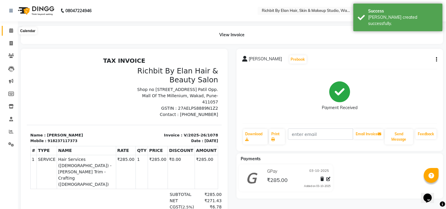
drag, startPoint x: 9, startPoint y: 32, endPoint x: 18, endPoint y: 8, distance: 25.7
click at [9, 31] on icon at bounding box center [11, 30] width 4 height 4
